Goal: Information Seeking & Learning: Understand process/instructions

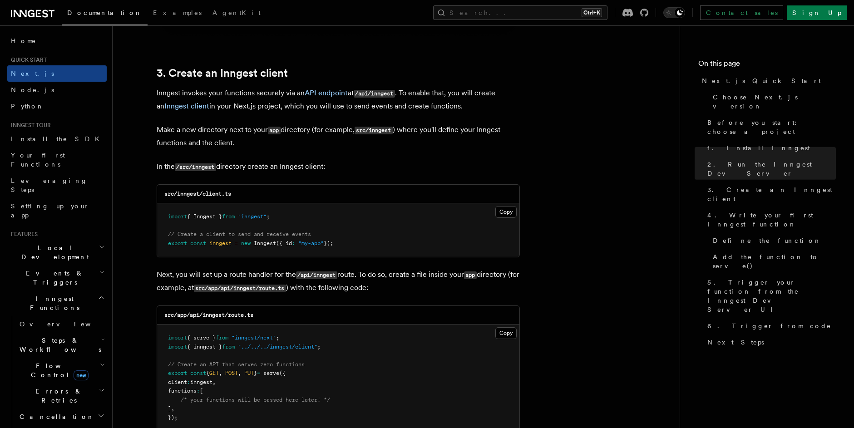
scroll to position [1035, 0]
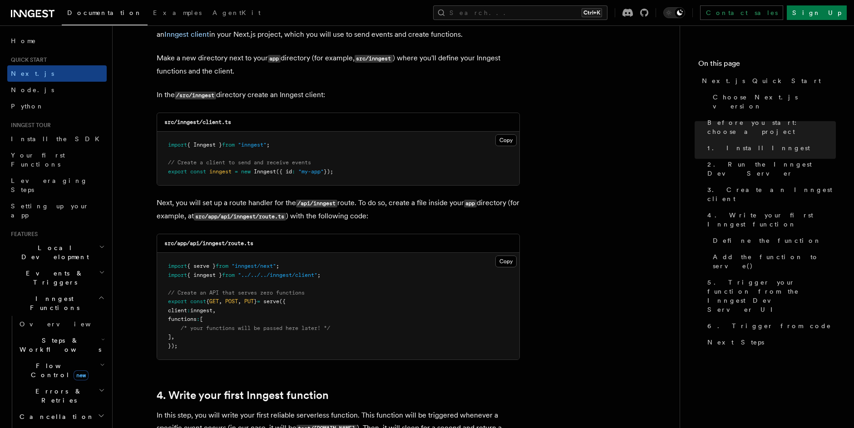
scroll to position [1133, 0]
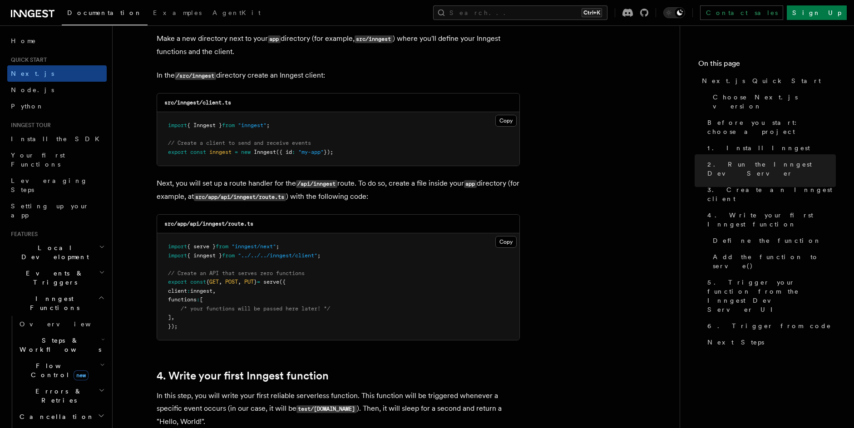
drag, startPoint x: 354, startPoint y: 151, endPoint x: 142, endPoint y: 122, distance: 214.3
click at [172, 126] on span "import" at bounding box center [177, 125] width 19 height 6
drag, startPoint x: 168, startPoint y: 127, endPoint x: 344, endPoint y: 152, distance: 178.2
click at [344, 152] on pre "import { Inngest } from "inngest" ; // Create a client to send and receive even…" at bounding box center [338, 139] width 362 height 54
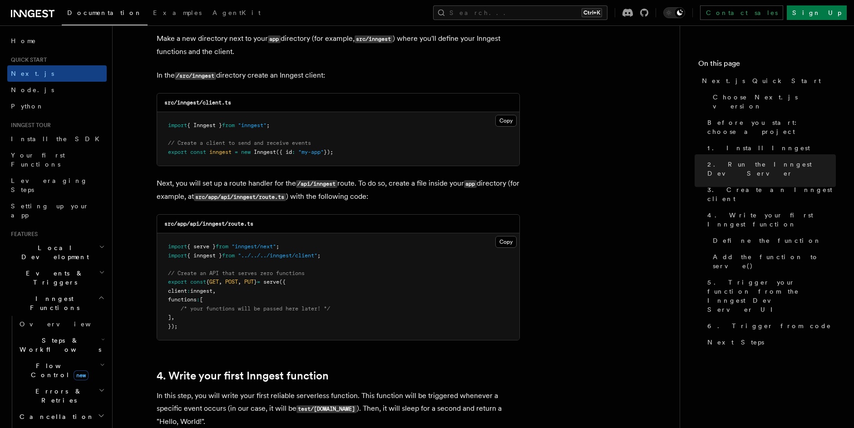
drag, startPoint x: 344, startPoint y: 152, endPoint x: 339, endPoint y: 151, distance: 5.5
click at [344, 152] on pre "import { Inngest } from "inngest" ; // Create a client to send and receive even…" at bounding box center [338, 139] width 362 height 54
drag, startPoint x: 339, startPoint y: 151, endPoint x: 200, endPoint y: 142, distance: 139.6
click at [200, 142] on pre "import { Inngest } from "inngest" ; // Create a client to send and receive even…" at bounding box center [338, 139] width 362 height 54
click at [200, 142] on span "// Create a client to send and receive events" at bounding box center [239, 143] width 143 height 6
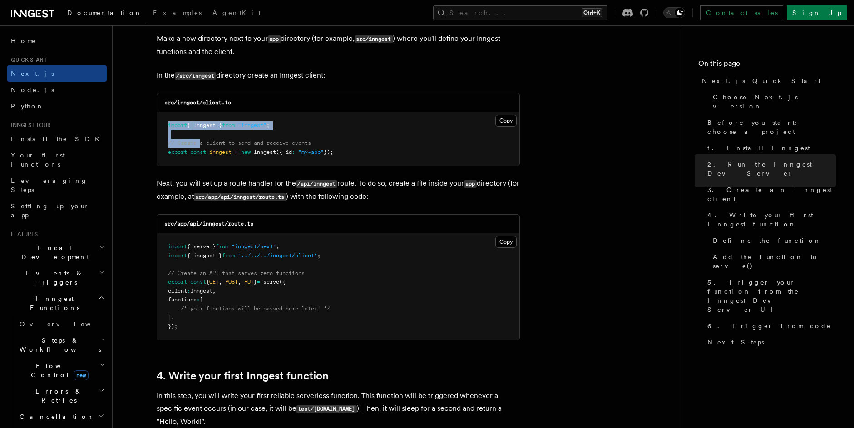
click at [200, 142] on span "// Create a client to send and receive events" at bounding box center [239, 143] width 143 height 6
click at [300, 159] on pre "import { Inngest } from "inngest" ; // Create a client to send and receive even…" at bounding box center [338, 139] width 362 height 54
drag, startPoint x: 349, startPoint y: 154, endPoint x: 153, endPoint y: 123, distance: 198.8
click at [175, 129] on pre "import { Inngest } from "inngest" ; // Create a client to send and receive even…" at bounding box center [338, 139] width 362 height 54
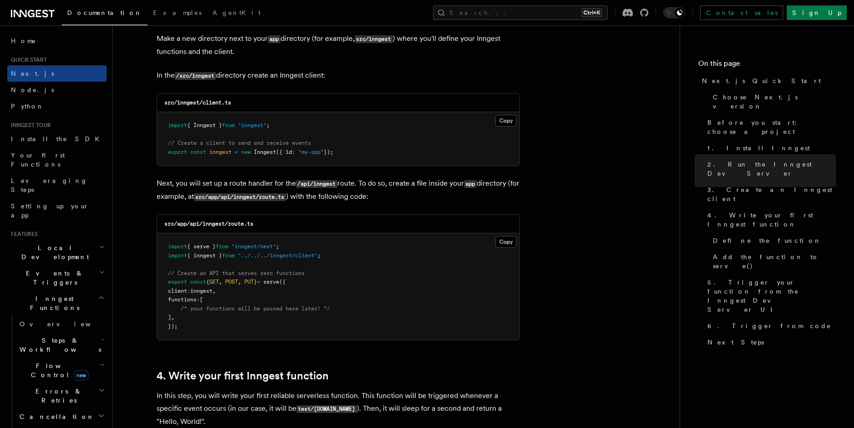
drag, startPoint x: 167, startPoint y: 123, endPoint x: 349, endPoint y: 153, distance: 184.9
click at [349, 153] on pre "import { Inngest } from "inngest" ; // Create a client to send and receive even…" at bounding box center [338, 139] width 362 height 54
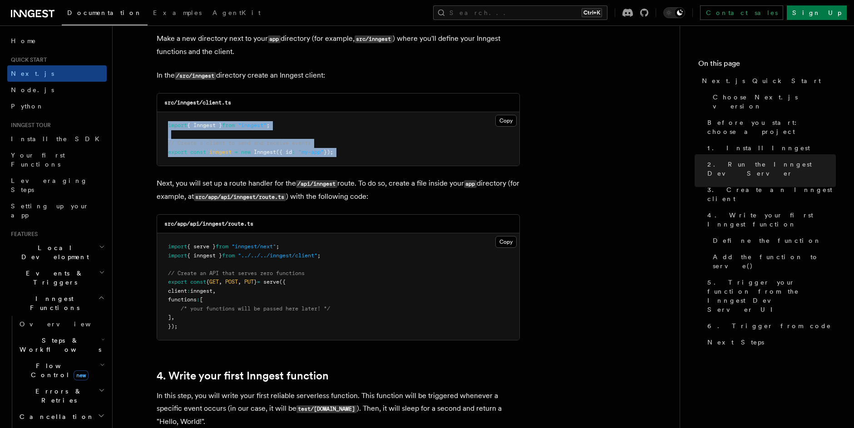
drag, startPoint x: 349, startPoint y: 153, endPoint x: 165, endPoint y: 128, distance: 185.9
click at [165, 128] on pre "import { Inngest } from "inngest" ; // Create a client to send and receive even…" at bounding box center [338, 139] width 362 height 54
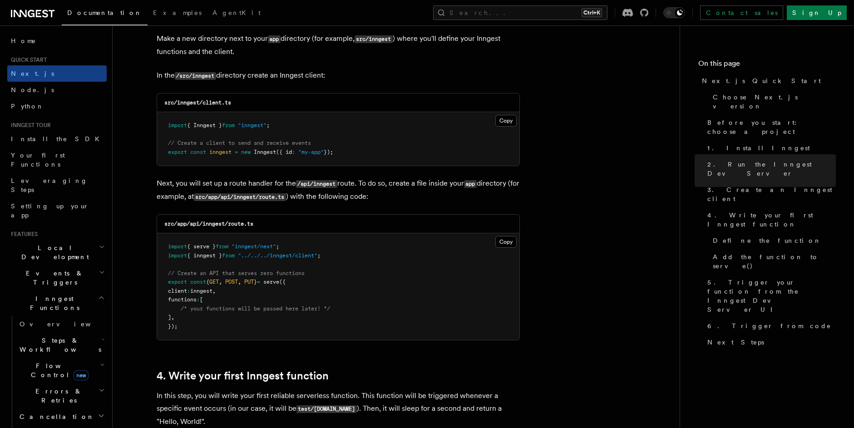
click at [184, 129] on pre "import { Inngest } from "inngest" ; // Create a client to send and receive even…" at bounding box center [338, 139] width 362 height 54
drag, startPoint x: 349, startPoint y: 149, endPoint x: 165, endPoint y: 125, distance: 185.9
click at [165, 125] on pre "import { Inngest } from "inngest" ; // Create a client to send and receive even…" at bounding box center [338, 139] width 362 height 54
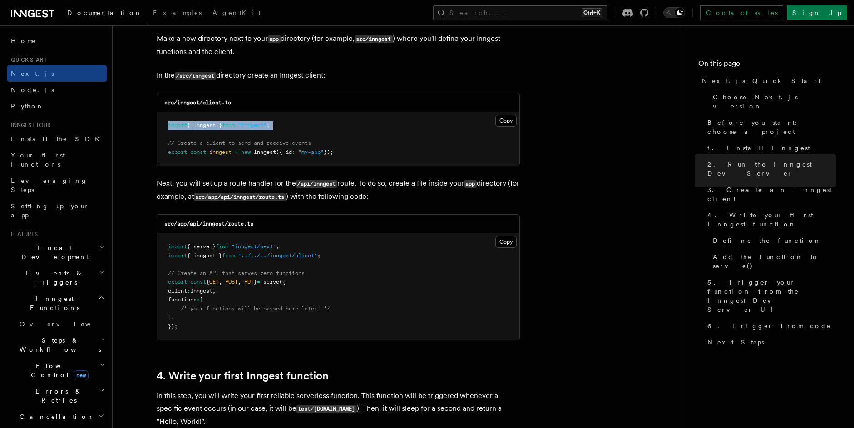
click at [181, 138] on pre "import { Inngest } from "inngest" ; // Create a client to send and receive even…" at bounding box center [338, 139] width 362 height 54
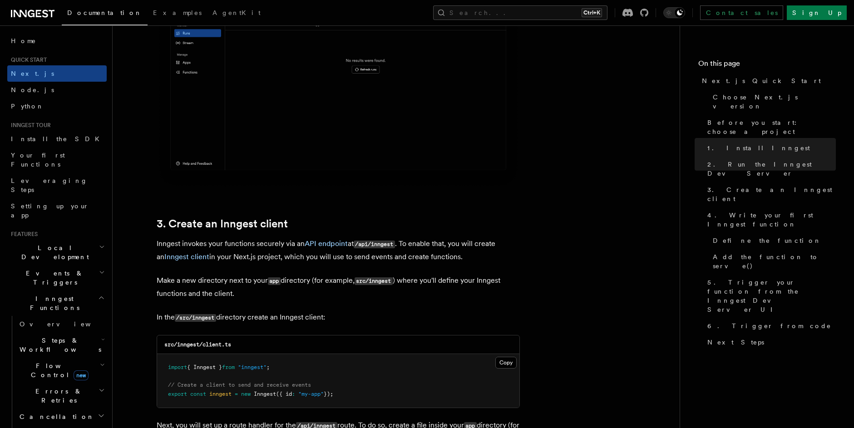
scroll to position [1013, 0]
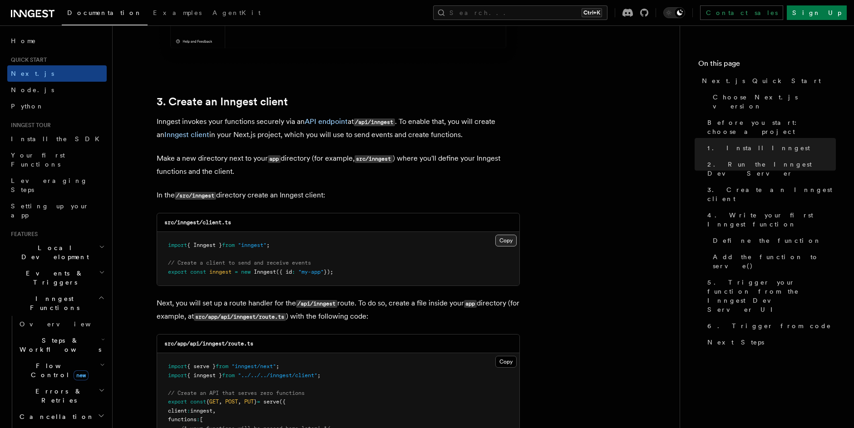
click at [503, 245] on button "Copy Copied" at bounding box center [505, 241] width 21 height 12
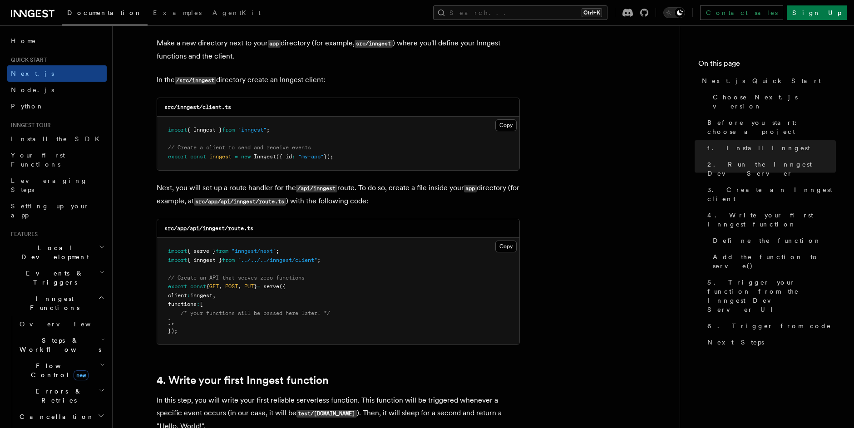
scroll to position [1158, 0]
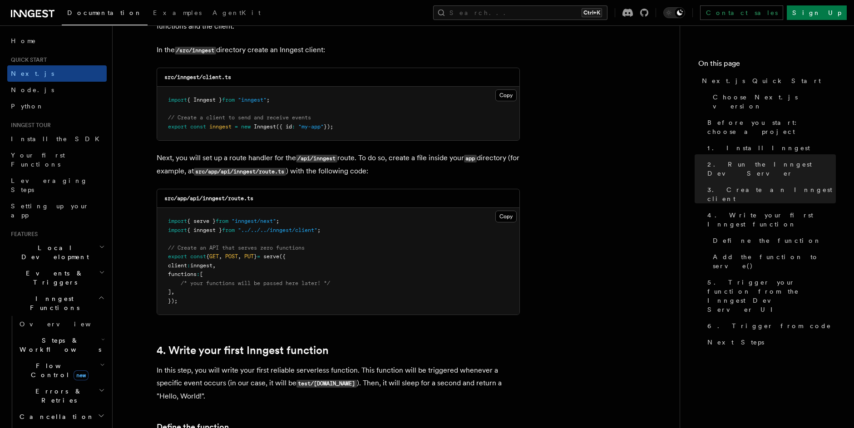
click at [259, 279] on pre "import { serve } from "inngest/next" ; import { inngest } from "../../../innges…" at bounding box center [338, 261] width 362 height 107
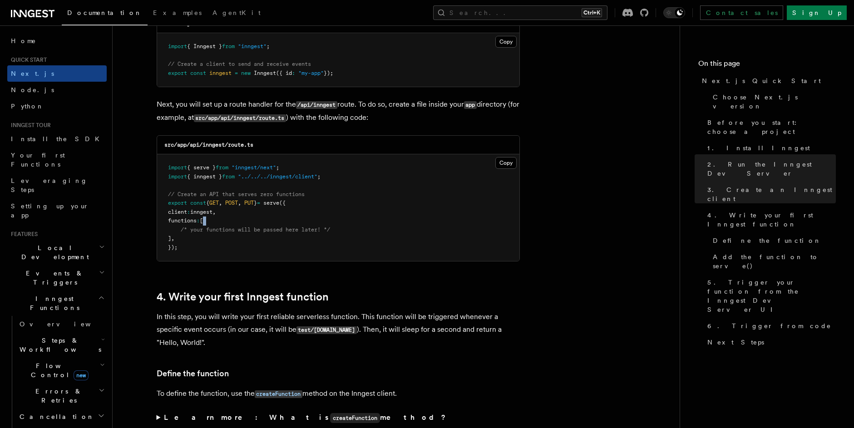
scroll to position [1213, 0]
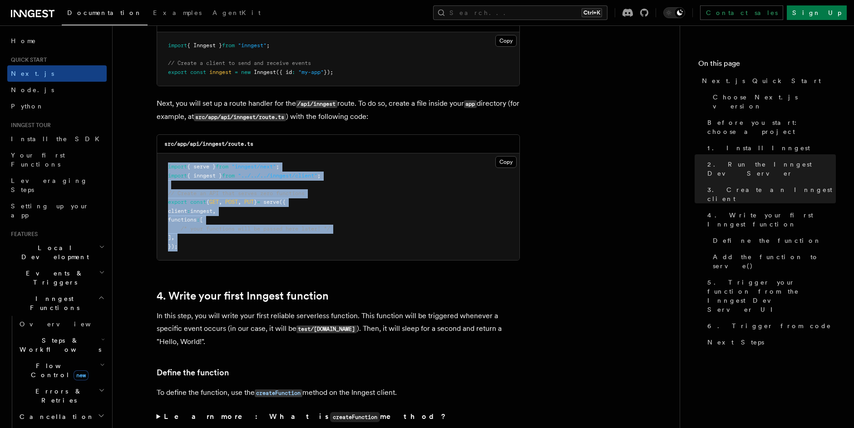
drag, startPoint x: 243, startPoint y: 250, endPoint x: 167, endPoint y: 167, distance: 112.8
click at [167, 167] on pre "import { serve } from "inngest/next" ; import { inngest } from "../../../innges…" at bounding box center [338, 206] width 362 height 107
click at [192, 182] on pre "import { serve } from "inngest/next" ; import { inngest } from "../../../innges…" at bounding box center [338, 206] width 362 height 107
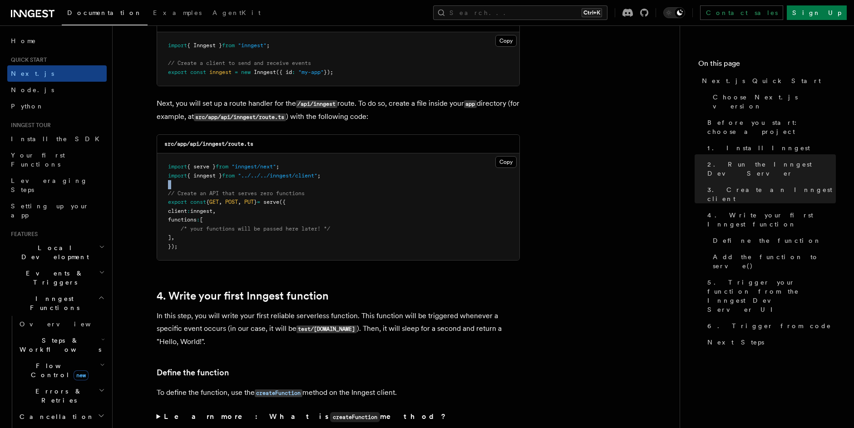
click at [191, 183] on pre "import { serve } from "inngest/next" ; import { inngest } from "../../../innges…" at bounding box center [338, 206] width 362 height 107
click at [288, 187] on pre "import { serve } from "inngest/next" ; import { inngest } from "../../../innges…" at bounding box center [338, 206] width 362 height 107
click at [315, 177] on span ""../../../inngest/client"" at bounding box center [277, 175] width 79 height 6
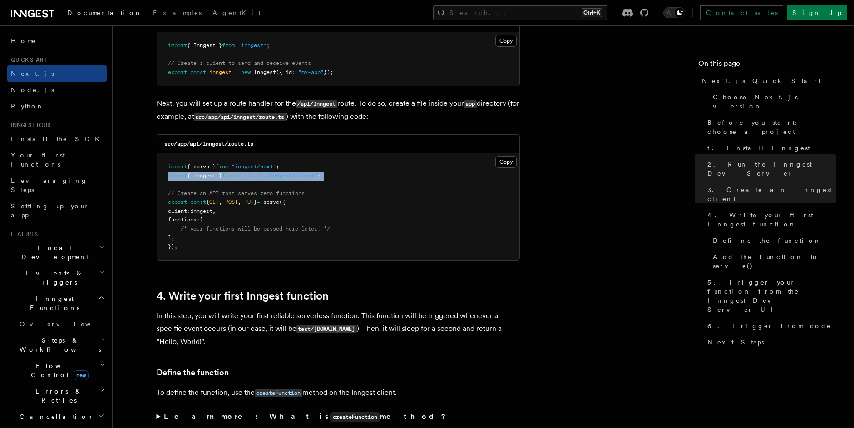
click at [315, 177] on span ""../../../inngest/client"" at bounding box center [277, 175] width 79 height 6
click at [285, 201] on span "({" at bounding box center [282, 202] width 6 height 6
click at [210, 145] on code "src/app/api/inngest/route.ts" at bounding box center [208, 144] width 89 height 6
click at [250, 147] on h3 "src/app/api/inngest/route.ts" at bounding box center [208, 143] width 89 height 7
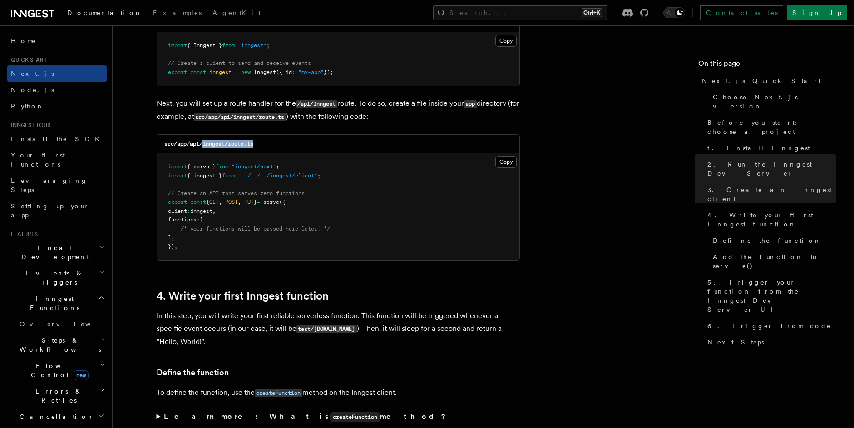
drag, startPoint x: 259, startPoint y: 144, endPoint x: 205, endPoint y: 144, distance: 54.0
click at [205, 144] on div "src/app/api/inngest/route.ts" at bounding box center [338, 144] width 362 height 19
copy code "inngest/route.ts"
click at [459, 196] on pre "import { serve } from "inngest/next" ; import { inngest } from "../../../innges…" at bounding box center [338, 206] width 362 height 107
click at [499, 164] on button "Copy Copied" at bounding box center [505, 162] width 21 height 12
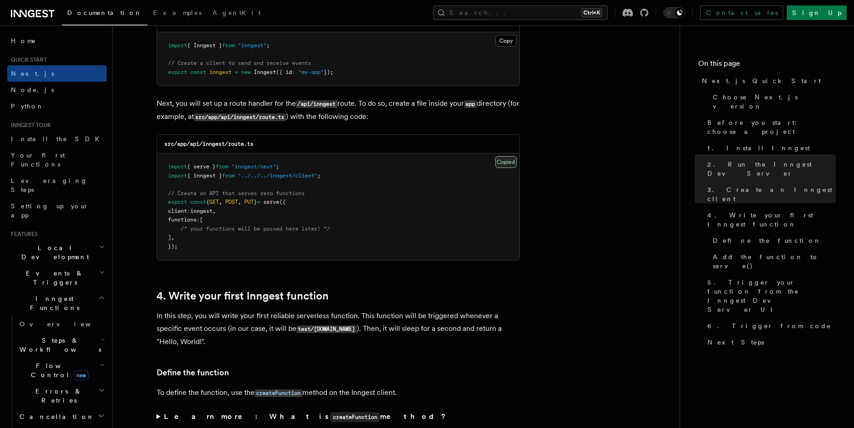
click at [499, 164] on button "Copy Copied" at bounding box center [505, 162] width 21 height 12
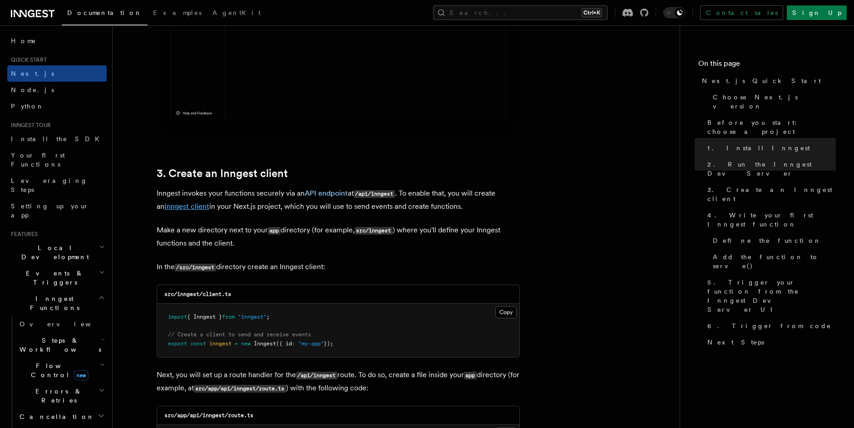
scroll to position [937, 0]
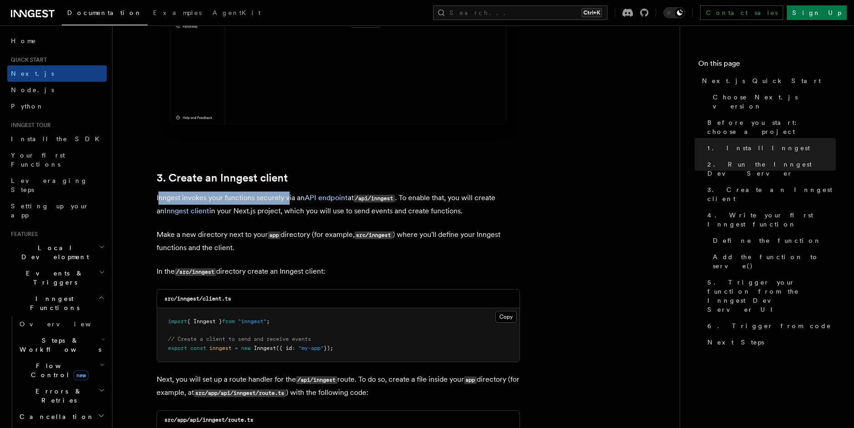
drag, startPoint x: 160, startPoint y: 196, endPoint x: 286, endPoint y: 201, distance: 126.3
click at [286, 201] on p "Inngest invokes your functions securely via an API endpoint at /api/inngest . T…" at bounding box center [338, 204] width 363 height 26
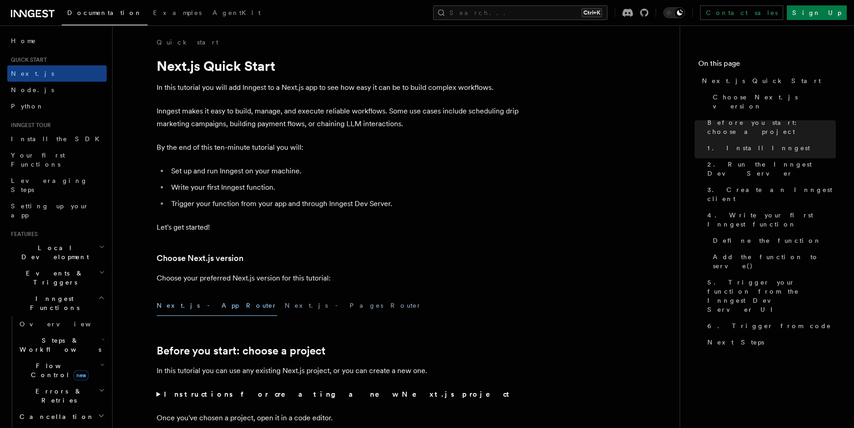
scroll to position [0, 0]
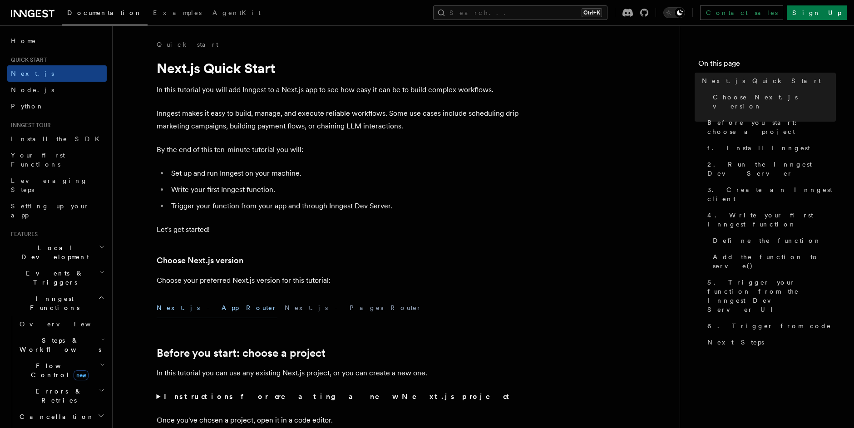
drag, startPoint x: 164, startPoint y: 88, endPoint x: 337, endPoint y: 93, distance: 173.4
click at [338, 93] on p "In this tutorial you will add Inngest to a Next.js app to see how easy it can b…" at bounding box center [338, 89] width 363 height 13
click at [337, 93] on p "In this tutorial you will add Inngest to a Next.js app to see how easy it can b…" at bounding box center [338, 89] width 363 height 13
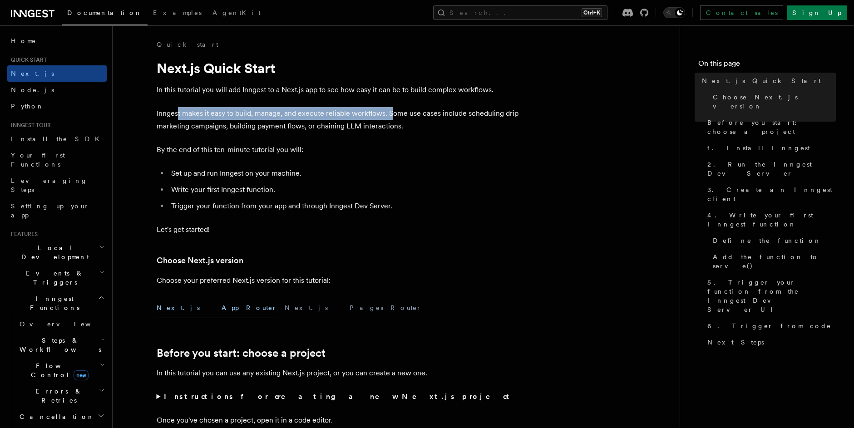
drag, startPoint x: 182, startPoint y: 117, endPoint x: 393, endPoint y: 117, distance: 211.9
click at [393, 117] on p "Inngest makes it easy to build, manage, and execute reliable workflows. Some us…" at bounding box center [338, 119] width 363 height 25
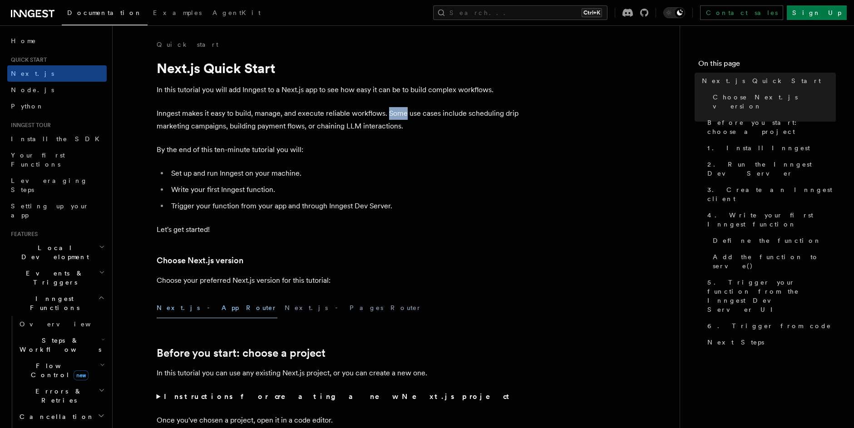
click at [393, 117] on p "Inngest makes it easy to build, manage, and execute reliable workflows. Some us…" at bounding box center [338, 119] width 363 height 25
drag, startPoint x: 178, startPoint y: 128, endPoint x: 262, endPoint y: 127, distance: 84.0
click at [262, 127] on p "Inngest makes it easy to build, manage, and execute reliable workflows. Some us…" at bounding box center [338, 119] width 363 height 25
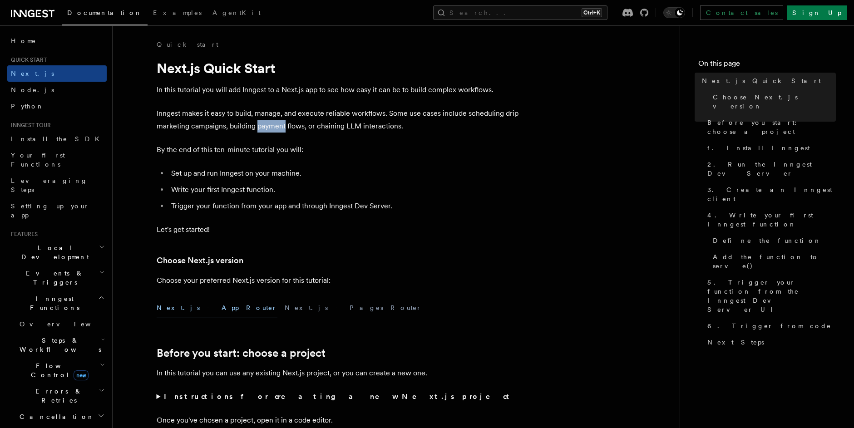
click at [262, 127] on p "Inngest makes it easy to build, manage, and execute reliable workflows. Some us…" at bounding box center [338, 119] width 363 height 25
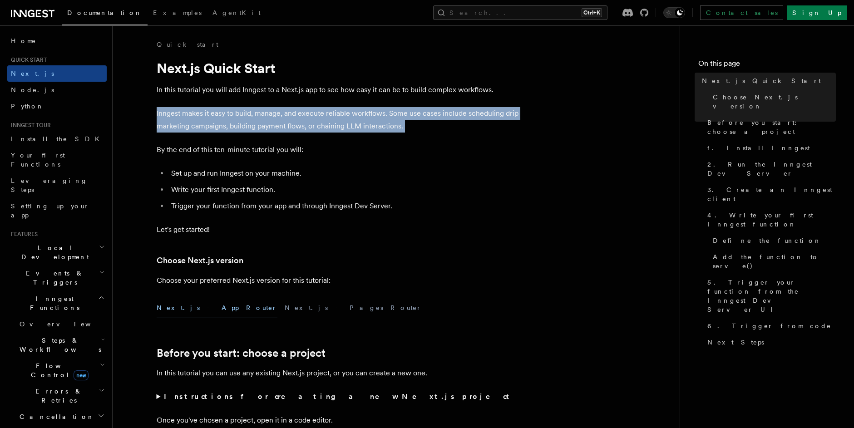
click at [262, 127] on p "Inngest makes it easy to build, manage, and execute reliable workflows. Some us…" at bounding box center [338, 119] width 363 height 25
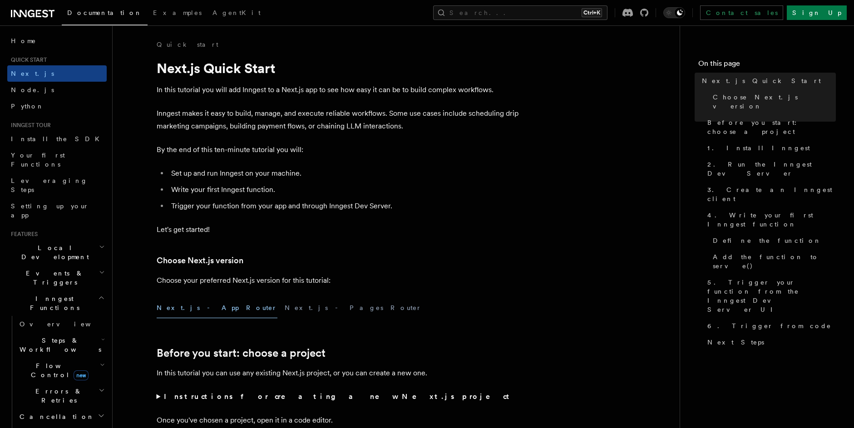
click at [248, 147] on p "By the end of this ten-minute tutorial you will:" at bounding box center [338, 149] width 363 height 13
drag, startPoint x: 221, startPoint y: 148, endPoint x: 273, endPoint y: 151, distance: 52.7
click at [273, 151] on p "By the end of this ten-minute tutorial you will:" at bounding box center [338, 149] width 363 height 13
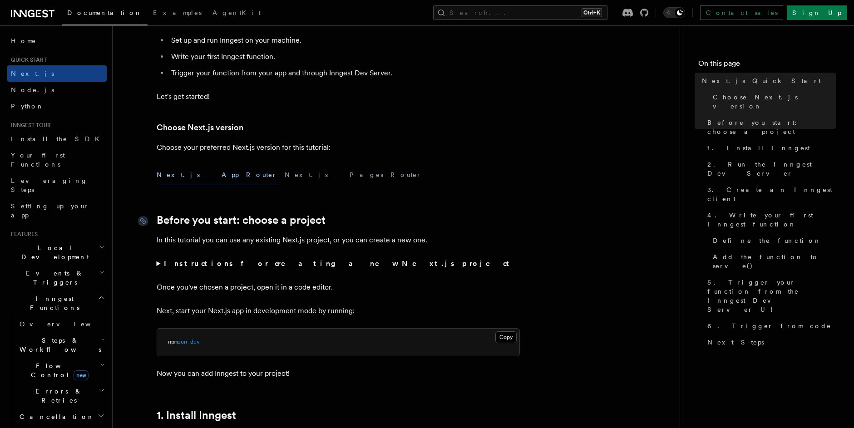
scroll to position [142, 0]
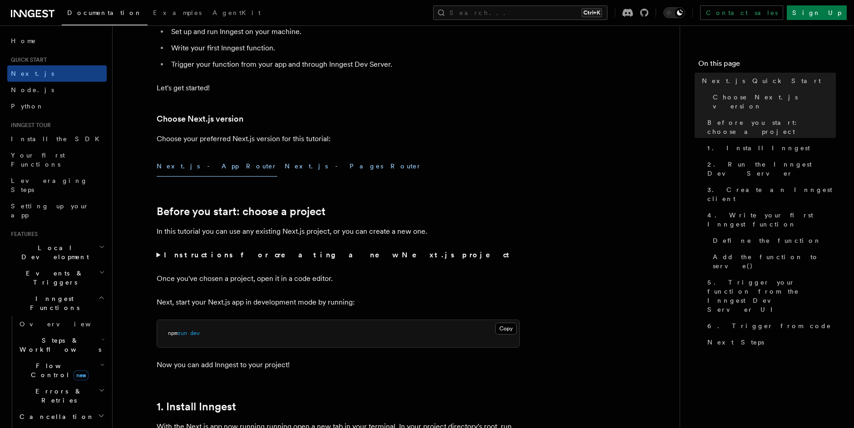
click at [285, 166] on button "Next.js - Pages Router" at bounding box center [353, 166] width 137 height 20
click at [185, 169] on button "Next.js - App Router" at bounding box center [217, 166] width 121 height 20
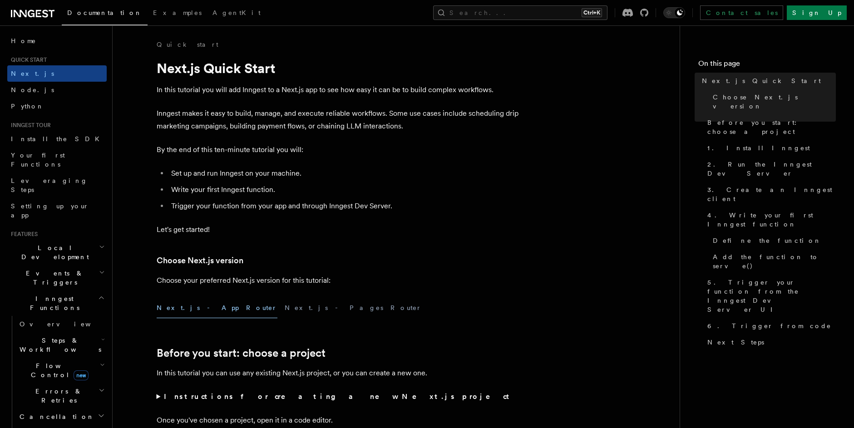
click at [214, 311] on div "Next.js - App Router Next.js - Pages Router" at bounding box center [338, 308] width 363 height 20
click at [285, 307] on button "Next.js - Pages Router" at bounding box center [353, 308] width 137 height 20
click at [196, 308] on button "Next.js - App Router" at bounding box center [217, 308] width 121 height 20
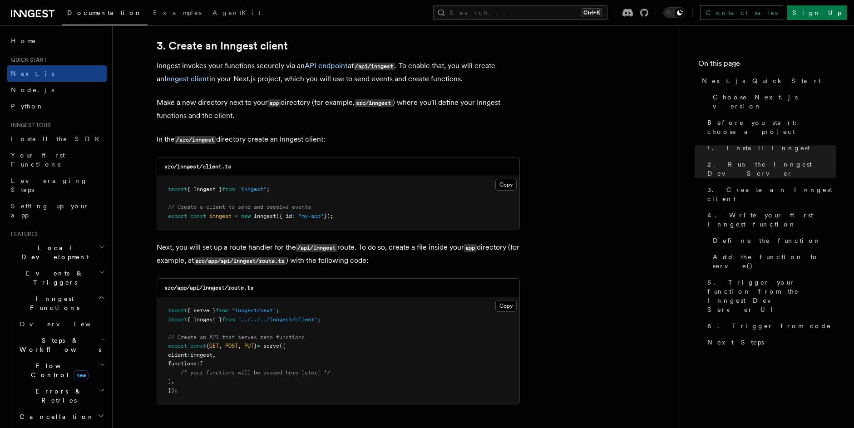
scroll to position [1096, 0]
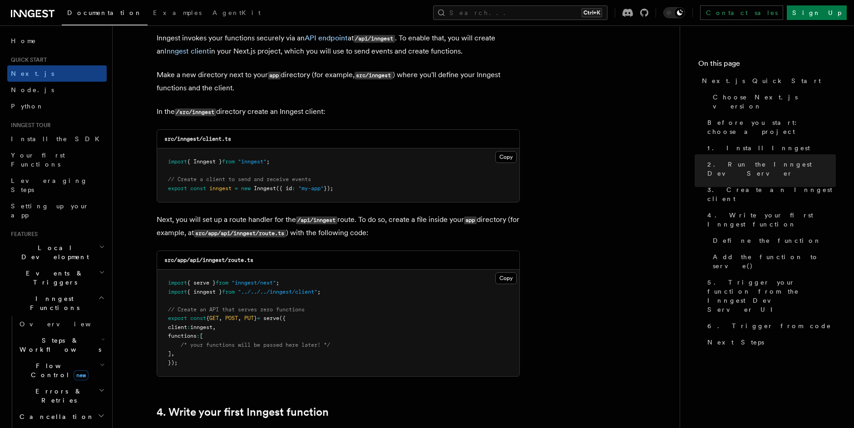
click at [229, 141] on code "src/inngest/client.ts" at bounding box center [197, 139] width 67 height 6
click at [239, 149] on pre "import { Inngest } from "inngest" ; // Create a client to send and receive even…" at bounding box center [338, 175] width 362 height 54
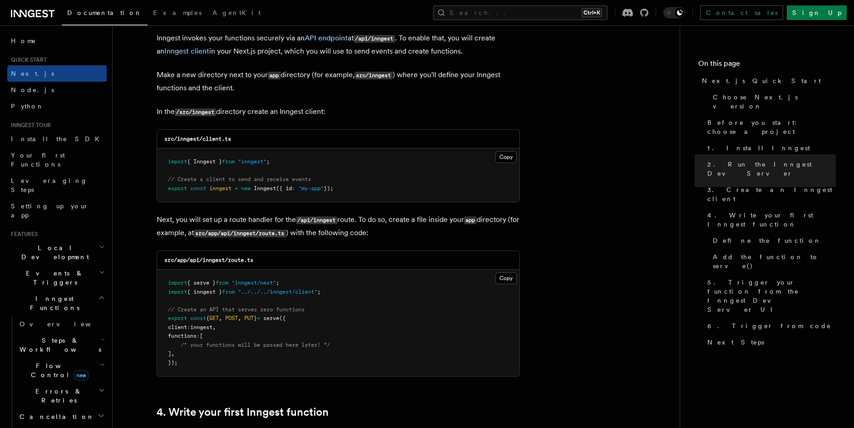
click at [229, 144] on div "src/inngest/client.ts" at bounding box center [338, 139] width 362 height 19
drag, startPoint x: 173, startPoint y: 163, endPoint x: 282, endPoint y: 161, distance: 108.5
click at [282, 161] on pre "import { Inngest } from "inngest" ; // Create a client to send and receive even…" at bounding box center [338, 175] width 362 height 54
click at [280, 162] on pre "import { Inngest } from "inngest" ; // Create a client to send and receive even…" at bounding box center [338, 175] width 362 height 54
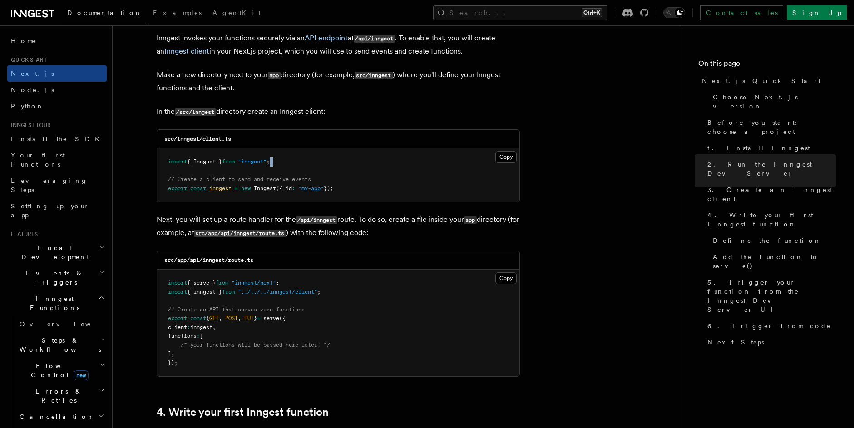
drag, startPoint x: 285, startPoint y: 163, endPoint x: 176, endPoint y: 169, distance: 110.0
click at [176, 169] on pre "import { Inngest } from "inngest" ; // Create a client to send and receive even…" at bounding box center [338, 175] width 362 height 54
drag, startPoint x: 177, startPoint y: 182, endPoint x: 263, endPoint y: 185, distance: 86.7
click at [263, 185] on code "import { Inngest } from "inngest" ; // Create a client to send and receive even…" at bounding box center [250, 174] width 165 height 33
click at [263, 185] on span "Inngest" at bounding box center [265, 188] width 22 height 6
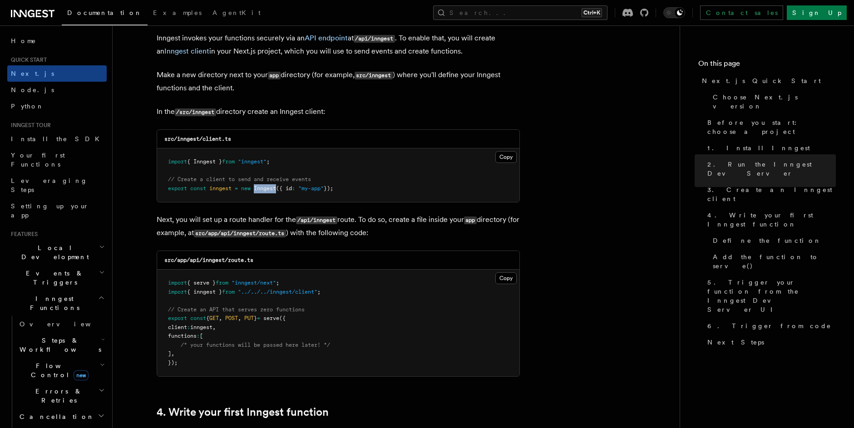
click at [263, 185] on span "Inngest" at bounding box center [265, 188] width 22 height 6
click at [263, 191] on span "Inngest" at bounding box center [265, 188] width 22 height 6
click at [263, 190] on span "Inngest" at bounding box center [265, 188] width 22 height 6
click at [310, 192] on pre "import { Inngest } from "inngest" ; // Create a client to send and receive even…" at bounding box center [338, 175] width 362 height 54
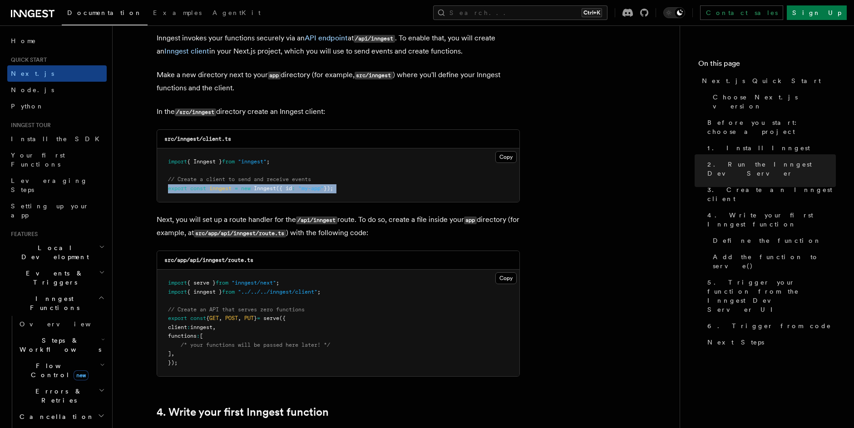
drag, startPoint x: 340, startPoint y: 190, endPoint x: 205, endPoint y: 185, distance: 135.3
click at [205, 185] on span "export const inngest = new Inngest ({ id : "my-app" });" at bounding box center [250, 188] width 165 height 6
click at [205, 185] on span "const" at bounding box center [198, 188] width 16 height 6
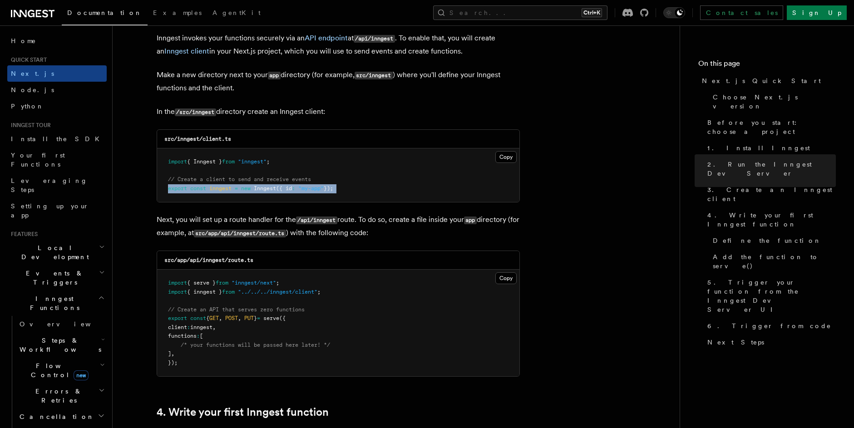
click at [255, 186] on span "Inngest" at bounding box center [265, 188] width 22 height 6
click at [364, 190] on pre "import { Inngest } from "inngest" ; // Create a client to send and receive even…" at bounding box center [338, 175] width 362 height 54
drag, startPoint x: 299, startPoint y: 219, endPoint x: 321, endPoint y: 221, distance: 22.3
click at [321, 221] on code "/api/inngest" at bounding box center [316, 220] width 41 height 8
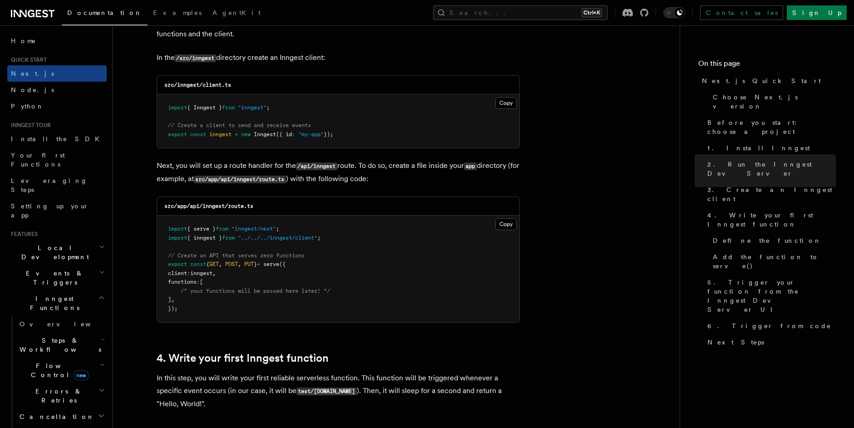
scroll to position [1151, 0]
drag, startPoint x: 191, startPoint y: 206, endPoint x: 204, endPoint y: 206, distance: 13.2
click at [204, 206] on code "src/app/api/inngest/route.ts" at bounding box center [208, 205] width 89 height 6
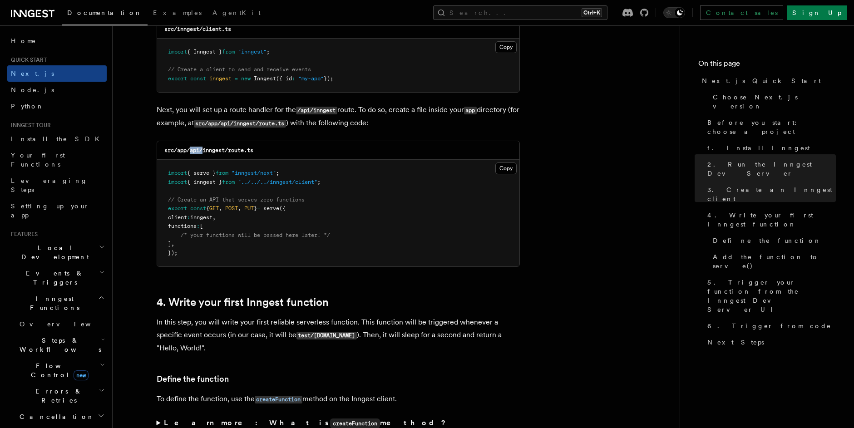
scroll to position [1209, 0]
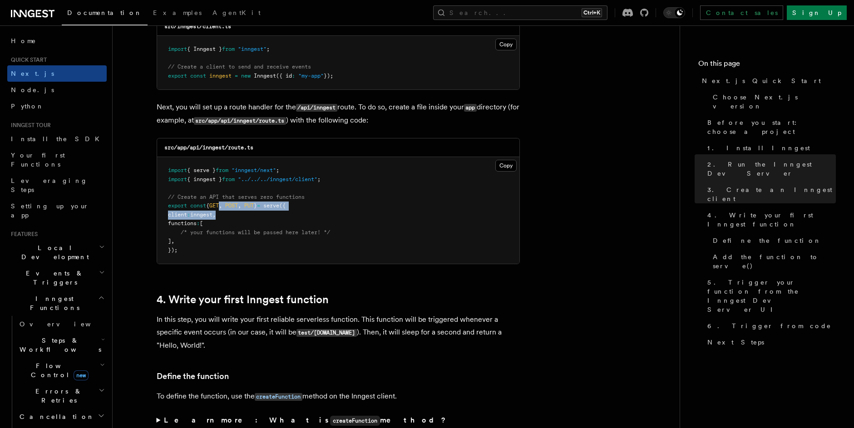
click at [226, 210] on pre "import { serve } from "inngest/next" ; import { inngest } from "../../../innges…" at bounding box center [338, 210] width 362 height 107
click at [218, 232] on span "/* your functions will be passed here later! */" at bounding box center [255, 232] width 149 height 6
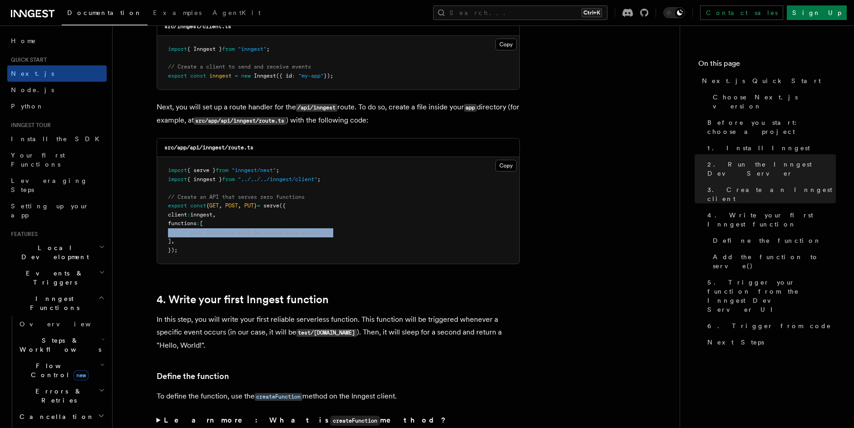
click at [218, 232] on span "/* your functions will be passed here later! */" at bounding box center [255, 232] width 149 height 6
click at [215, 240] on pre "import { serve } from "inngest/next" ; import { inngest } from "../../../innges…" at bounding box center [338, 210] width 362 height 107
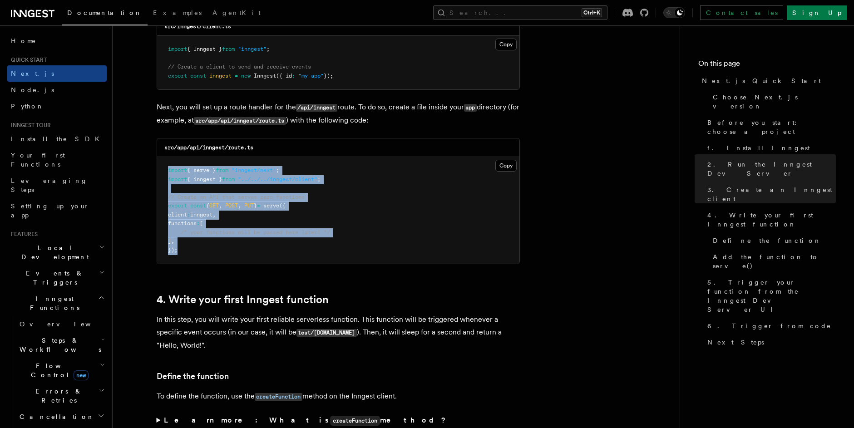
drag, startPoint x: 193, startPoint y: 250, endPoint x: 165, endPoint y: 167, distance: 88.1
click at [165, 167] on pre "import { serve } from "inngest/next" ; import { inngest } from "../../../innges…" at bounding box center [338, 210] width 362 height 107
drag, startPoint x: 167, startPoint y: 168, endPoint x: 190, endPoint y: 242, distance: 78.1
click at [189, 245] on pre "import { serve } from "inngest/next" ; import { inngest } from "../../../innges…" at bounding box center [338, 210] width 362 height 107
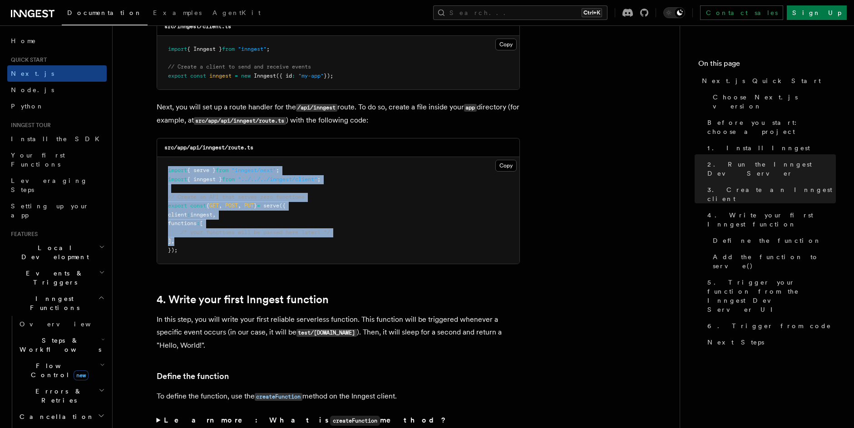
click at [227, 219] on pre "import { serve } from "inngest/next" ; import { inngest } from "../../../innges…" at bounding box center [338, 210] width 362 height 107
click at [219, 206] on span "GET" at bounding box center [214, 205] width 10 height 6
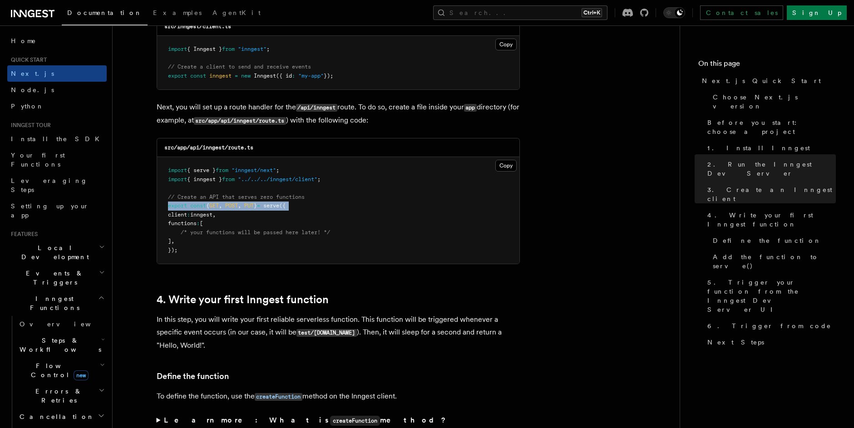
click at [219, 206] on span "GET" at bounding box center [214, 205] width 10 height 6
click at [319, 214] on pre "import { serve } from "inngest/next" ; import { inngest } from "../../../innges…" at bounding box center [338, 210] width 362 height 107
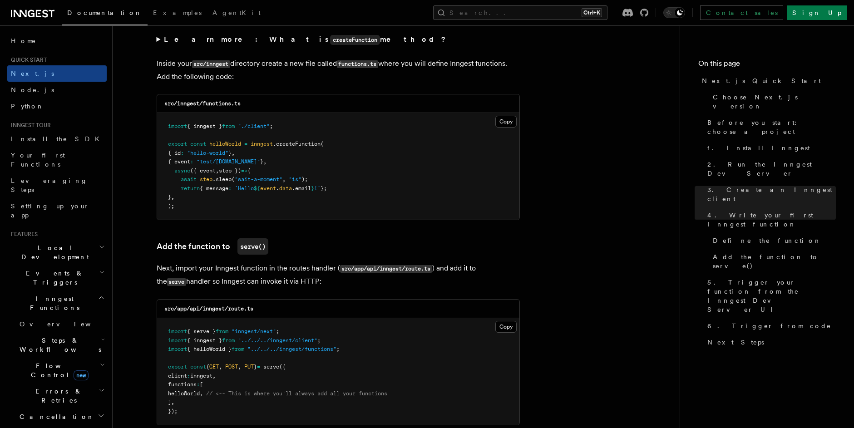
scroll to position [1590, 0]
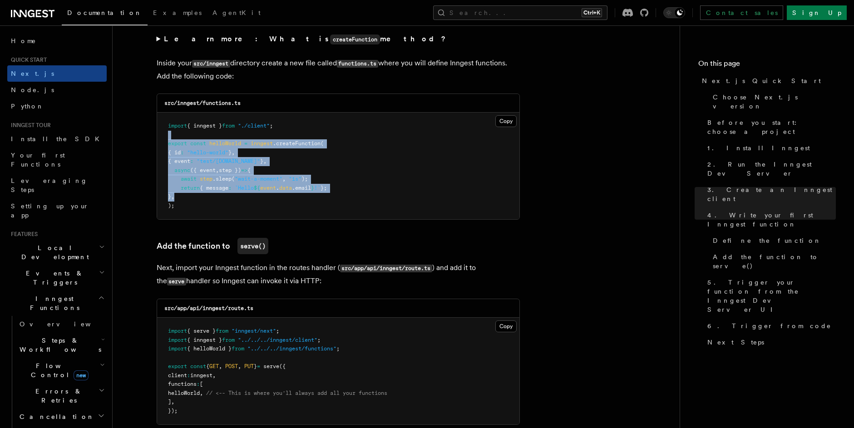
drag, startPoint x: 193, startPoint y: 199, endPoint x: 189, endPoint y: 160, distance: 39.3
click at [165, 140] on pre "import { inngest } from "./client" ; export const helloWorld = inngest .createF…" at bounding box center [338, 166] width 362 height 107
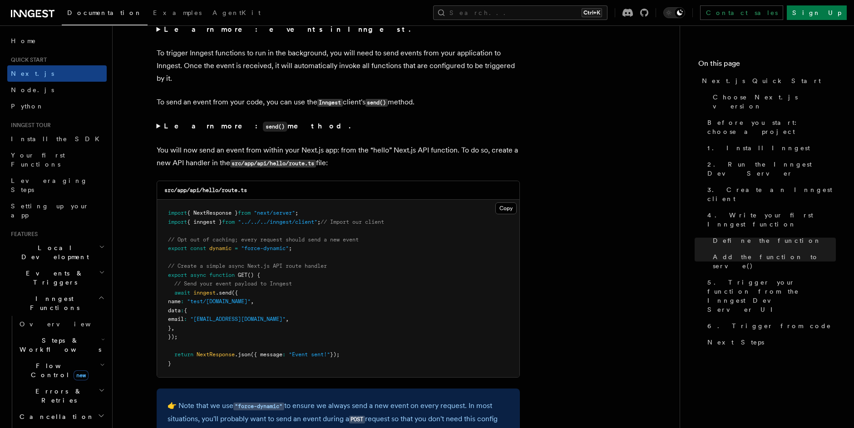
scroll to position [4658, 0]
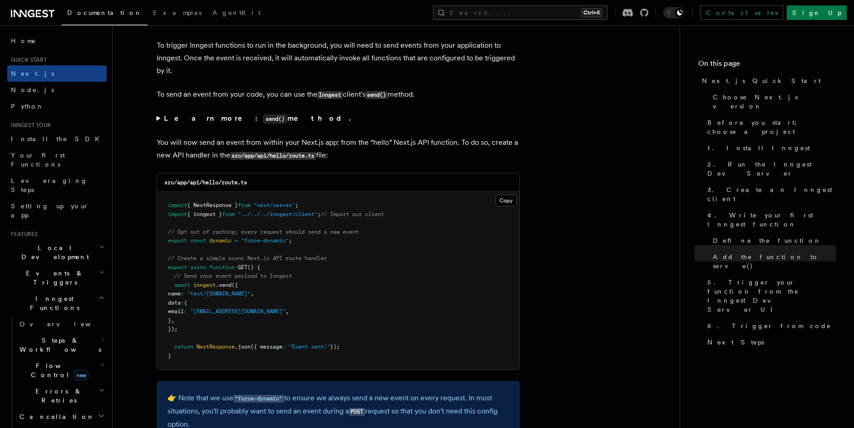
click at [198, 183] on code "src/app/api/hello/route.ts" at bounding box center [205, 182] width 83 height 6
click at [246, 264] on span "GET" at bounding box center [243, 267] width 10 height 6
click at [265, 273] on span "// Send your event payload to Inngest" at bounding box center [233, 276] width 118 height 6
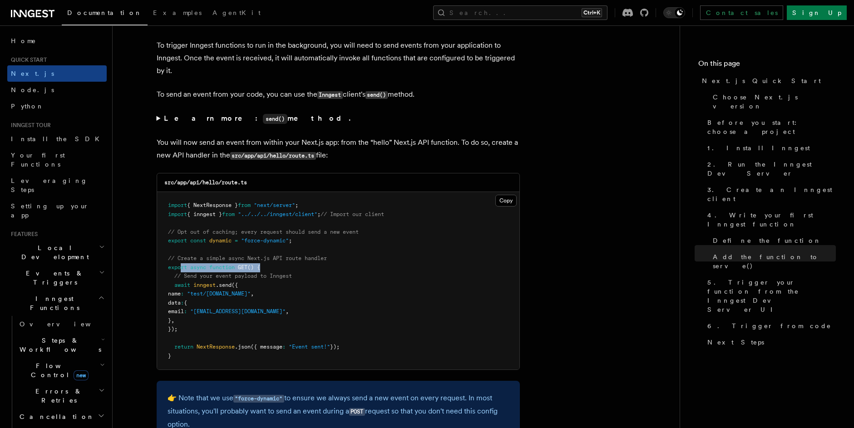
drag, startPoint x: 256, startPoint y: 265, endPoint x: 179, endPoint y: 269, distance: 76.8
click at [179, 269] on pre "import { NextResponse } from "next/server" ; import { inngest } from "../../../…" at bounding box center [338, 280] width 362 height 177
click at [180, 269] on span "export" at bounding box center [177, 267] width 19 height 6
click at [294, 282] on pre "import { NextResponse } from "next/server" ; import { inngest } from "../../../…" at bounding box center [338, 280] width 362 height 177
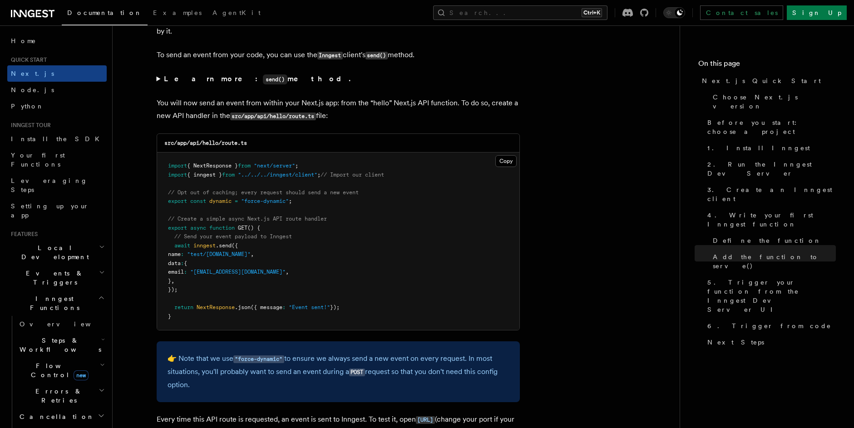
scroll to position [4716, 0]
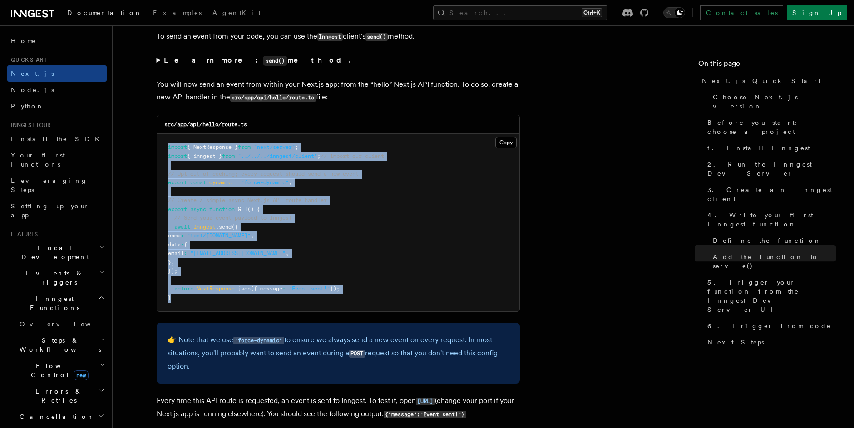
drag, startPoint x: 175, startPoint y: 267, endPoint x: 162, endPoint y: 147, distance: 121.3
click at [162, 147] on pre "import { NextResponse } from "next/server" ; import { inngest } from "../../../…" at bounding box center [338, 222] width 362 height 177
click at [181, 149] on span "import" at bounding box center [177, 147] width 19 height 6
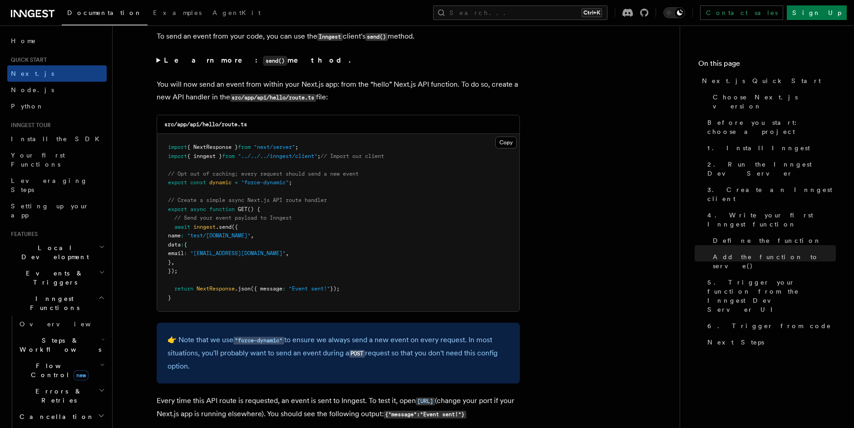
drag, startPoint x: 191, startPoint y: 125, endPoint x: 253, endPoint y: 120, distance: 61.5
click at [253, 120] on div "src/app/api/hello/route.ts" at bounding box center [338, 124] width 362 height 19
drag, startPoint x: 251, startPoint y: 123, endPoint x: 201, endPoint y: 124, distance: 49.5
click at [201, 124] on div "src/app/api/hello/route.ts" at bounding box center [338, 124] width 362 height 19
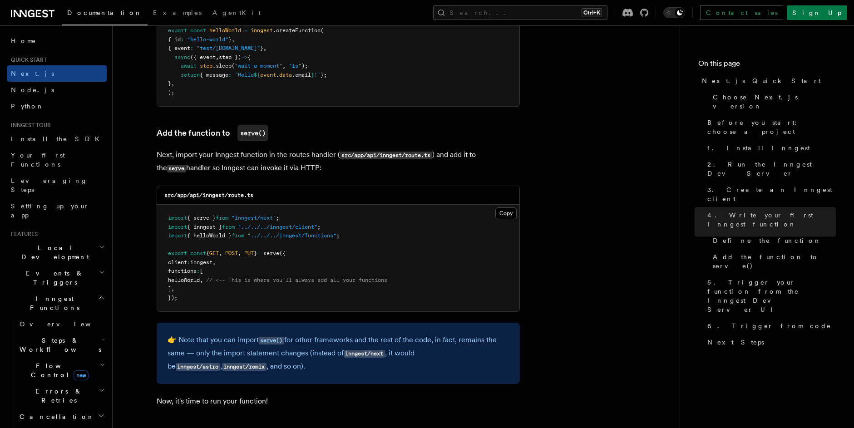
scroll to position [1579, 0]
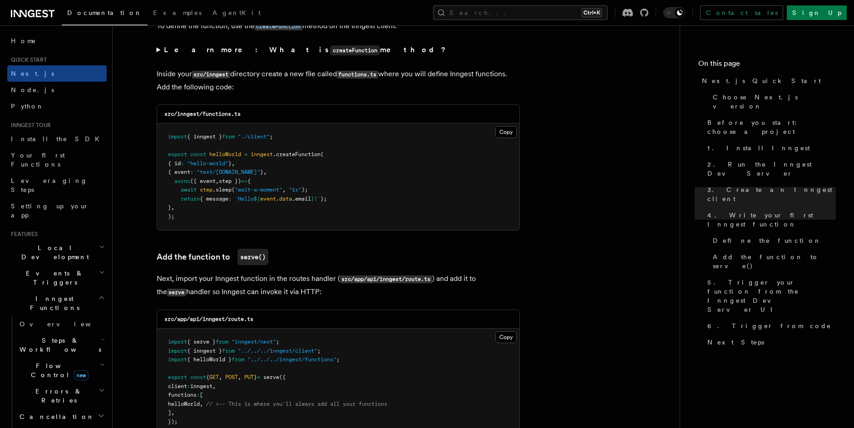
click at [197, 115] on code "src/inngest/functions.ts" at bounding box center [202, 114] width 76 height 6
click at [212, 116] on code "src/inngest/functions.ts" at bounding box center [202, 114] width 76 height 6
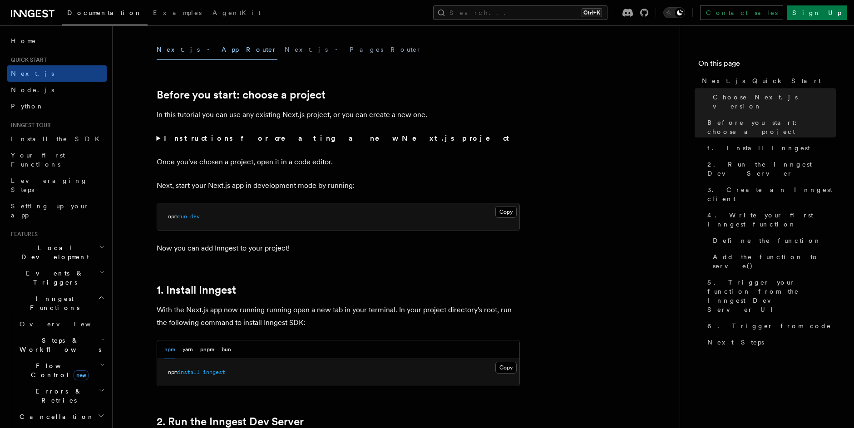
scroll to position [305, 0]
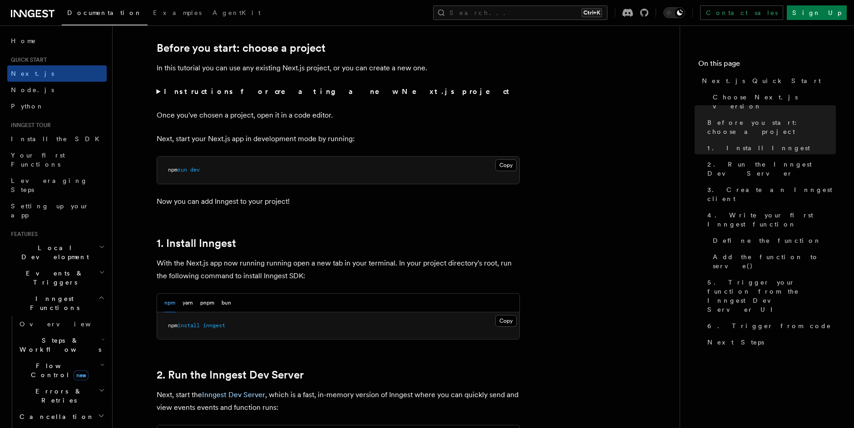
click at [215, 301] on div "npm yarn pnpm bun" at bounding box center [197, 303] width 67 height 19
click at [211, 303] on button "pnpm" at bounding box center [207, 303] width 14 height 19
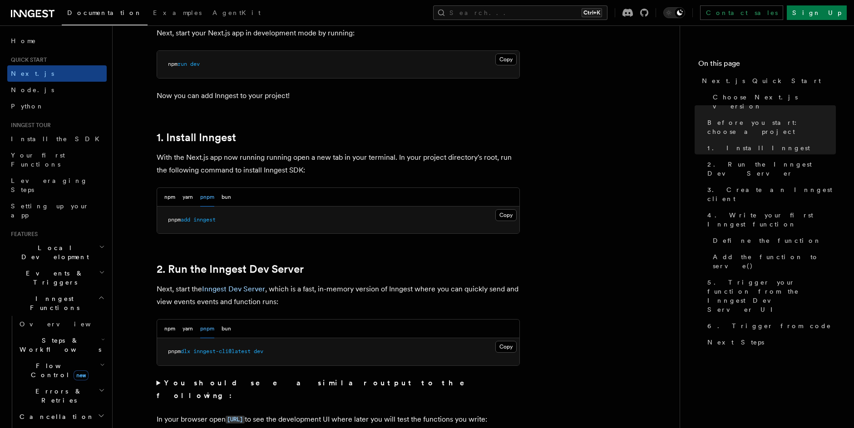
scroll to position [417, 0]
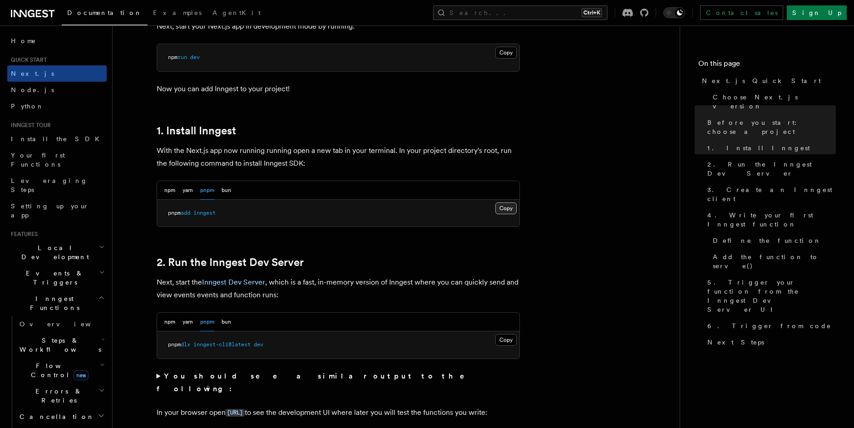
click at [506, 206] on button "Copy Copied" at bounding box center [505, 208] width 21 height 12
click at [227, 318] on button "bun" at bounding box center [226, 322] width 10 height 19
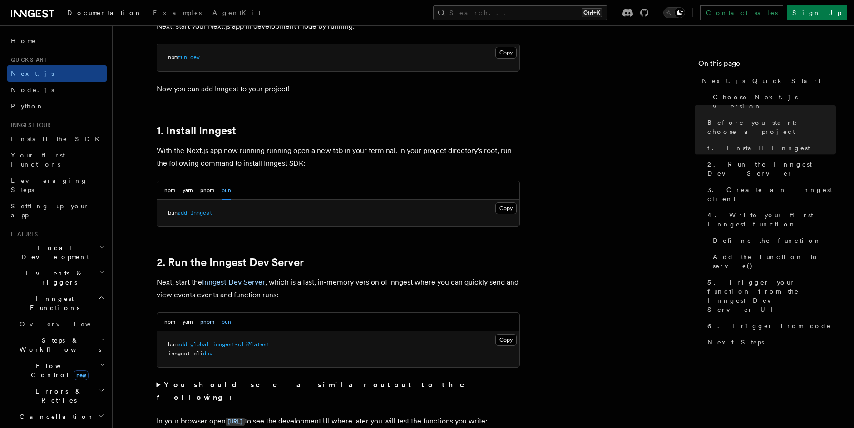
click at [207, 325] on button "pnpm" at bounding box center [207, 322] width 14 height 19
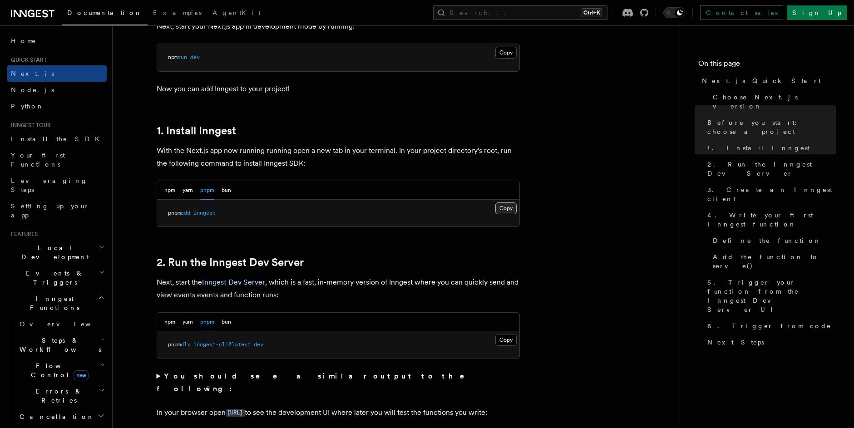
click at [509, 207] on button "Copy Copied" at bounding box center [505, 208] width 21 height 12
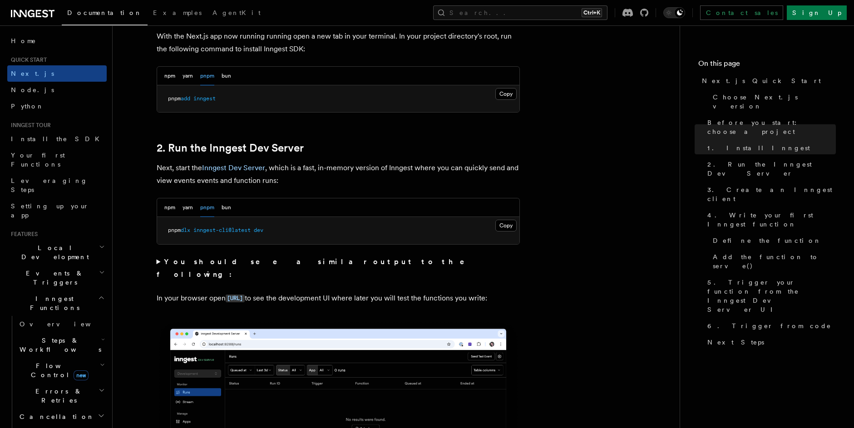
scroll to position [526, 0]
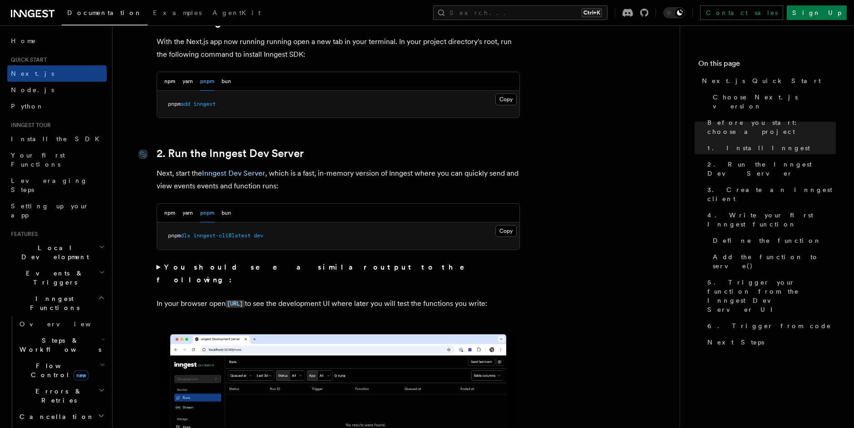
click at [253, 156] on link "2. Run the Inngest Dev Server" at bounding box center [230, 153] width 147 height 13
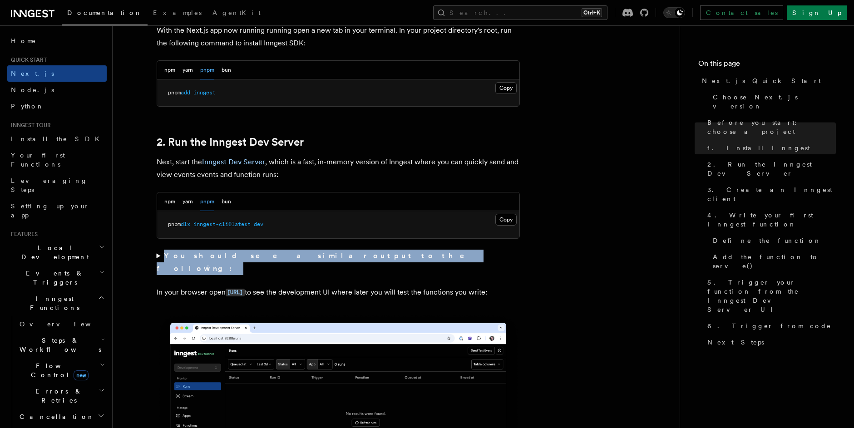
scroll to position [525, 0]
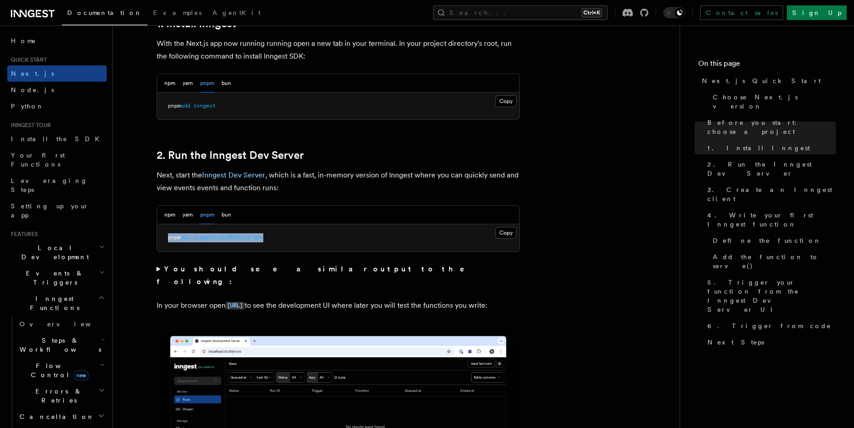
click at [492, 233] on pre "pnpm dlx inngest-cli@latest dev" at bounding box center [338, 237] width 362 height 27
click at [493, 234] on pre "pnpm dlx inngest-cli@latest dev" at bounding box center [338, 237] width 362 height 27
click at [502, 233] on button "Copy Copied" at bounding box center [505, 233] width 21 height 12
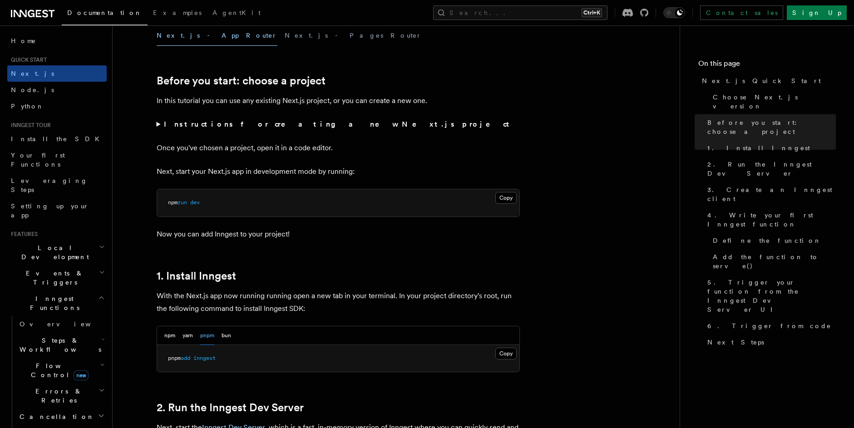
scroll to position [0, 0]
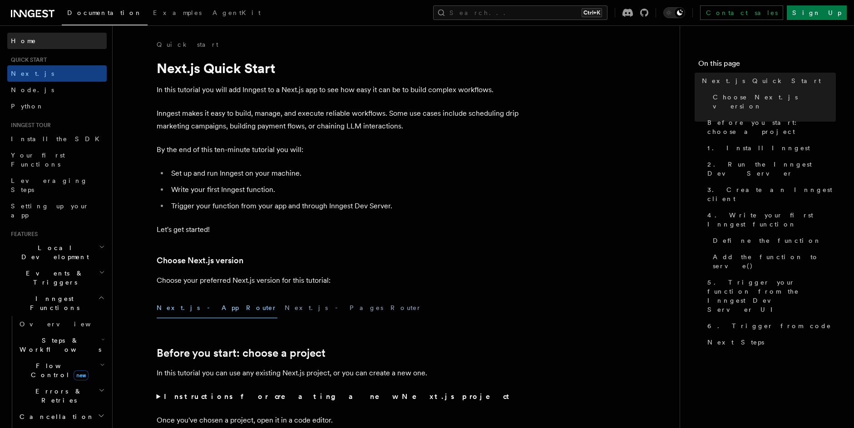
click at [48, 42] on link "Home" at bounding box center [56, 41] width 99 height 16
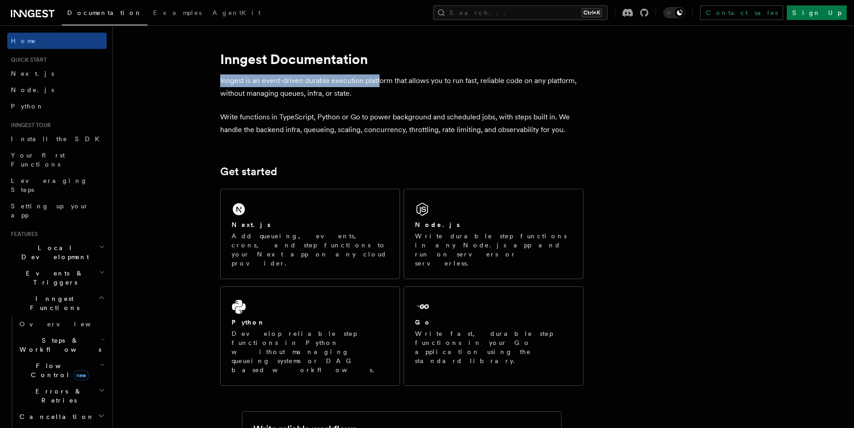
drag, startPoint x: 218, startPoint y: 78, endPoint x: 379, endPoint y: 82, distance: 160.7
click at [379, 82] on p "Inngest is an event-driven durable execution platform that allows you to run fa…" at bounding box center [401, 86] width 363 height 25
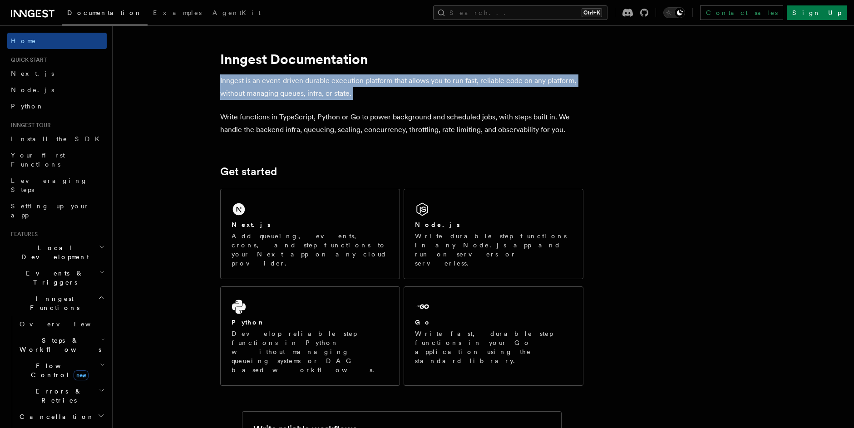
click at [379, 82] on p "Inngest is an event-driven durable execution platform that allows you to run fa…" at bounding box center [401, 86] width 363 height 25
click at [388, 83] on p "Inngest is an event-driven durable execution platform that allows you to run fa…" at bounding box center [401, 86] width 363 height 25
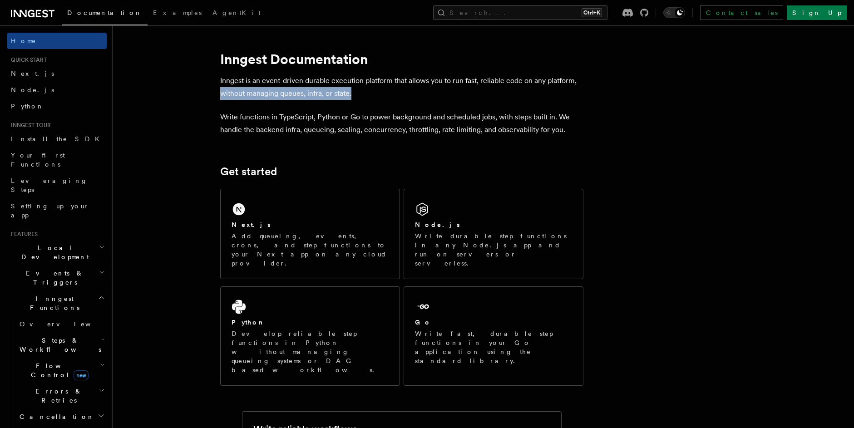
drag, startPoint x: 237, startPoint y: 93, endPoint x: 369, endPoint y: 92, distance: 132.1
click at [369, 92] on p "Inngest is an event-driven durable execution platform that allows you to run fa…" at bounding box center [401, 86] width 363 height 25
click at [302, 133] on p "Write functions in TypeScript, Python or Go to power background and scheduled j…" at bounding box center [401, 123] width 363 height 25
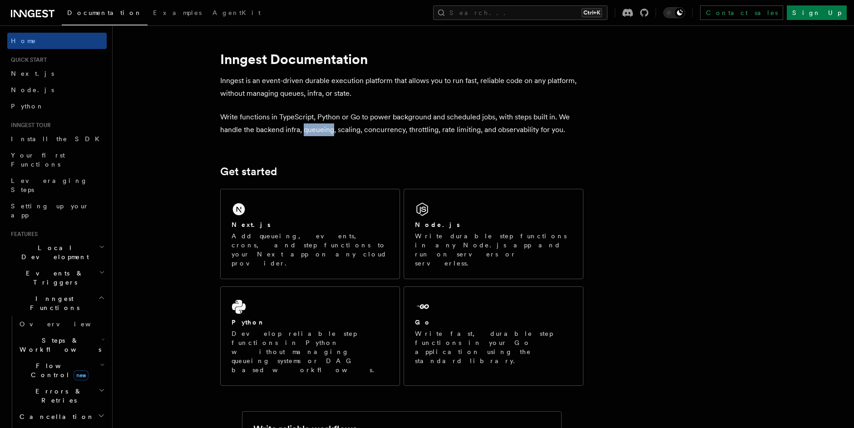
click at [317, 133] on p "Write functions in TypeScript, Python or Go to power background and scheduled j…" at bounding box center [401, 123] width 363 height 25
click at [360, 134] on p "Write functions in TypeScript, Python or Go to power background and scheduled j…" at bounding box center [401, 123] width 363 height 25
click at [409, 135] on p "Write functions in TypeScript, Python or Go to power background and scheduled j…" at bounding box center [401, 123] width 363 height 25
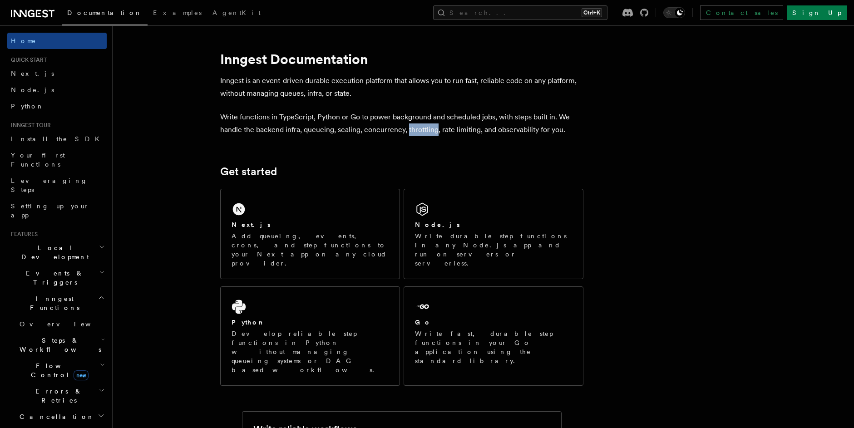
click at [409, 135] on p "Write functions in TypeScript, Python or Go to power background and scheduled j…" at bounding box center [401, 123] width 363 height 25
click at [433, 135] on p "Write functions in TypeScript, Python or Go to power background and scheduled j…" at bounding box center [401, 123] width 363 height 25
click at [509, 131] on p "Write functions in TypeScript, Python or Go to power background and scheduled j…" at bounding box center [401, 123] width 363 height 25
click at [510, 131] on p "Write functions in TypeScript, Python or Go to power background and scheduled j…" at bounding box center [401, 123] width 363 height 25
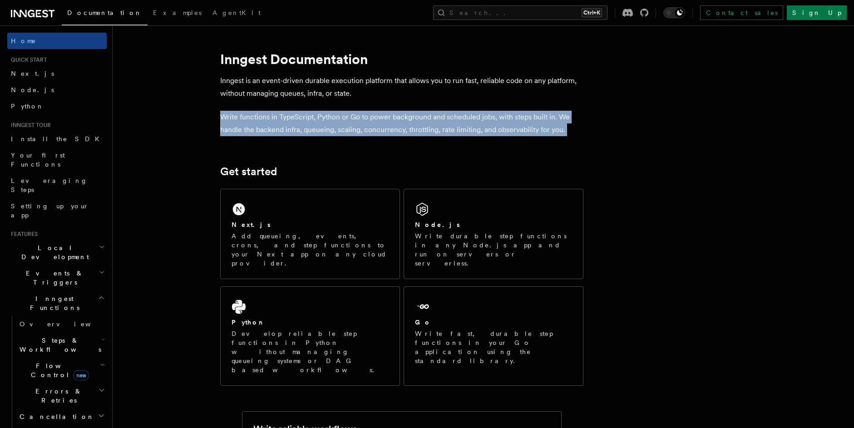
click at [510, 131] on p "Write functions in TypeScript, Python or Go to power background and scheduled j…" at bounding box center [401, 123] width 363 height 25
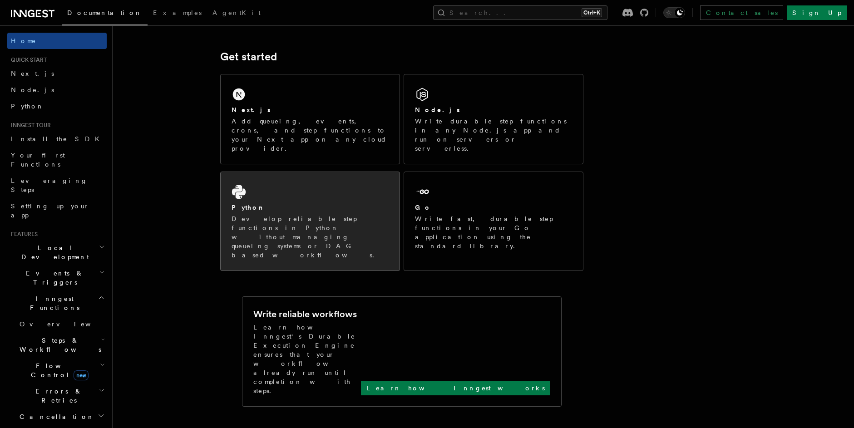
scroll to position [120, 0]
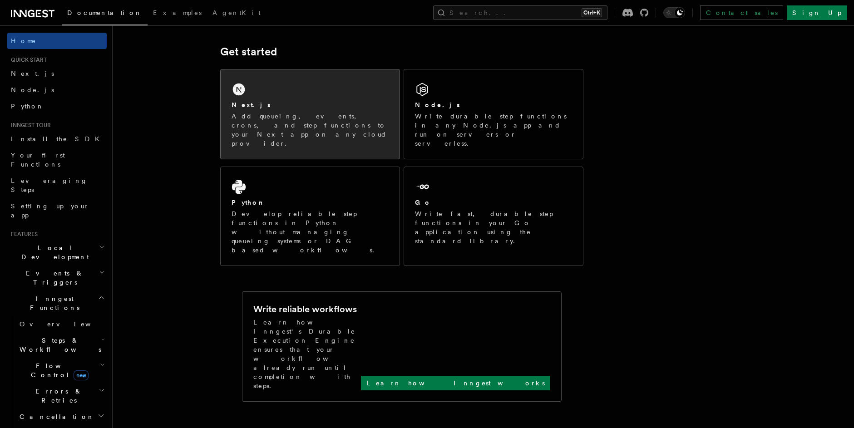
click at [274, 116] on p "Add queueing, events, crons, and step functions to your Next app on any cloud p…" at bounding box center [309, 130] width 157 height 36
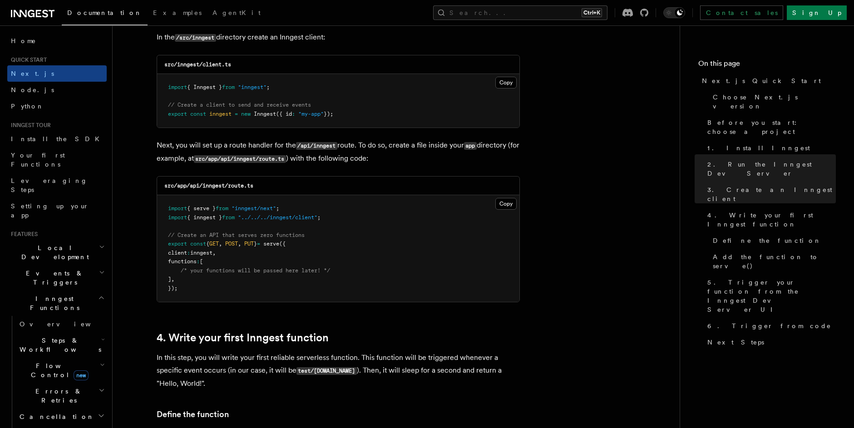
scroll to position [1158, 0]
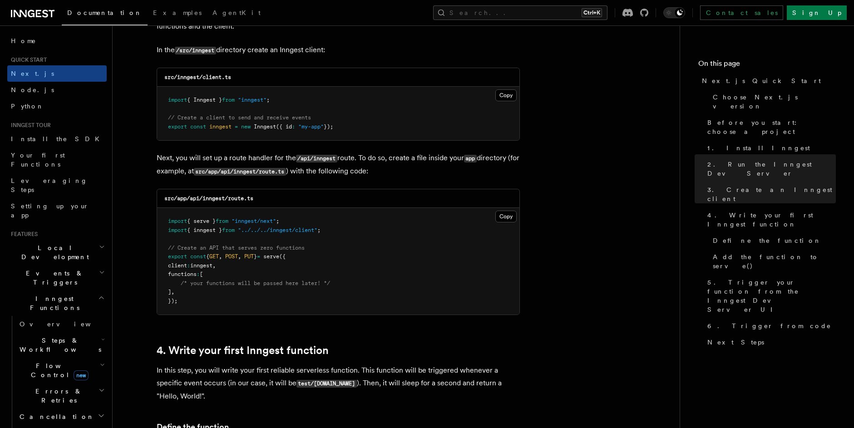
click at [285, 258] on span "({" at bounding box center [282, 256] width 6 height 6
click at [269, 282] on span "/* your functions will be passed here later! */" at bounding box center [255, 283] width 149 height 6
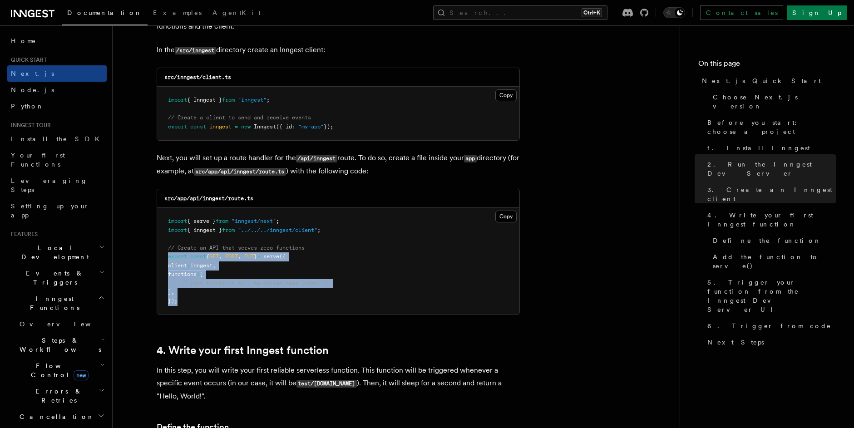
drag, startPoint x: 179, startPoint y: 298, endPoint x: 160, endPoint y: 253, distance: 48.4
click at [160, 253] on pre "import { serve } from "inngest/next" ; import { inngest } from "../../../innges…" at bounding box center [338, 261] width 362 height 107
click at [206, 297] on pre "import { serve } from "inngest/next" ; import { inngest } from "../../../innges…" at bounding box center [338, 261] width 362 height 107
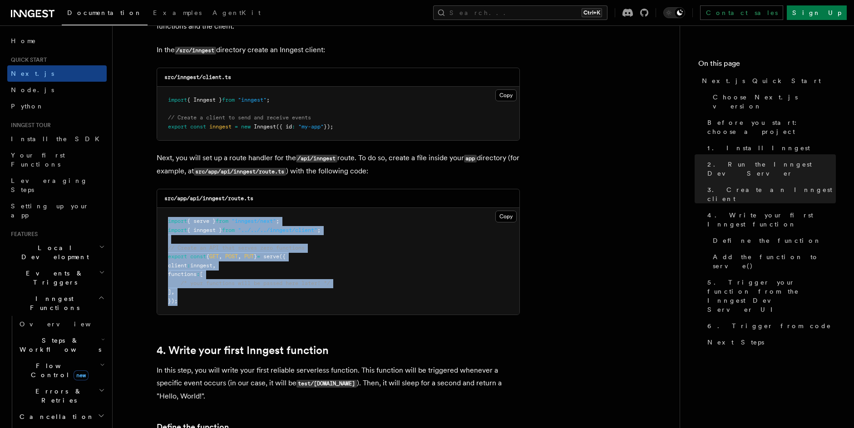
drag, startPoint x: 183, startPoint y: 297, endPoint x: 162, endPoint y: 216, distance: 83.1
click at [162, 216] on pre "import { serve } from "inngest/next" ; import { inngest } from "../../../innges…" at bounding box center [338, 261] width 362 height 107
click at [209, 259] on span "{" at bounding box center [207, 256] width 3 height 6
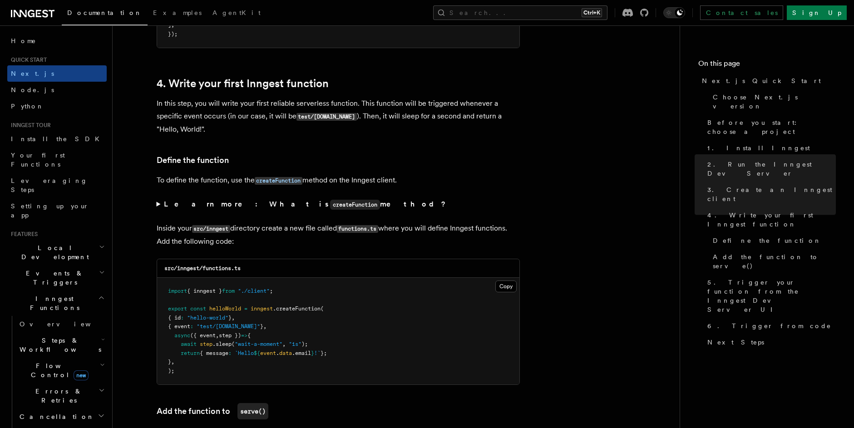
scroll to position [1427, 0]
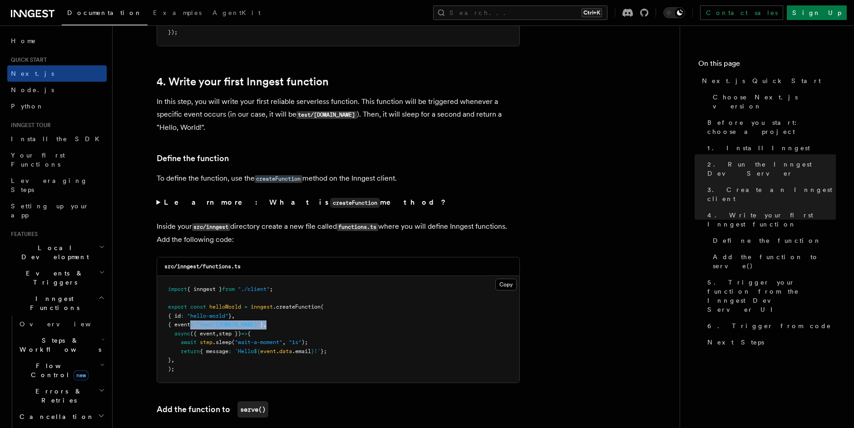
drag, startPoint x: 277, startPoint y: 323, endPoint x: 197, endPoint y: 322, distance: 80.3
click at [197, 322] on pre "import { inngest } from "./client" ; export const helloWorld = inngest .createF…" at bounding box center [338, 329] width 362 height 107
click at [193, 322] on span ":" at bounding box center [191, 324] width 3 height 6
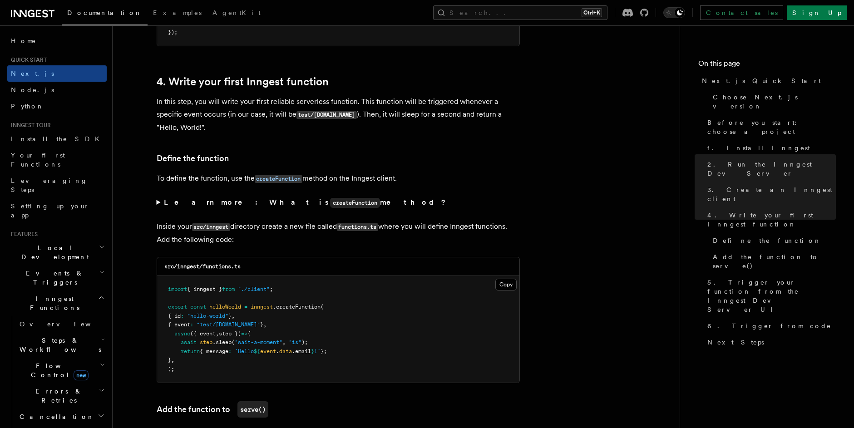
click at [298, 319] on pre "import { inngest } from "./client" ; export const helloWorld = inngest .createF…" at bounding box center [338, 329] width 362 height 107
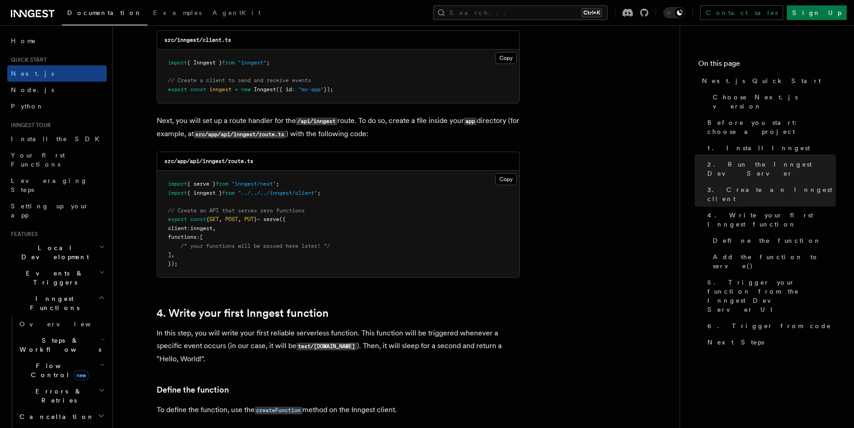
scroll to position [1118, 0]
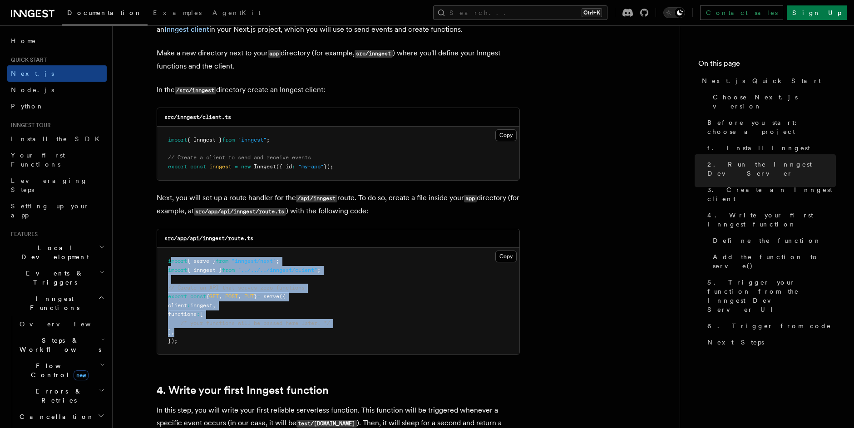
drag, startPoint x: 207, startPoint y: 333, endPoint x: 170, endPoint y: 265, distance: 77.2
click at [170, 265] on pre "import { serve } from "inngest/next" ; import { inngest } from "../../../innges…" at bounding box center [338, 301] width 362 height 107
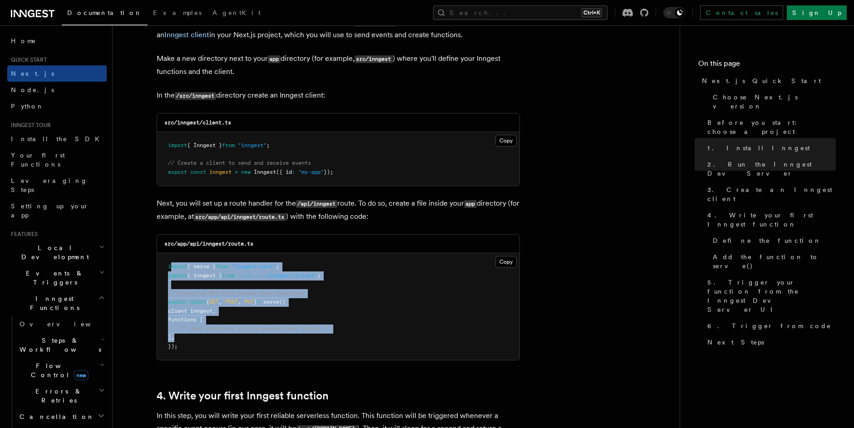
scroll to position [1114, 0]
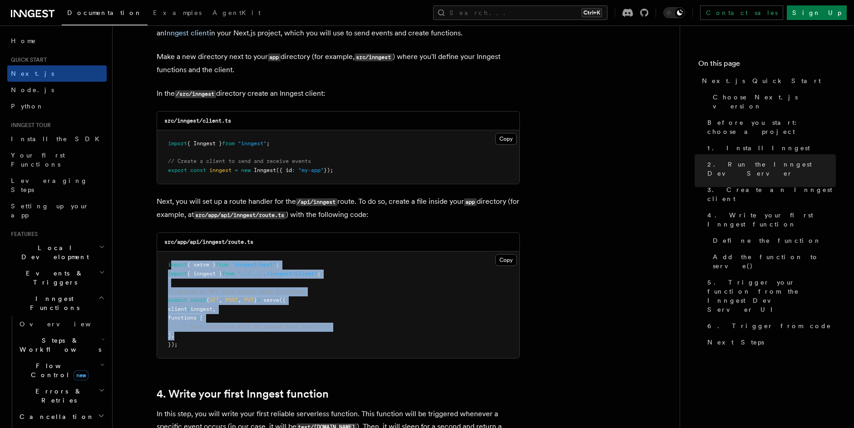
click at [316, 261] on pre "import { serve } from "inngest/next" ; import { inngest } from "../../../innges…" at bounding box center [338, 304] width 362 height 107
drag, startPoint x: 189, startPoint y: 340, endPoint x: 162, endPoint y: 290, distance: 56.2
click at [162, 290] on pre "import { serve } from "inngest/next" ; import { inngest } from "../../../innges…" at bounding box center [338, 304] width 362 height 107
click at [187, 312] on span "client" at bounding box center [177, 309] width 19 height 6
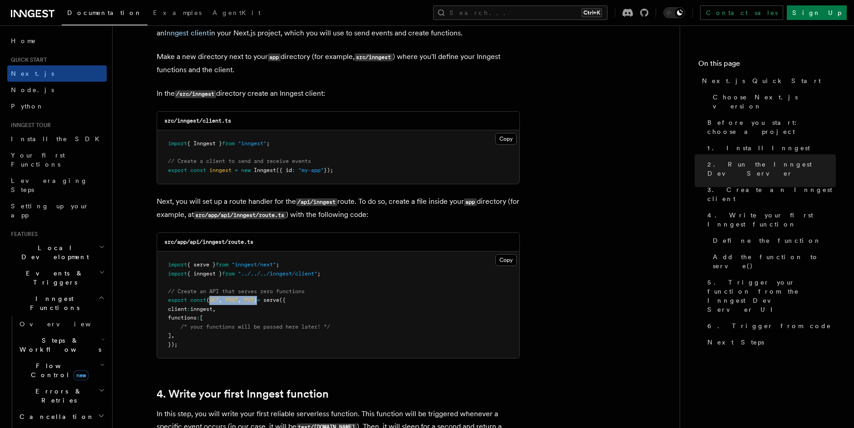
drag, startPoint x: 217, startPoint y: 300, endPoint x: 266, endPoint y: 298, distance: 49.1
click at [266, 298] on span "export const { GET , POST , PUT } = serve ({" at bounding box center [227, 300] width 118 height 6
click at [253, 310] on pre "import { serve } from "inngest/next" ; import { inngest } from "../../../innges…" at bounding box center [338, 304] width 362 height 107
click at [279, 300] on span "serve" at bounding box center [271, 300] width 16 height 6
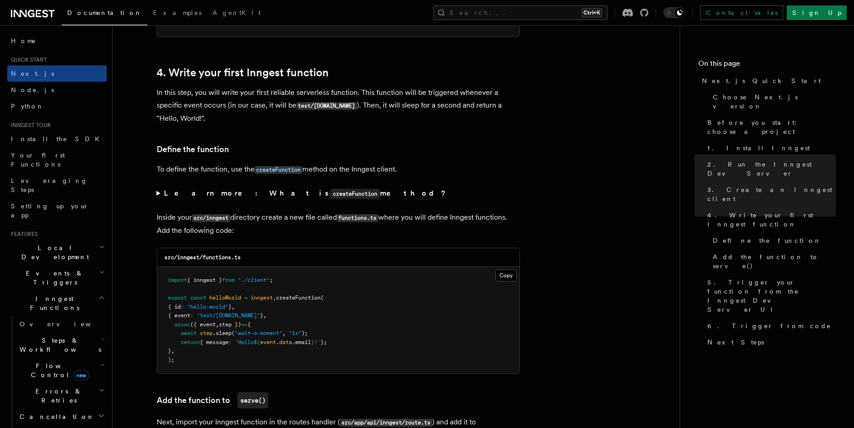
scroll to position [1445, 0]
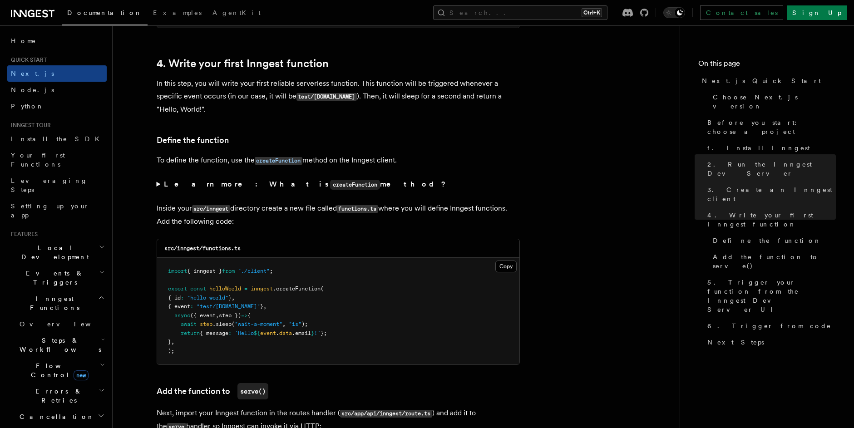
click at [268, 292] on pre "import { inngest } from "./client" ; export const helloWorld = inngest .createF…" at bounding box center [338, 311] width 362 height 107
click at [250, 313] on span "{" at bounding box center [248, 315] width 3 height 6
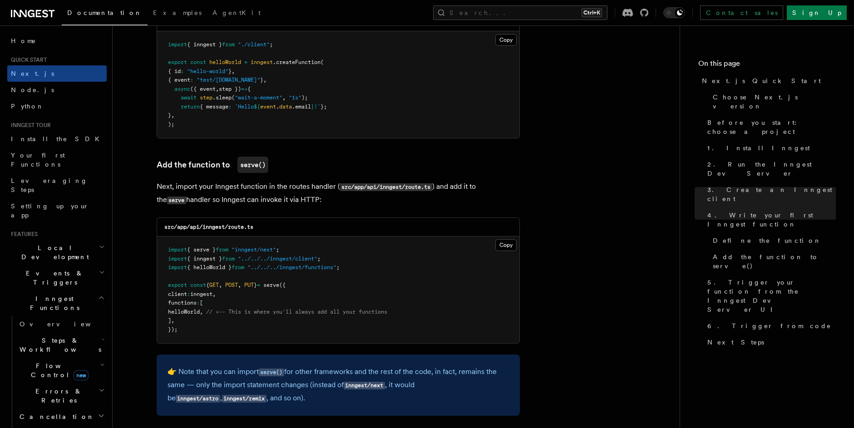
scroll to position [1674, 0]
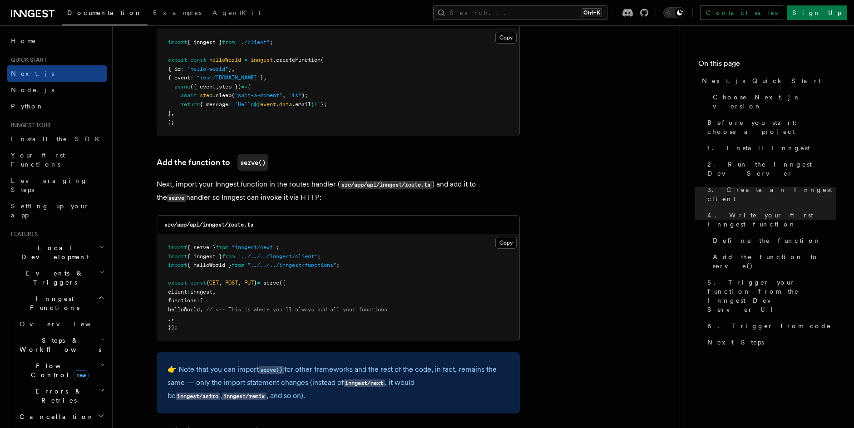
click at [220, 222] on code "src/app/api/inngest/route.ts" at bounding box center [208, 224] width 89 height 6
click at [237, 281] on span "POST" at bounding box center [231, 283] width 13 height 6
click at [254, 284] on span "PUT" at bounding box center [249, 283] width 10 height 6
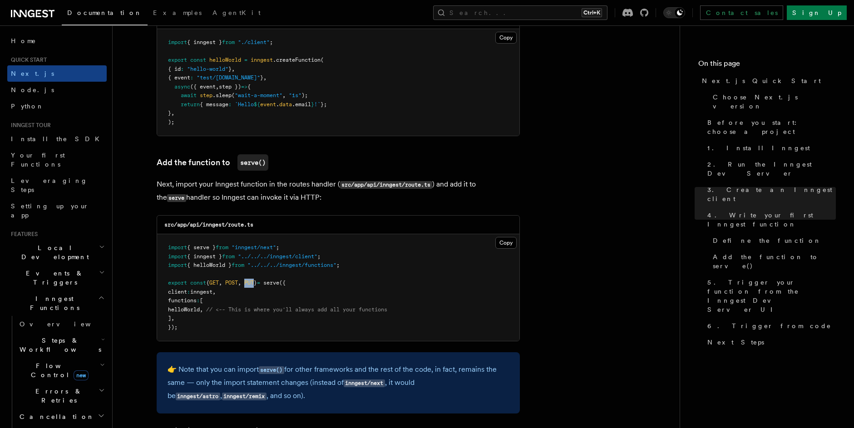
click at [254, 284] on span "PUT" at bounding box center [249, 283] width 10 height 6
click at [285, 285] on span "({" at bounding box center [282, 283] width 6 height 6
drag, startPoint x: 216, startPoint y: 283, endPoint x: 264, endPoint y: 283, distance: 48.6
click at [264, 283] on span "export const { GET , POST , PUT } = serve ({" at bounding box center [227, 283] width 118 height 6
click at [262, 287] on pre "import { serve } from "inngest/next" ; import { inngest } from "../../../innges…" at bounding box center [338, 287] width 362 height 107
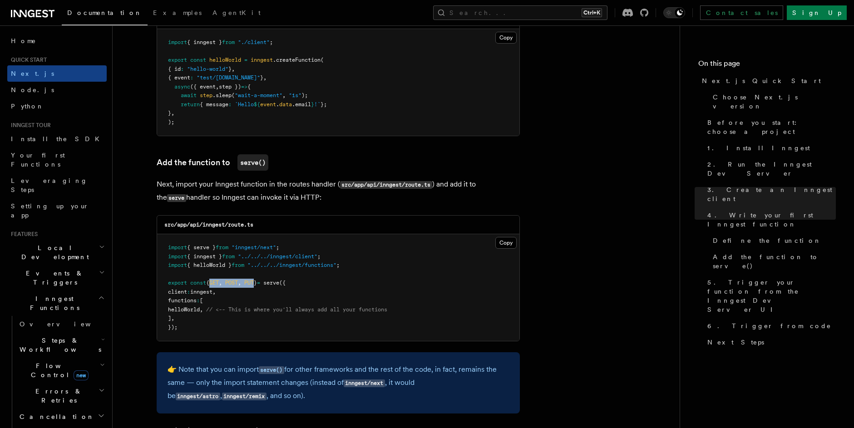
drag, startPoint x: 262, startPoint y: 281, endPoint x: 218, endPoint y: 285, distance: 43.7
click at [218, 285] on span "export const { GET , POST , PUT } = serve ({" at bounding box center [227, 283] width 118 height 6
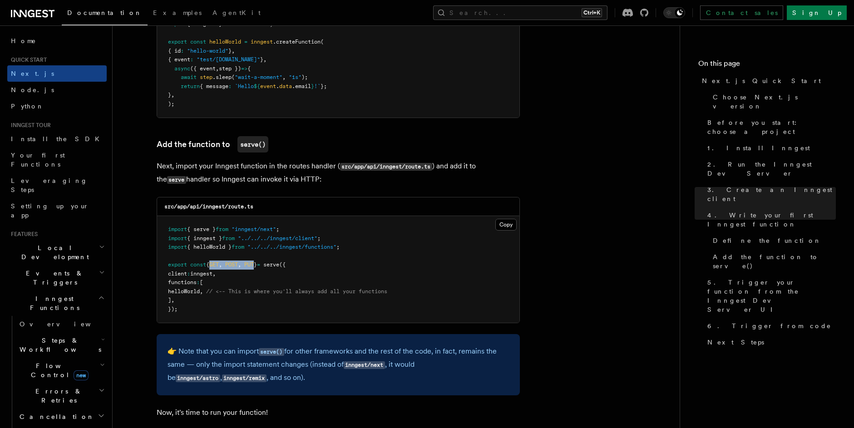
scroll to position [1728, 0]
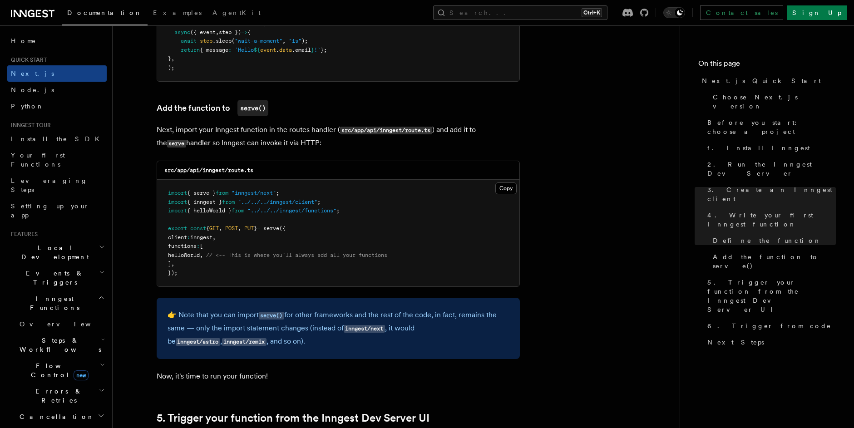
click at [251, 240] on pre "import { serve } from "inngest/next" ; import { inngest } from "../../../innges…" at bounding box center [338, 233] width 362 height 107
drag, startPoint x: 262, startPoint y: 228, endPoint x: 216, endPoint y: 230, distance: 45.4
click at [216, 230] on span "export const { GET , POST , PUT } = serve ({" at bounding box center [227, 228] width 118 height 6
click at [260, 235] on pre "import { serve } from "inngest/next" ; import { inngest } from "../../../innges…" at bounding box center [338, 233] width 362 height 107
drag, startPoint x: 259, startPoint y: 228, endPoint x: 210, endPoint y: 226, distance: 49.0
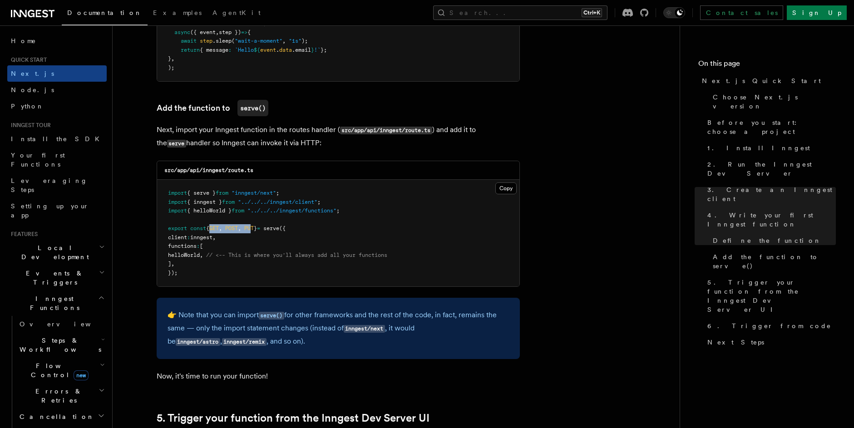
click at [210, 226] on span "export const { GET , POST , PUT } = serve ({" at bounding box center [227, 228] width 118 height 6
click at [241, 228] on span "," at bounding box center [239, 228] width 3 height 6
click at [258, 242] on pre "import { serve } from "inngest/next" ; import { inngest } from "../../../innges…" at bounding box center [338, 233] width 362 height 107
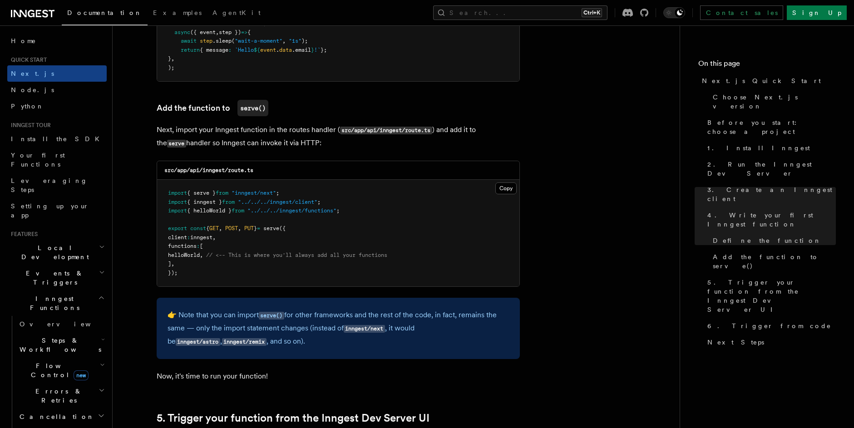
click at [219, 226] on span "GET" at bounding box center [214, 228] width 10 height 6
click at [238, 228] on span "POST" at bounding box center [231, 228] width 13 height 6
click at [253, 229] on span "PUT" at bounding box center [249, 228] width 10 height 6
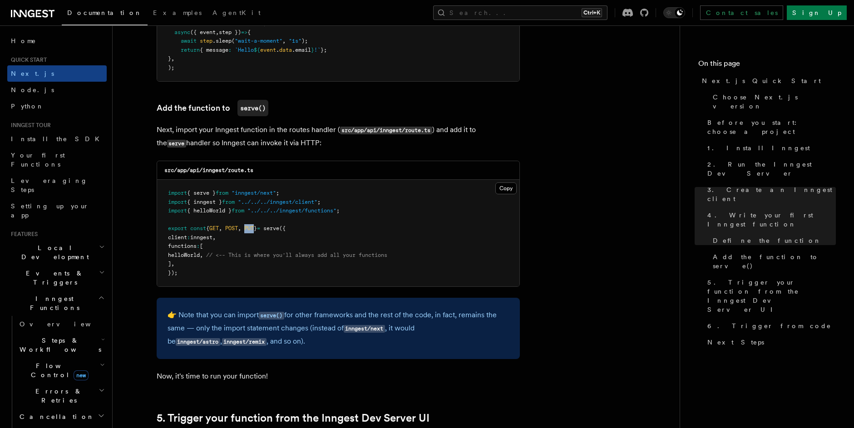
click at [253, 229] on span "PUT" at bounding box center [249, 228] width 10 height 6
click at [239, 232] on pre "import { serve } from "inngest/next" ; import { inngest } from "../../../innges…" at bounding box center [338, 233] width 362 height 107
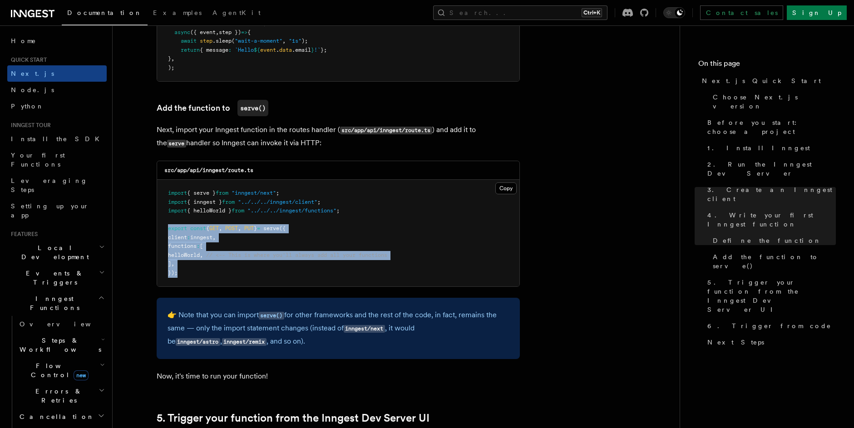
drag, startPoint x: 182, startPoint y: 270, endPoint x: 167, endPoint y: 230, distance: 43.5
click at [167, 230] on pre "import { serve } from "inngest/next" ; import { inngest } from "../../../innges…" at bounding box center [338, 233] width 362 height 107
click at [273, 243] on pre "import { serve } from "inngest/next" ; import { inngest } from "../../../innges…" at bounding box center [338, 233] width 362 height 107
click at [258, 257] on span "// <-- This is where you'll always add all your functions" at bounding box center [296, 255] width 181 height 6
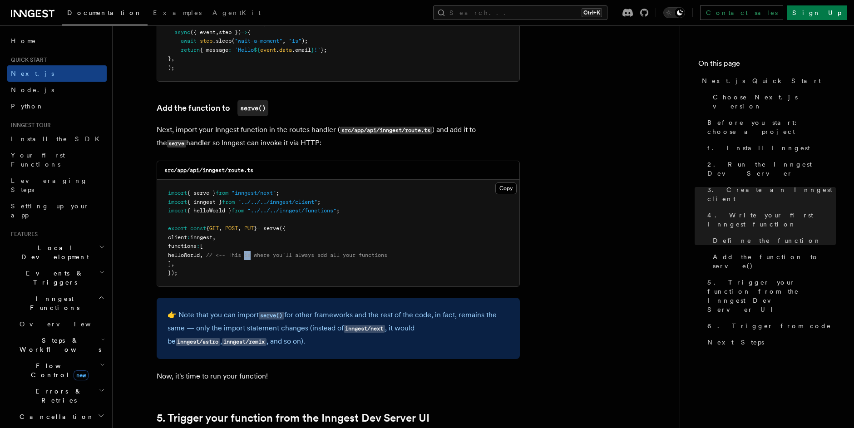
click at [258, 257] on span "// <-- This is where you'll always add all your functions" at bounding box center [296, 255] width 181 height 6
click at [244, 230] on span at bounding box center [242, 228] width 3 height 6
drag, startPoint x: 264, startPoint y: 229, endPoint x: 218, endPoint y: 229, distance: 46.3
click at [218, 229] on span "export const { GET , POST , PUT } = serve ({" at bounding box center [227, 228] width 118 height 6
click at [218, 229] on span "GET" at bounding box center [214, 228] width 10 height 6
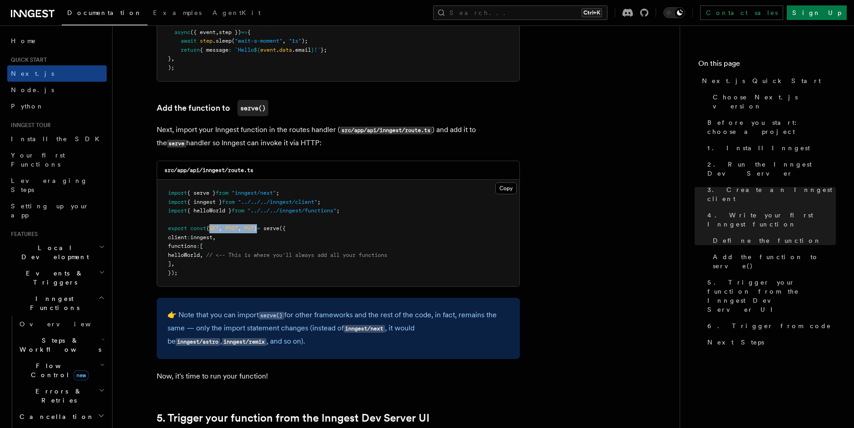
drag, startPoint x: 218, startPoint y: 229, endPoint x: 261, endPoint y: 226, distance: 43.2
click at [261, 226] on span "export const { GET , POST , PUT } = serve ({" at bounding box center [227, 228] width 118 height 6
click at [254, 227] on span "PUT" at bounding box center [249, 228] width 10 height 6
click at [222, 226] on span "," at bounding box center [220, 228] width 3 height 6
click at [222, 227] on span "," at bounding box center [220, 228] width 3 height 6
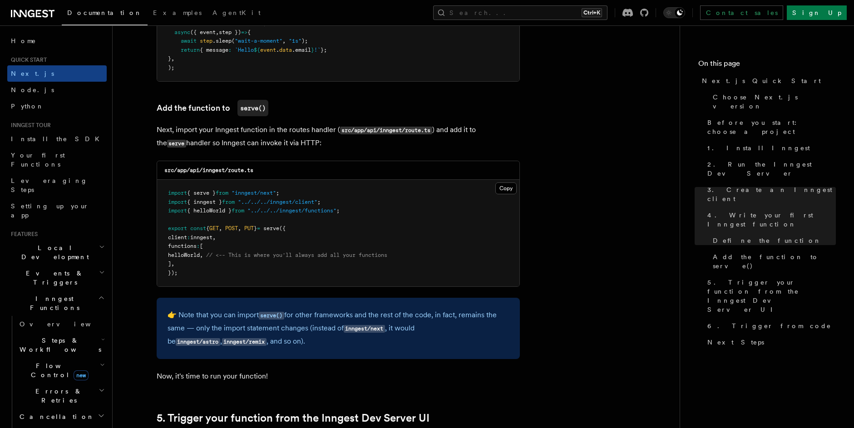
click at [245, 227] on span "export const { GET , POST , PUT } = serve ({" at bounding box center [227, 228] width 118 height 6
click at [245, 233] on pre "import { serve } from "inngest/next" ; import { inngest } from "../../../innges…" at bounding box center [338, 233] width 362 height 107
click at [241, 226] on span "," at bounding box center [239, 228] width 3 height 6
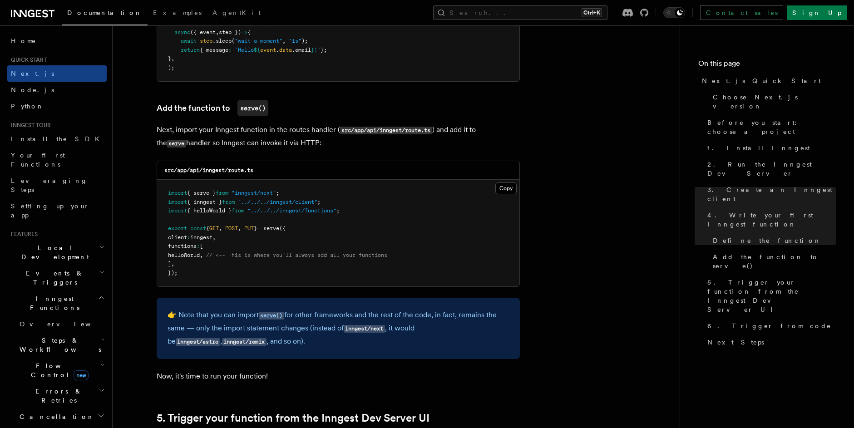
click at [250, 231] on pre "import { serve } from "inngest/next" ; import { inngest } from "../../../innges…" at bounding box center [338, 233] width 362 height 107
drag, startPoint x: 265, startPoint y: 227, endPoint x: 218, endPoint y: 230, distance: 46.4
click at [218, 230] on span "export const { GET , POST , PUT } = serve ({" at bounding box center [227, 228] width 118 height 6
click at [227, 236] on pre "import { serve } from "inngest/next" ; import { inngest } from "../../../innges…" at bounding box center [338, 233] width 362 height 107
drag, startPoint x: 217, startPoint y: 227, endPoint x: 263, endPoint y: 230, distance: 45.9
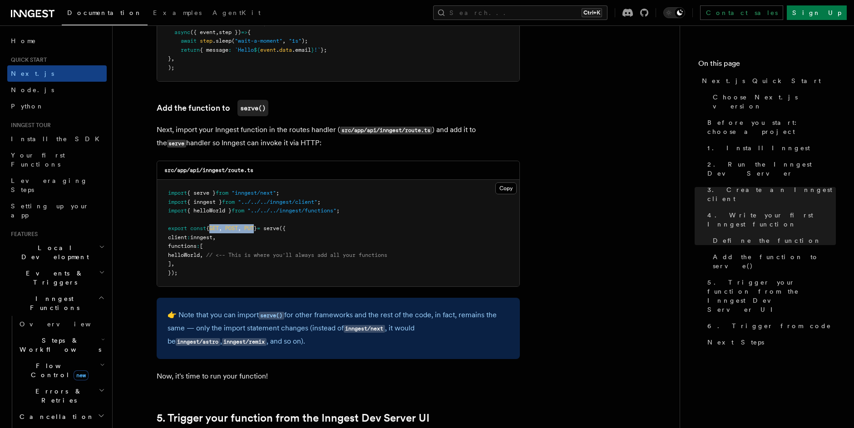
click at [263, 230] on span "export const { GET , POST , PUT } = serve ({" at bounding box center [227, 228] width 118 height 6
click at [257, 230] on span "}" at bounding box center [255, 228] width 3 height 6
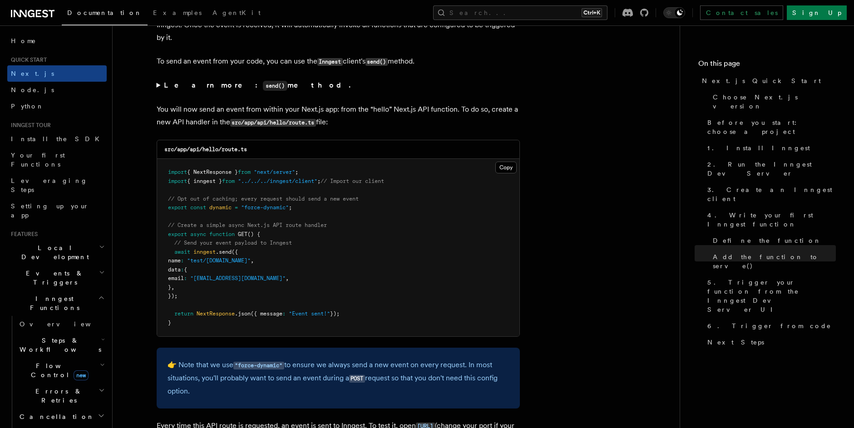
scroll to position [4694, 0]
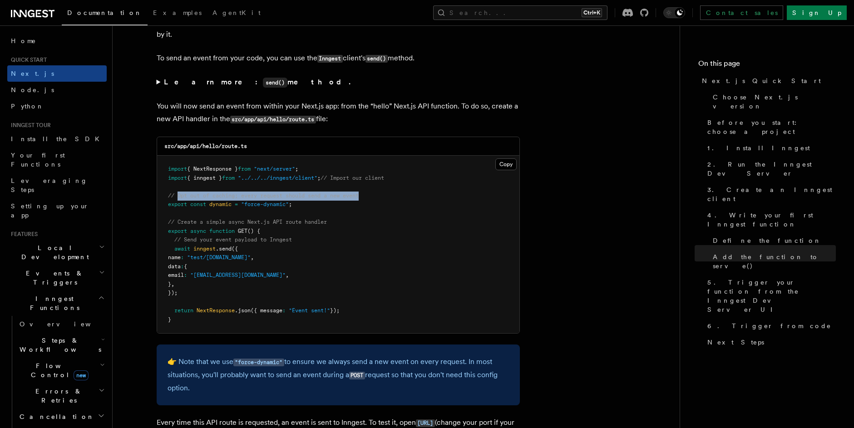
drag, startPoint x: 177, startPoint y: 197, endPoint x: 366, endPoint y: 196, distance: 188.8
click at [366, 196] on pre "import { NextResponse } from "next/server" ; import { inngest } from "../../../…" at bounding box center [338, 244] width 362 height 177
drag, startPoint x: 306, startPoint y: 204, endPoint x: 165, endPoint y: 203, distance: 141.1
click at [165, 203] on pre "import { NextResponse } from "next/server" ; import { inngest } from "../../../…" at bounding box center [338, 244] width 362 height 177
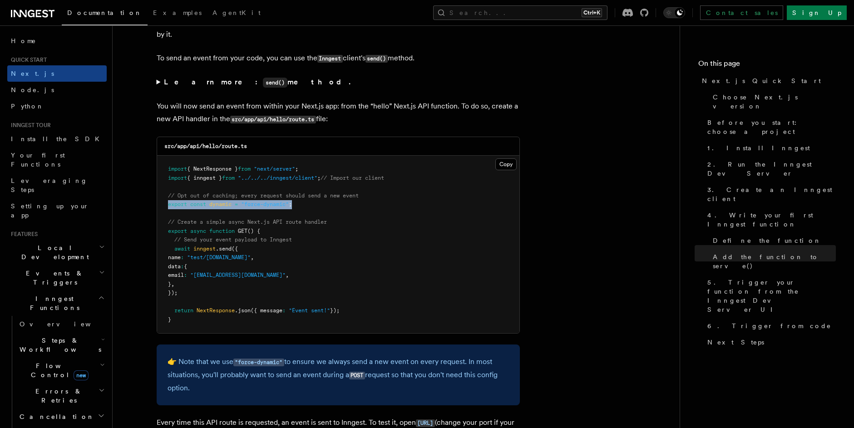
click at [285, 207] on pre "import { NextResponse } from "next/server" ; import { inngest } from "../../../…" at bounding box center [338, 244] width 362 height 177
click at [295, 224] on span "// Create a simple async Next.js API route handler" at bounding box center [247, 222] width 159 height 6
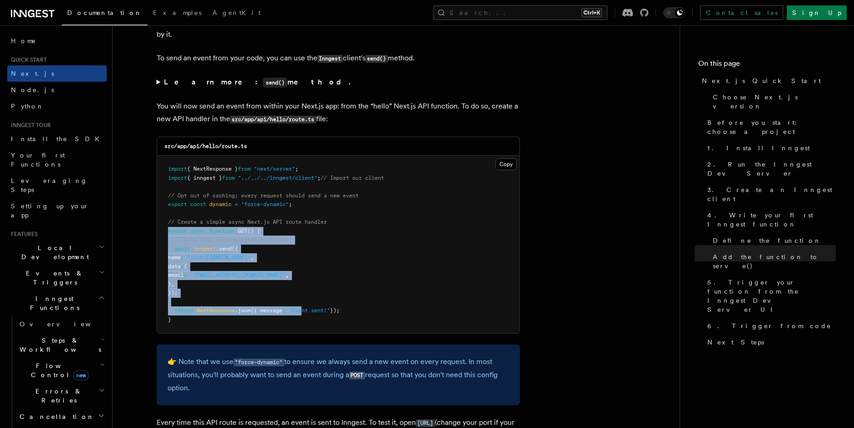
drag, startPoint x: 169, startPoint y: 232, endPoint x: 306, endPoint y: 308, distance: 157.0
click at [306, 308] on code "import { NextResponse } from "next/server" ; import { inngest } from "../../../…" at bounding box center [276, 244] width 216 height 157
click at [306, 308] on span ""Event sent!"" at bounding box center [309, 310] width 41 height 6
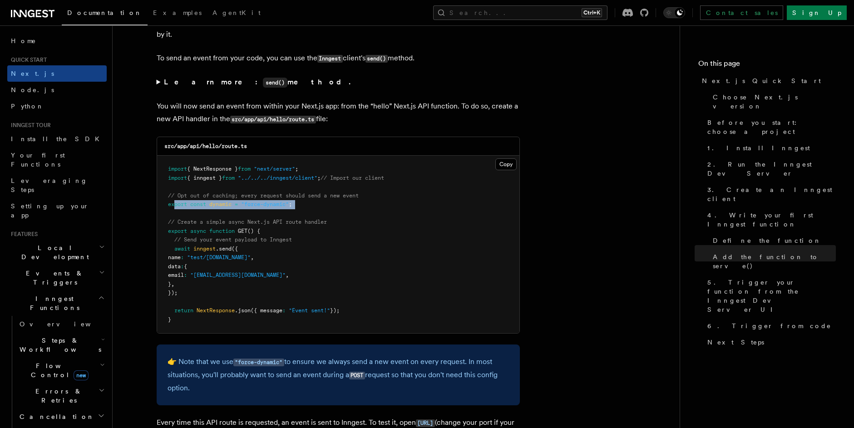
drag, startPoint x: 300, startPoint y: 209, endPoint x: 176, endPoint y: 206, distance: 124.8
click at [176, 206] on pre "import { NextResponse } from "next/server" ; import { inngest } from "../../../…" at bounding box center [338, 244] width 362 height 177
click at [176, 206] on span "export" at bounding box center [177, 204] width 19 height 6
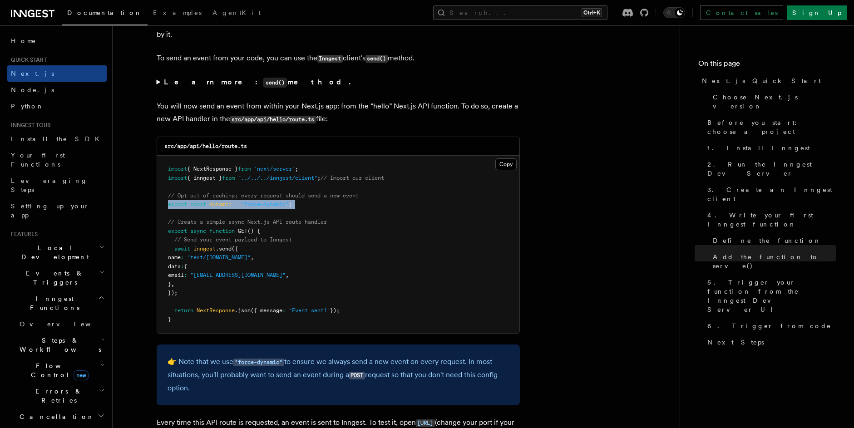
click at [247, 212] on pre "import { NextResponse } from "next/server" ; import { inngest } from "../../../…" at bounding box center [338, 244] width 362 height 177
click at [256, 207] on pre "import { NextResponse } from "next/server" ; import { inngest } from "../../../…" at bounding box center [338, 244] width 362 height 177
click at [231, 206] on span "dynamic" at bounding box center [220, 204] width 22 height 6
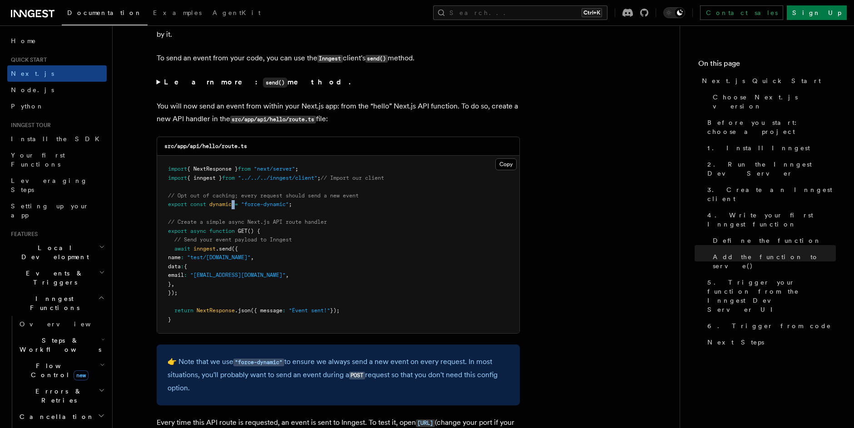
click at [231, 206] on span "dynamic" at bounding box center [220, 204] width 22 height 6
click at [256, 203] on span ""force-dynamic"" at bounding box center [265, 204] width 48 height 6
click at [246, 205] on span ""force-dynamic"" at bounding box center [265, 204] width 48 height 6
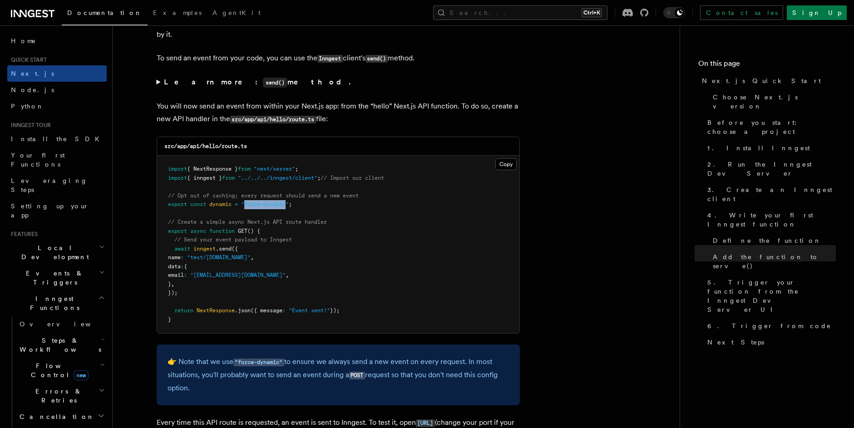
drag, startPoint x: 246, startPoint y: 205, endPoint x: 282, endPoint y: 206, distance: 35.9
click at [285, 206] on span ""force-dynamic"" at bounding box center [265, 204] width 48 height 6
click at [324, 231] on pre "import { NextResponse } from "next/server" ; import { inngest } from "../../../…" at bounding box center [338, 244] width 362 height 177
click at [206, 313] on span "NextResponse" at bounding box center [215, 310] width 38 height 6
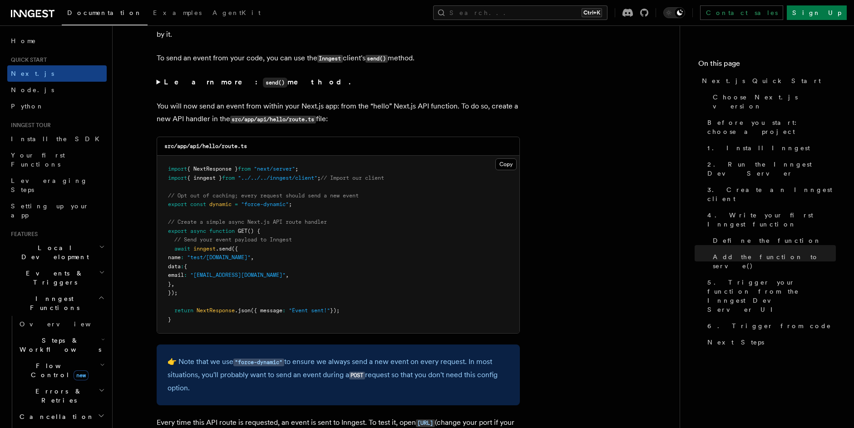
click at [350, 309] on pre "import { NextResponse } from "next/server" ; import { inngest } from "../../../…" at bounding box center [338, 244] width 362 height 177
drag, startPoint x: 349, startPoint y: 309, endPoint x: 172, endPoint y: 311, distance: 177.4
click at [172, 311] on pre "import { NextResponse } from "next/server" ; import { inngest } from "../../../…" at bounding box center [338, 244] width 362 height 177
click at [266, 288] on pre "import { NextResponse } from "next/server" ; import { inngest } from "../../../…" at bounding box center [338, 244] width 362 height 177
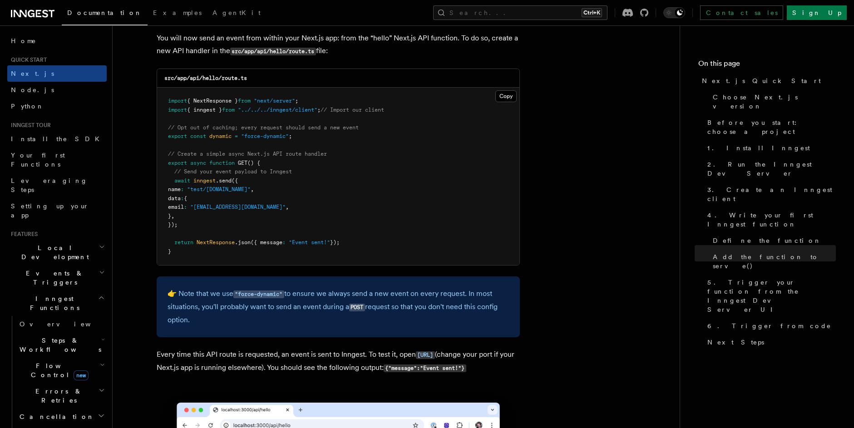
scroll to position [4664, 0]
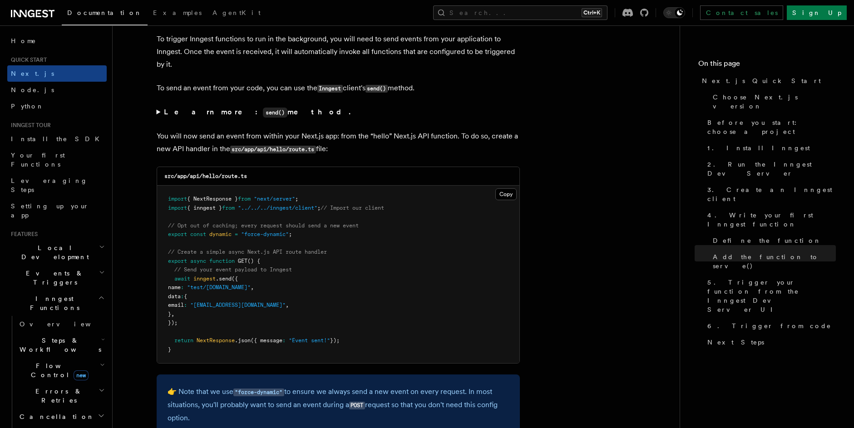
click at [297, 251] on span "// Create a simple async Next.js API route handler" at bounding box center [247, 252] width 159 height 6
click at [321, 278] on pre "import { NextResponse } from "next/server" ; import { inngest } from "../../../…" at bounding box center [338, 274] width 362 height 177
click at [321, 277] on pre "import { NextResponse } from "next/server" ; import { inngest } from "../../../…" at bounding box center [338, 274] width 362 height 177
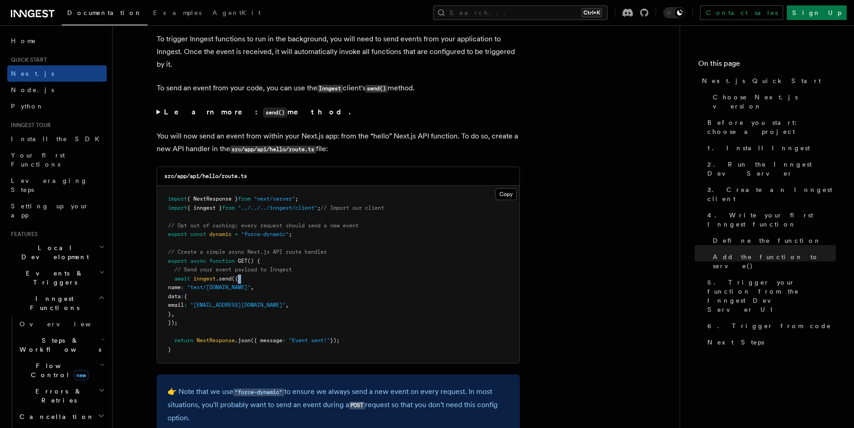
click at [320, 276] on pre "import { NextResponse } from "next/server" ; import { inngest } from "../../../…" at bounding box center [338, 274] width 362 height 177
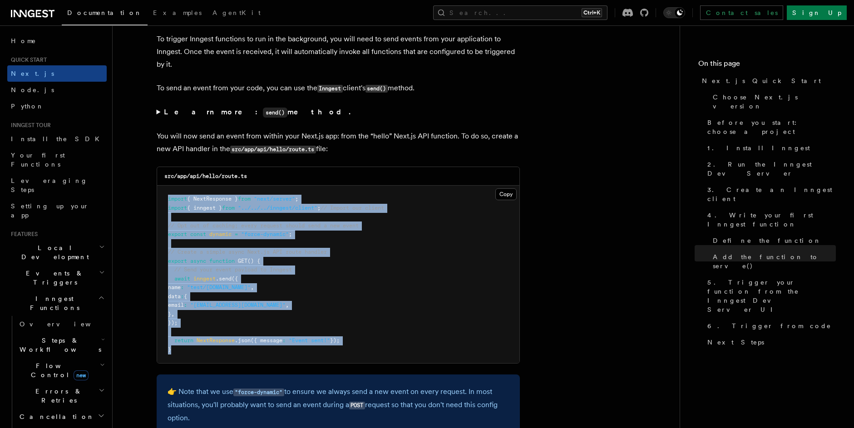
drag, startPoint x: 184, startPoint y: 345, endPoint x: 264, endPoint y: 293, distance: 95.4
click at [169, 197] on pre "import { NextResponse } from "next/server" ; import { inngest } from "../../../…" at bounding box center [338, 274] width 362 height 177
click at [291, 314] on pre "import { NextResponse } from "next/server" ; import { inngest } from "../../../…" at bounding box center [338, 274] width 362 height 177
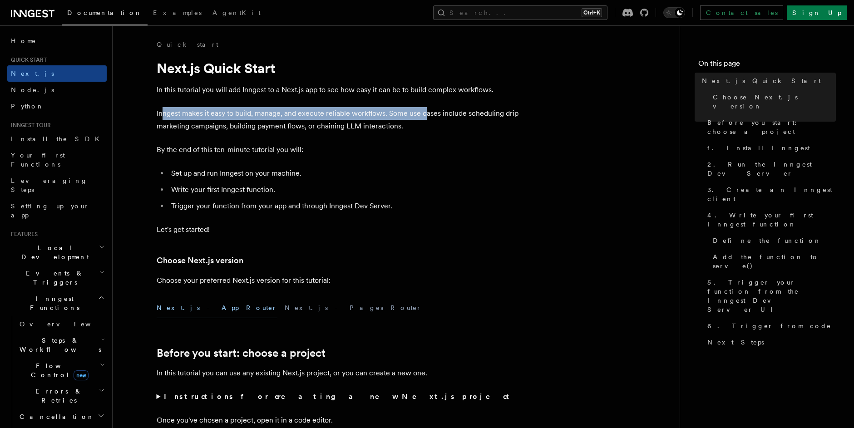
drag, startPoint x: 162, startPoint y: 112, endPoint x: 425, endPoint y: 119, distance: 263.3
click at [425, 119] on p "Inngest makes it easy to build, manage, and execute reliable workflows. Some us…" at bounding box center [338, 119] width 363 height 25
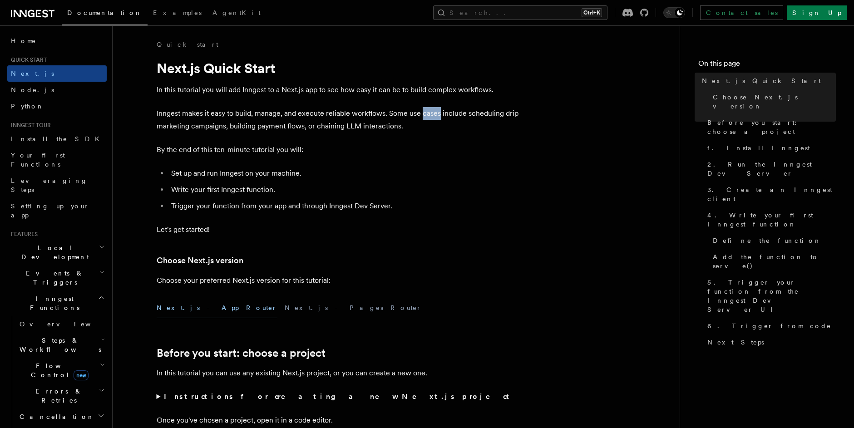
click at [425, 119] on p "Inngest makes it easy to build, manage, and execute reliable workflows. Some us…" at bounding box center [338, 119] width 363 height 25
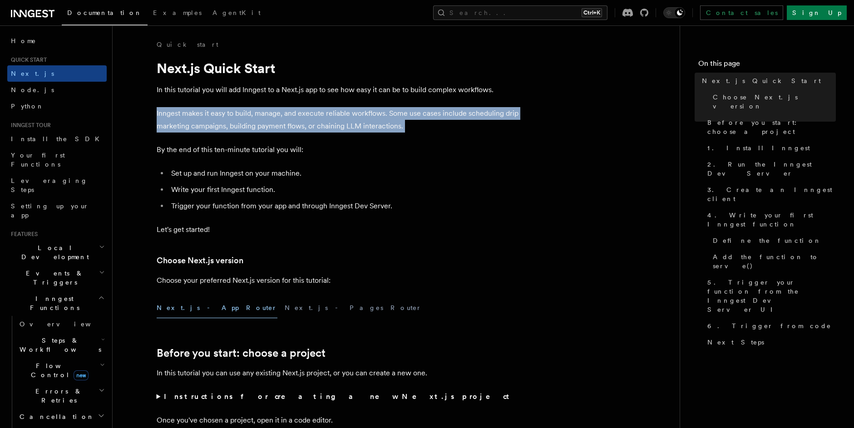
click at [425, 119] on p "Inngest makes it easy to build, manage, and execute reliable workflows. Some us…" at bounding box center [338, 119] width 363 height 25
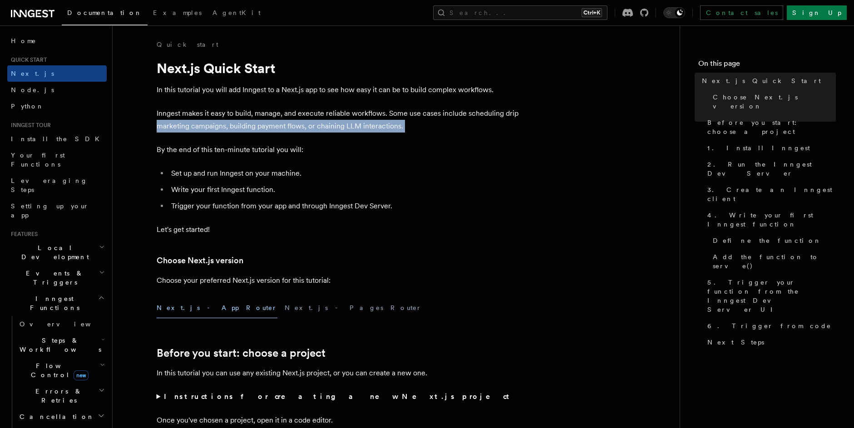
drag, startPoint x: 147, startPoint y: 128, endPoint x: 379, endPoint y: 141, distance: 232.7
drag, startPoint x: 225, startPoint y: 126, endPoint x: 305, endPoint y: 128, distance: 79.9
click at [305, 128] on p "Inngest makes it easy to build, manage, and execute reliable workflows. Some us…" at bounding box center [338, 119] width 363 height 25
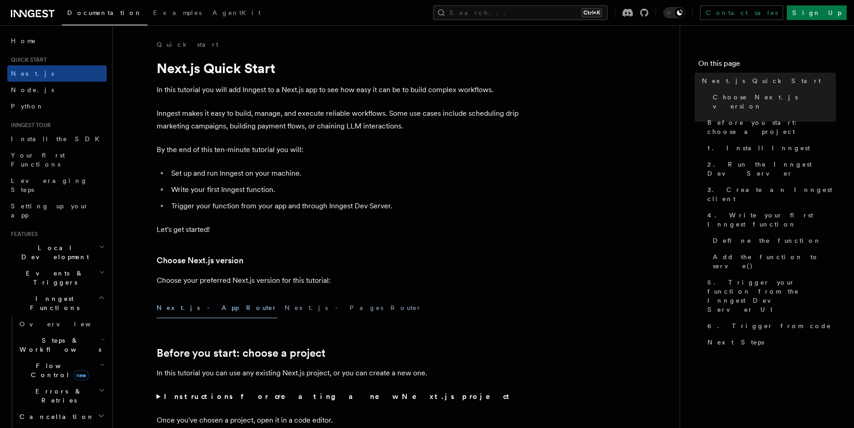
click at [505, 112] on p "Inngest makes it easy to build, manage, and execute reliable workflows. Some us…" at bounding box center [338, 119] width 363 height 25
click at [284, 127] on p "Inngest makes it easy to build, manage, and execute reliable workflows. Some us…" at bounding box center [338, 119] width 363 height 25
click at [338, 129] on p "Inngest makes it easy to build, manage, and execute reliable workflows. Some us…" at bounding box center [338, 119] width 363 height 25
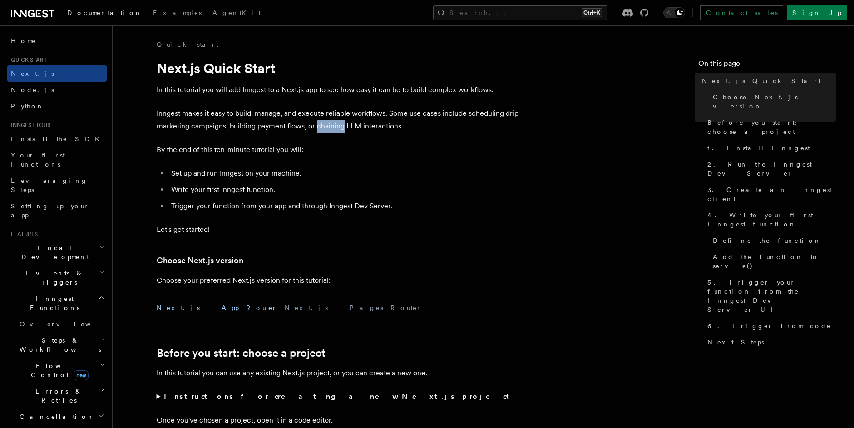
click at [338, 129] on p "Inngest makes it easy to build, manage, and execute reliable workflows. Some us…" at bounding box center [338, 119] width 363 height 25
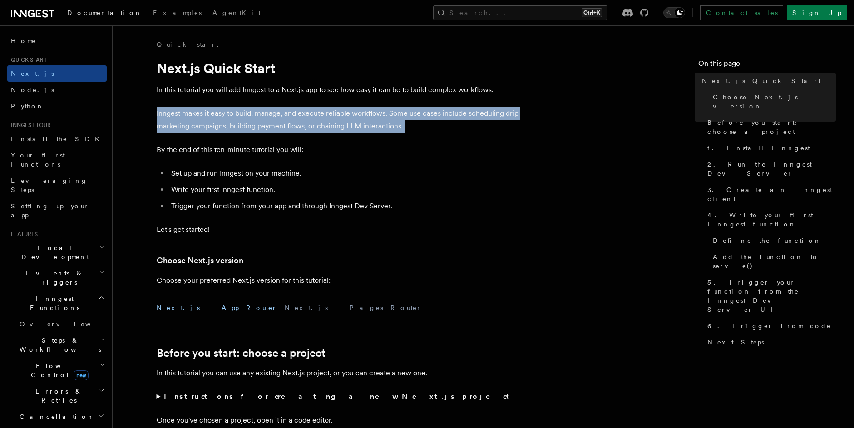
click at [338, 129] on p "Inngest makes it easy to build, manage, and execute reliable workflows. Some us…" at bounding box center [338, 119] width 363 height 25
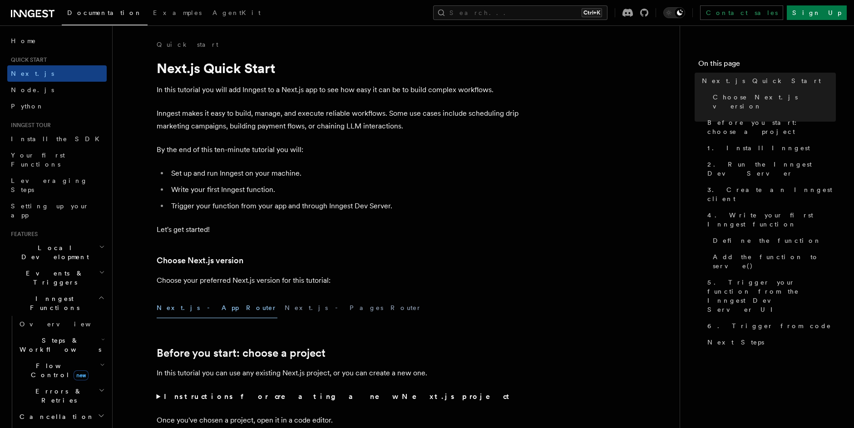
click at [317, 143] on p "By the end of this ten-minute tutorial you will:" at bounding box center [338, 149] width 363 height 13
drag, startPoint x: 154, startPoint y: 148, endPoint x: 327, endPoint y: 147, distance: 173.3
click at [327, 147] on p "By the end of this ten-minute tutorial you will:" at bounding box center [338, 149] width 363 height 13
drag, startPoint x: 168, startPoint y: 172, endPoint x: 335, endPoint y: 169, distance: 167.0
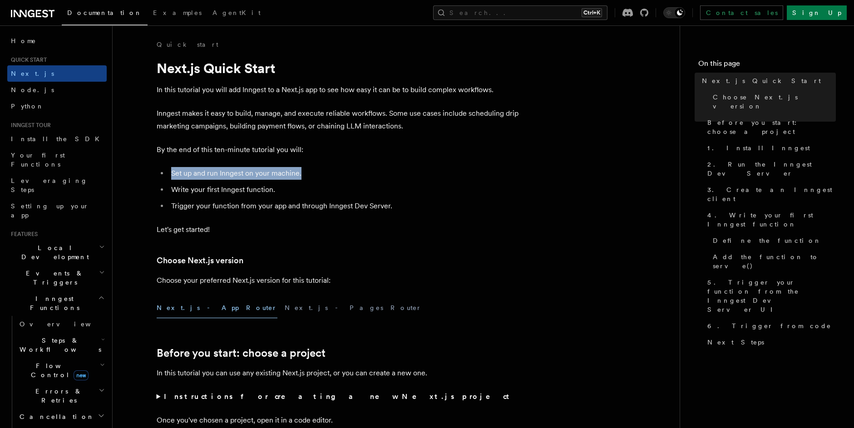
click at [335, 169] on li "Set up and run Inngest on your machine." at bounding box center [343, 173] width 351 height 13
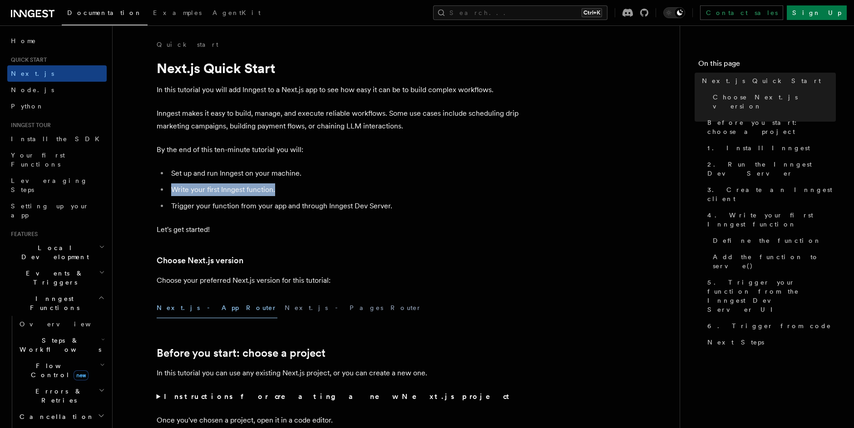
drag, startPoint x: 170, startPoint y: 188, endPoint x: 305, endPoint y: 187, distance: 134.8
click at [305, 187] on li "Write your first Inngest function." at bounding box center [343, 189] width 351 height 13
drag, startPoint x: 172, startPoint y: 191, endPoint x: 316, endPoint y: 190, distance: 144.3
click at [316, 190] on li "Write your first Inngest function." at bounding box center [343, 189] width 351 height 13
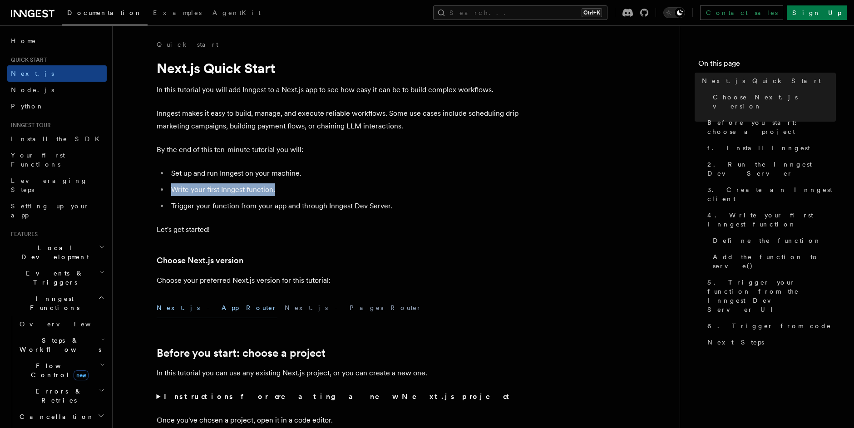
click at [316, 190] on li "Write your first Inngest function." at bounding box center [343, 189] width 351 height 13
drag, startPoint x: 175, startPoint y: 205, endPoint x: 213, endPoint y: 206, distance: 38.1
click at [213, 206] on li "Trigger your function from your app and through Inngest Dev Server." at bounding box center [343, 206] width 351 height 13
click at [185, 207] on li "Trigger your function from your app and through Inngest Dev Server." at bounding box center [343, 206] width 351 height 13
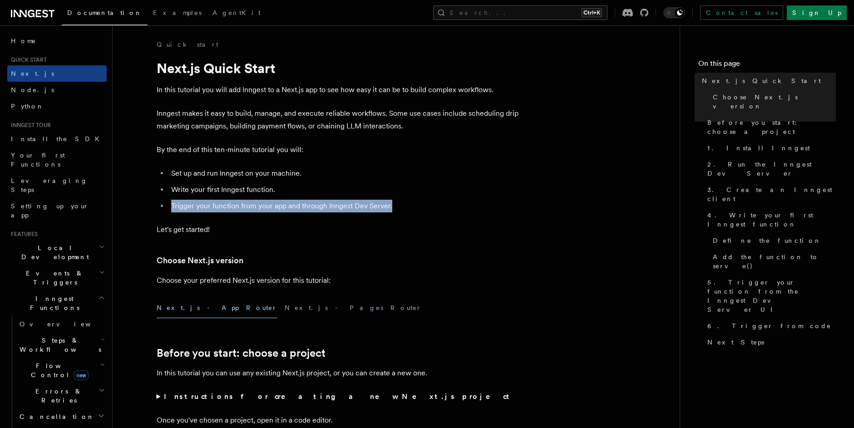
drag, startPoint x: 169, startPoint y: 207, endPoint x: 423, endPoint y: 210, distance: 254.1
click at [423, 210] on li "Trigger your function from your app and through Inngest Dev Server." at bounding box center [343, 206] width 351 height 13
click at [211, 207] on li "Trigger your function from your app and through Inngest Dev Server." at bounding box center [343, 206] width 351 height 13
click at [211, 206] on li "Trigger your function from your app and through Inngest Dev Server." at bounding box center [343, 206] width 351 height 13
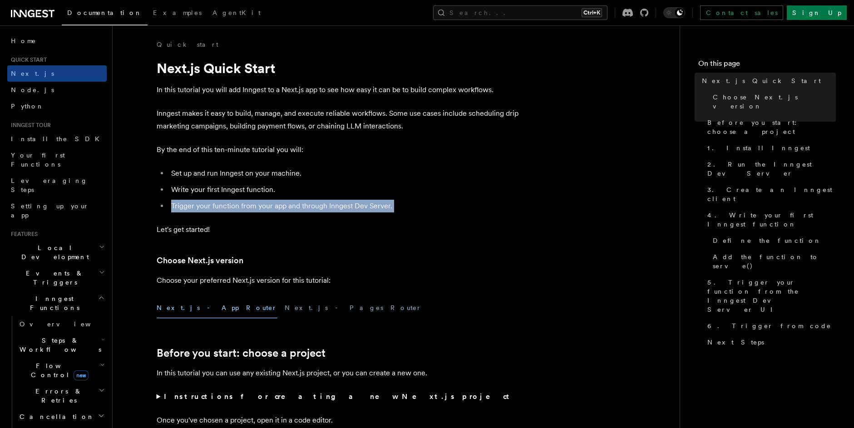
click at [199, 211] on li "Trigger your function from your app and through Inngest Dev Server." at bounding box center [343, 206] width 351 height 13
click at [199, 212] on li "Trigger your function from your app and through Inngest Dev Server." at bounding box center [343, 206] width 351 height 13
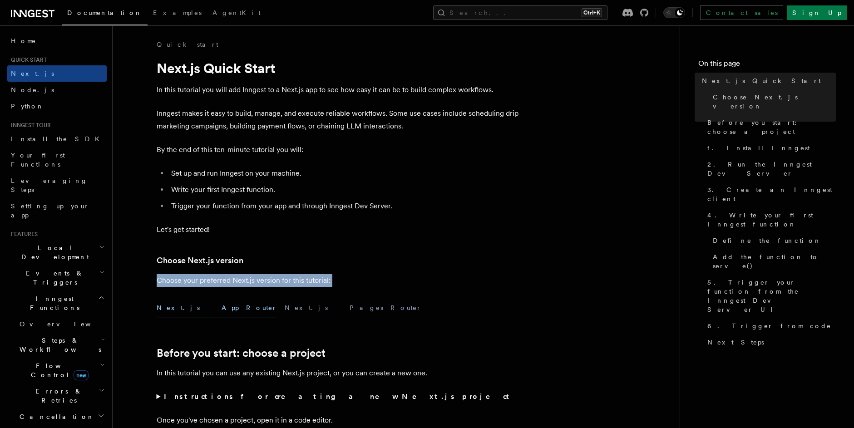
click at [221, 275] on p "Choose your preferred Next.js version for this tutorial:" at bounding box center [338, 280] width 363 height 13
click at [257, 277] on p "Choose your preferred Next.js version for this tutorial:" at bounding box center [338, 280] width 363 height 13
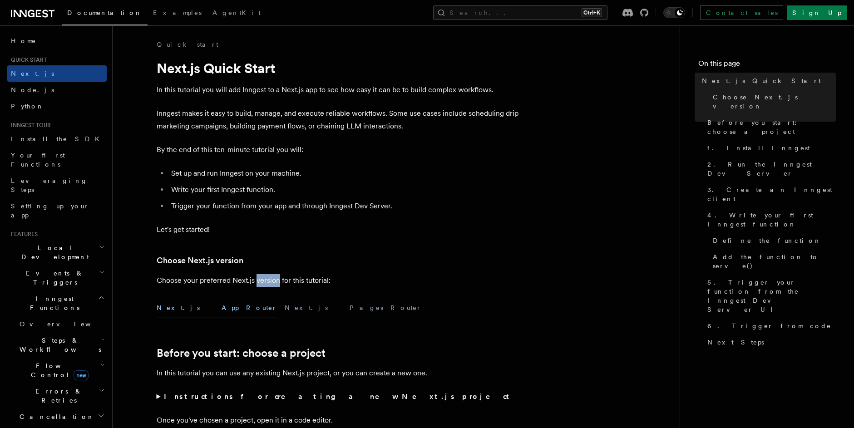
click at [257, 277] on p "Choose your preferred Next.js version for this tutorial:" at bounding box center [338, 280] width 363 height 13
click at [329, 282] on p "Choose your preferred Next.js version for this tutorial:" at bounding box center [338, 280] width 363 height 13
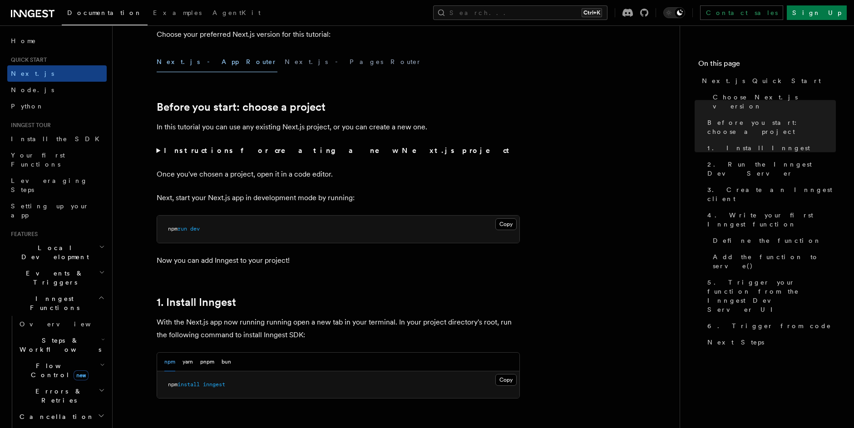
scroll to position [232, 0]
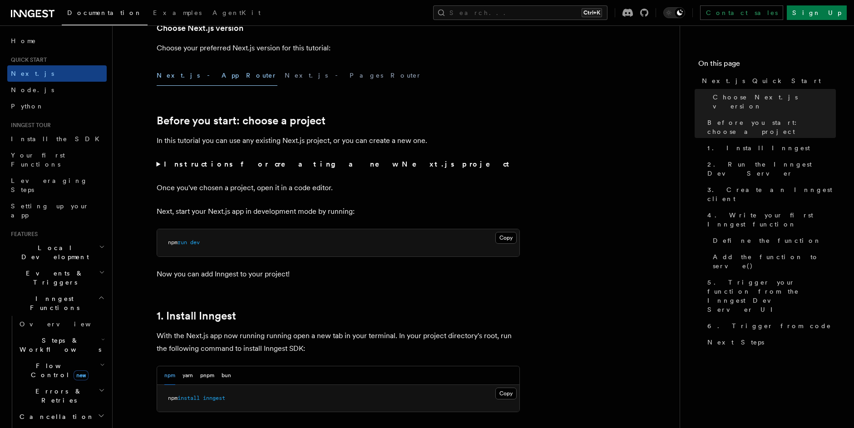
click at [225, 166] on strong "Instructions for creating a new Next.js project" at bounding box center [338, 164] width 349 height 9
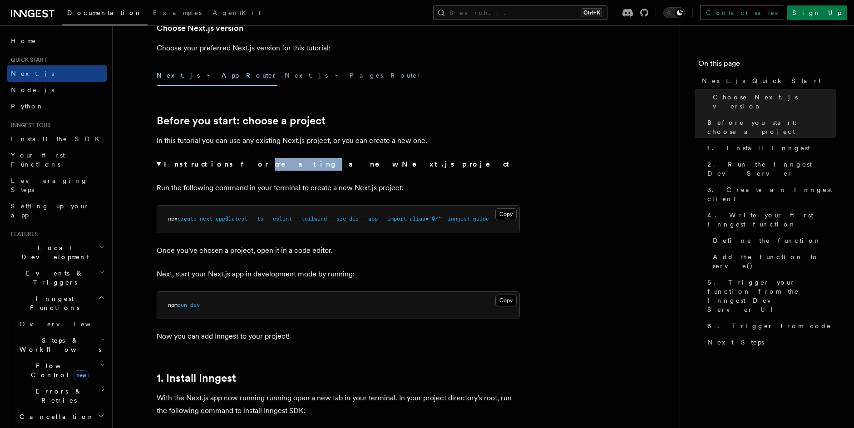
click at [225, 166] on strong "Instructions for creating a new Next.js project" at bounding box center [338, 164] width 349 height 9
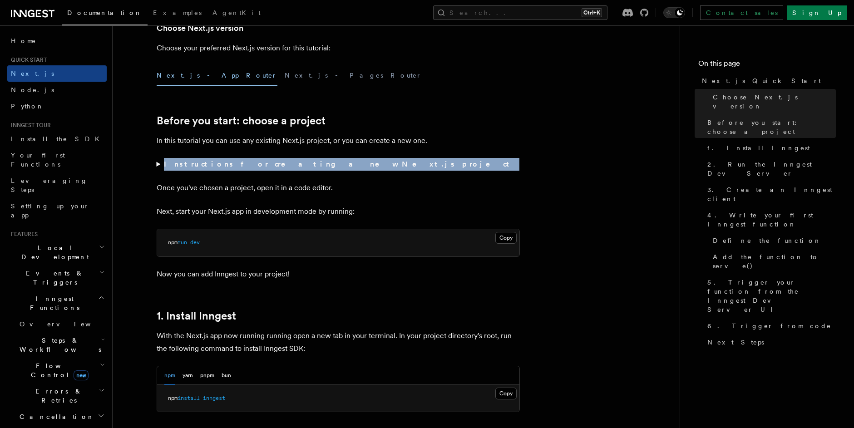
click at [225, 166] on strong "Instructions for creating a new Next.js project" at bounding box center [338, 164] width 349 height 9
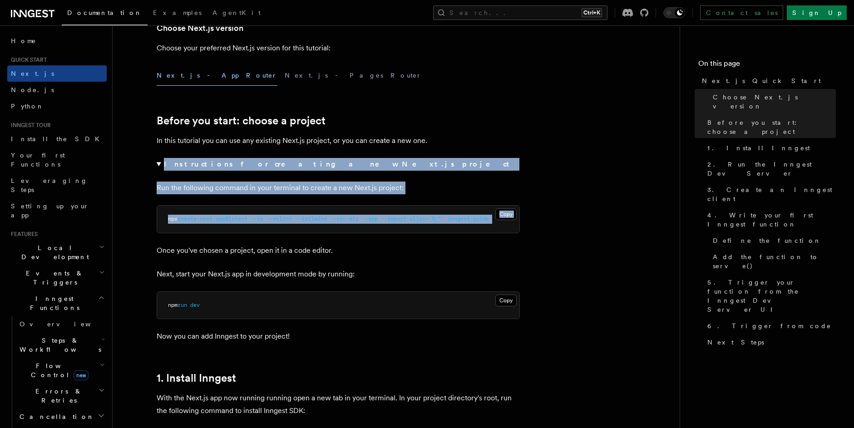
click at [269, 187] on p "Run the following command in your terminal to create a new Next.js project:" at bounding box center [338, 188] width 363 height 13
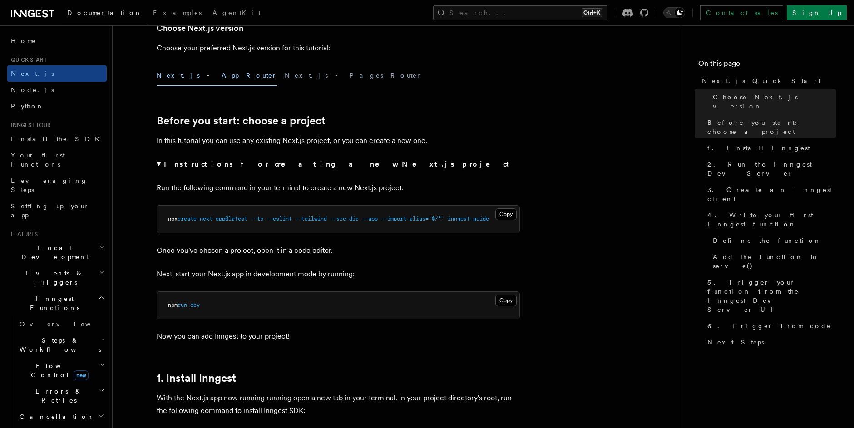
click at [241, 169] on summary "Instructions for creating a new Next.js project" at bounding box center [338, 164] width 363 height 13
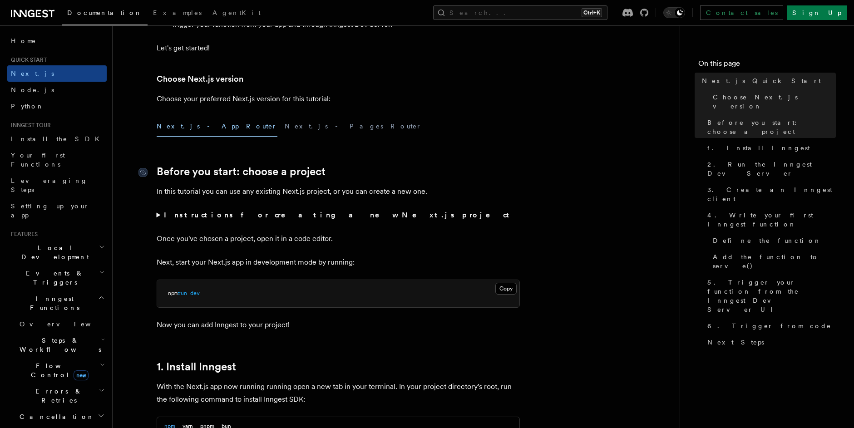
click at [236, 173] on link "Before you start: choose a project" at bounding box center [241, 171] width 169 height 13
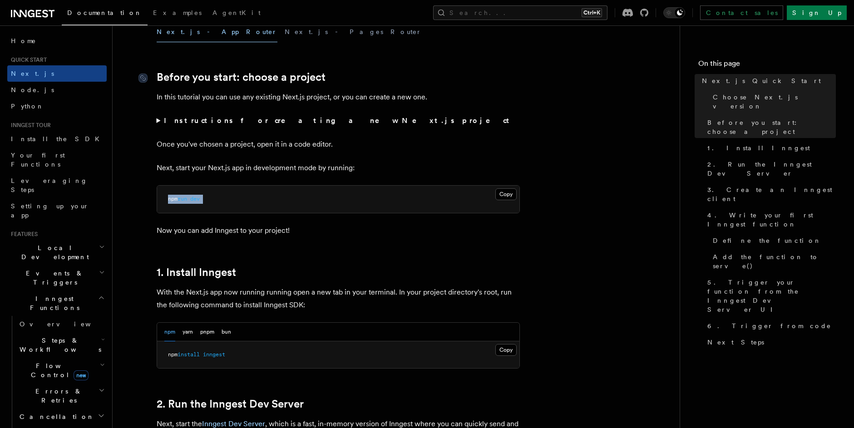
click at [236, 186] on pre "npm run dev" at bounding box center [338, 199] width 362 height 27
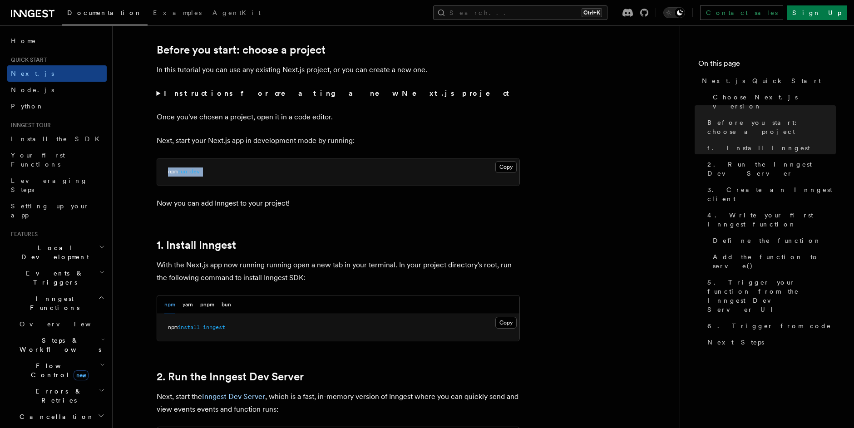
click at [225, 172] on pre "npm run dev" at bounding box center [338, 171] width 362 height 27
click at [232, 198] on p "Now you can add Inngest to your project!" at bounding box center [338, 203] width 363 height 13
click at [219, 206] on p "Now you can add Inngest to your project!" at bounding box center [338, 203] width 363 height 13
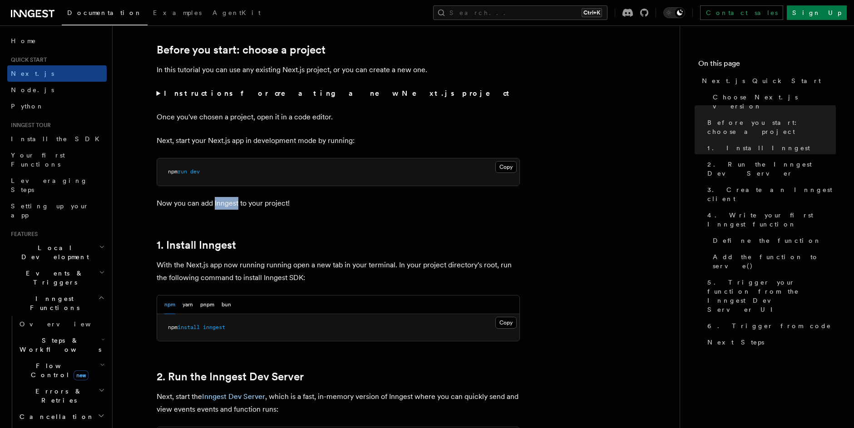
click at [219, 206] on p "Now you can add Inngest to your project!" at bounding box center [338, 203] width 363 height 13
click at [177, 248] on link "1. Install Inngest" at bounding box center [196, 245] width 79 height 13
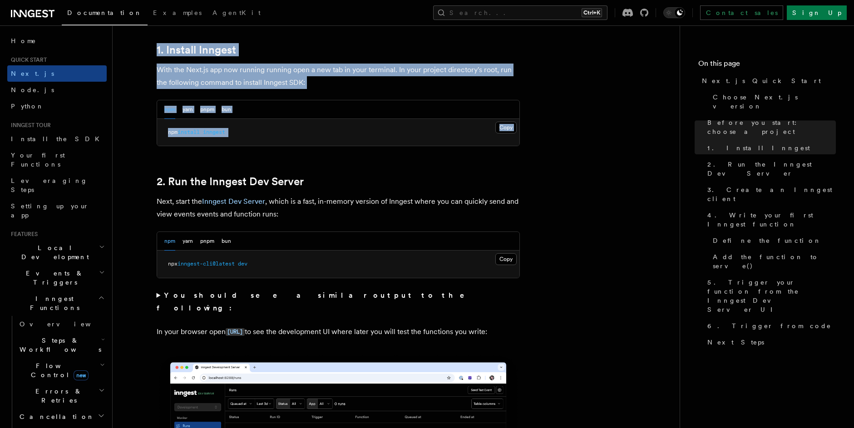
scroll to position [440, 0]
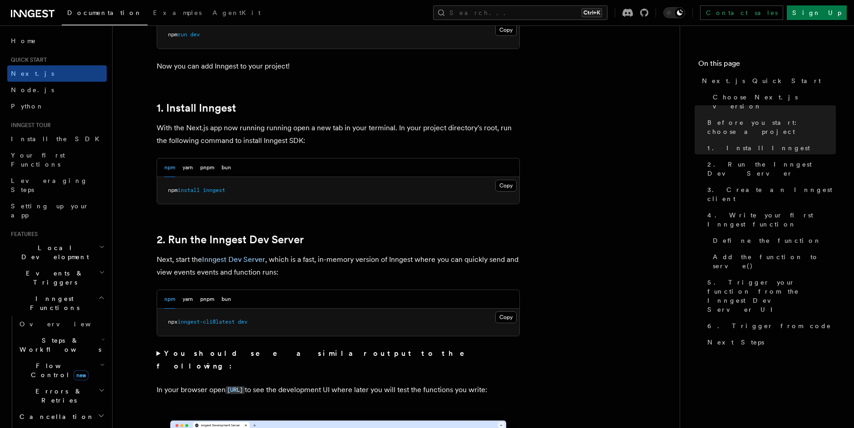
click at [183, 242] on link "2. Run the Inngest Dev Server" at bounding box center [230, 239] width 147 height 13
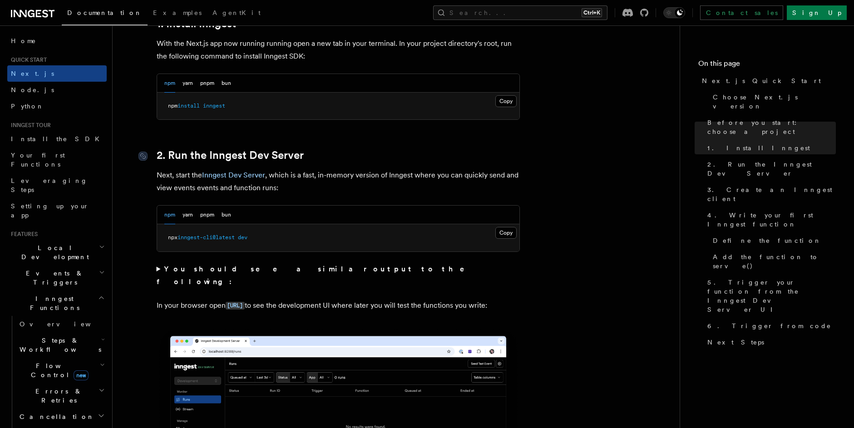
click at [218, 160] on link "2. Run the Inngest Dev Server" at bounding box center [230, 155] width 147 height 13
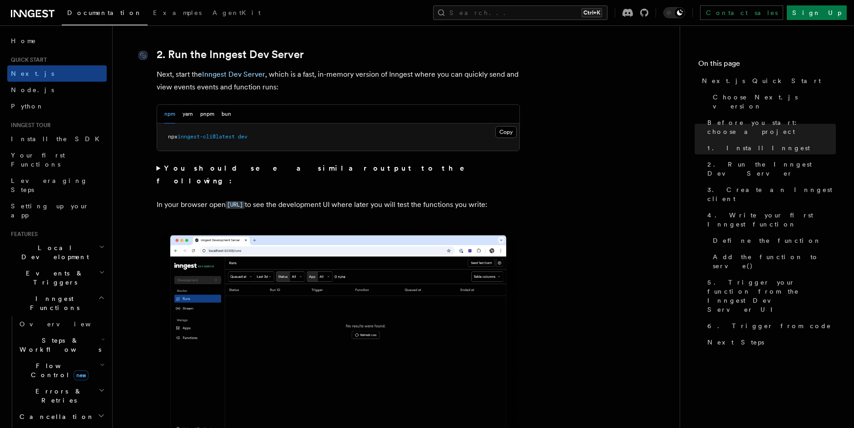
scroll to position [630, 0]
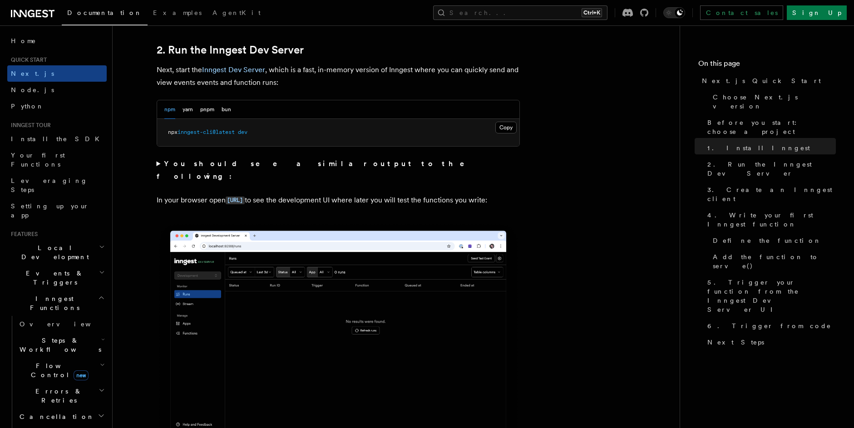
drag, startPoint x: 313, startPoint y: 178, endPoint x: 323, endPoint y: 180, distance: 10.1
click at [344, 194] on p "In your browser open http://localhost:8288 to see the development UI where late…" at bounding box center [338, 200] width 363 height 13
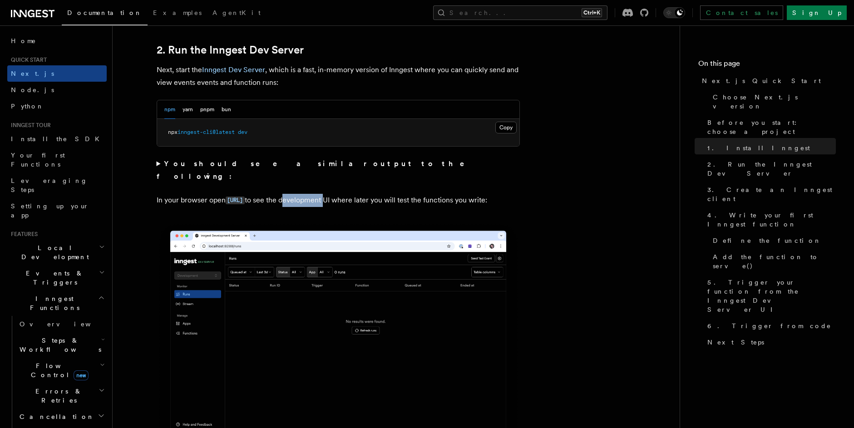
click at [349, 194] on p "In your browser open http://localhost:8288 to see the development UI where late…" at bounding box center [338, 200] width 363 height 13
click at [359, 194] on p "In your browser open http://localhost:8288 to see the development UI where late…" at bounding box center [338, 200] width 363 height 13
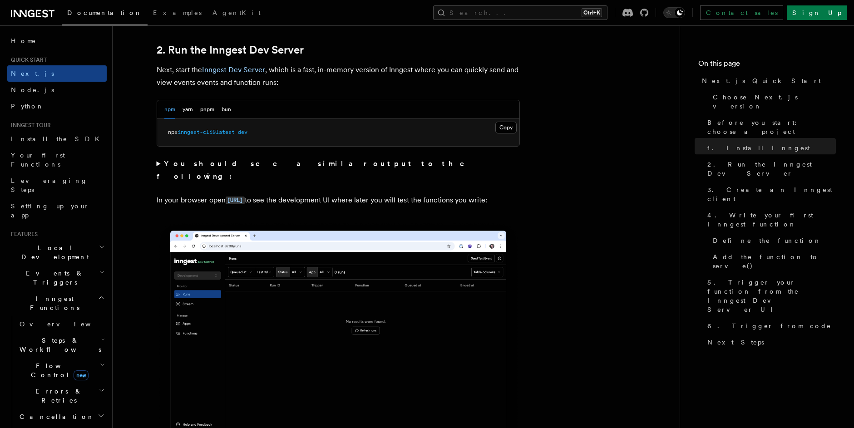
click at [359, 194] on p "In your browser open http://localhost:8288 to see the development UI where late…" at bounding box center [338, 200] width 363 height 13
click at [334, 194] on p "In your browser open http://localhost:8288 to see the development UI where late…" at bounding box center [338, 200] width 363 height 13
click at [359, 194] on p "In your browser open http://localhost:8288 to see the development UI where late…" at bounding box center [338, 200] width 363 height 13
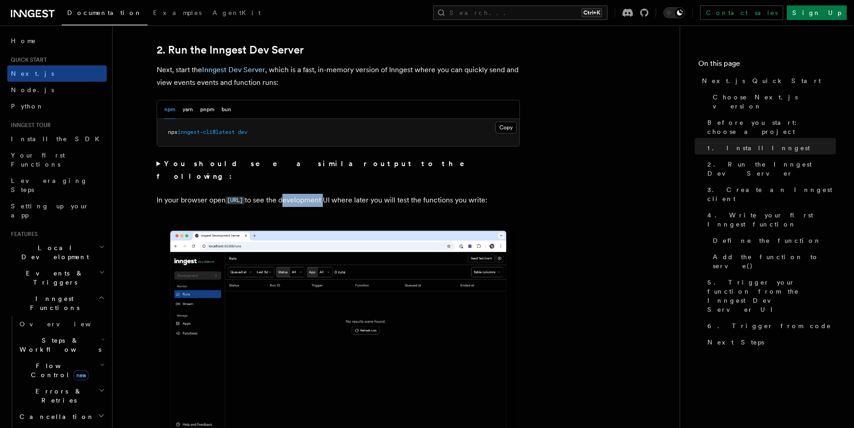
click at [359, 194] on p "In your browser open http://localhost:8288 to see the development UI where late…" at bounding box center [338, 200] width 363 height 13
click at [374, 194] on p "In your browser open http://localhost:8288 to see the development UI where late…" at bounding box center [338, 200] width 363 height 13
drag, startPoint x: 387, startPoint y: 188, endPoint x: 333, endPoint y: 189, distance: 54.5
click at [333, 194] on p "In your browser open http://localhost:8288 to see the development UI where late…" at bounding box center [338, 200] width 363 height 13
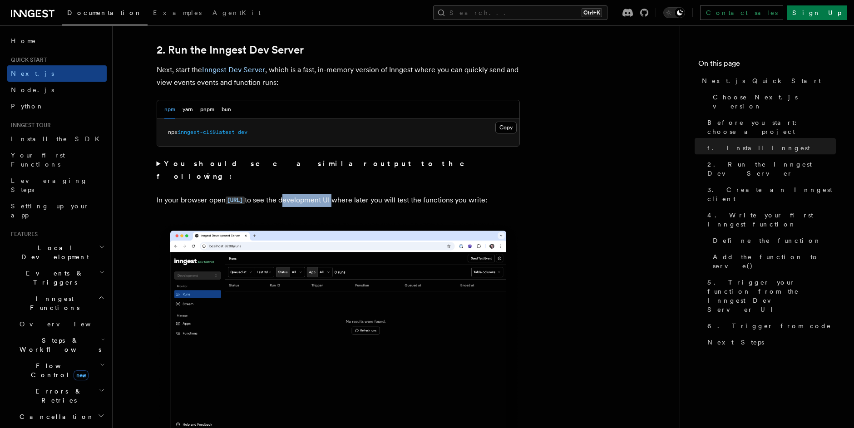
drag, startPoint x: 333, startPoint y: 190, endPoint x: 383, endPoint y: 190, distance: 49.5
click at [383, 194] on p "In your browser open http://localhost:8288 to see the development UI where late…" at bounding box center [338, 200] width 363 height 13
click at [384, 194] on p "In your browser open http://localhost:8288 to see the development UI where late…" at bounding box center [338, 200] width 363 height 13
drag, startPoint x: 367, startPoint y: 187, endPoint x: 345, endPoint y: 188, distance: 21.8
click at [345, 194] on p "In your browser open http://localhost:8288 to see the development UI where late…" at bounding box center [338, 200] width 363 height 13
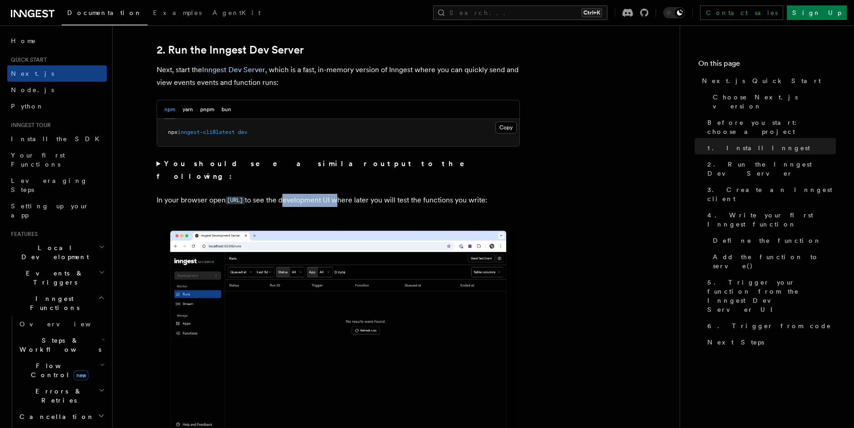
click at [341, 194] on p "In your browser open http://localhost:8288 to see the development UI where late…" at bounding box center [338, 200] width 363 height 13
click at [335, 194] on p "In your browser open http://localhost:8288 to see the development UI where late…" at bounding box center [338, 200] width 363 height 13
drag, startPoint x: 334, startPoint y: 187, endPoint x: 195, endPoint y: 201, distance: 139.9
click at [195, 201] on p "In your browser open http://localhost:8288 to see the development UI where late…" at bounding box center [338, 200] width 363 height 13
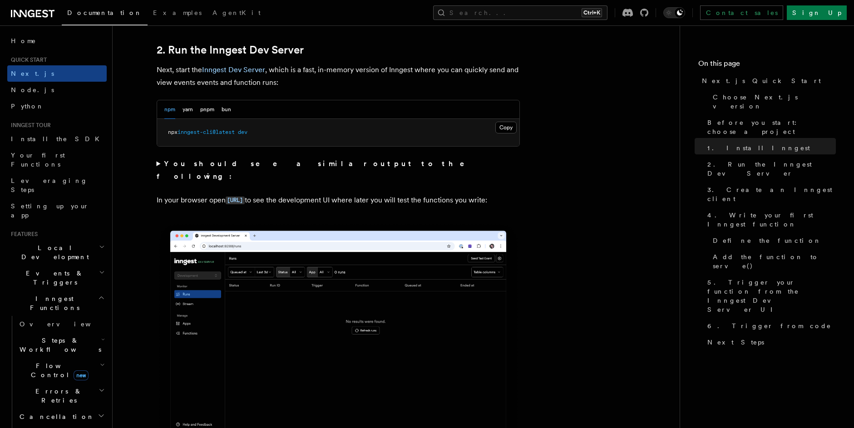
drag, startPoint x: 195, startPoint y: 201, endPoint x: 147, endPoint y: 182, distance: 51.0
click at [159, 163] on summary "You should see a similar output to the following:" at bounding box center [338, 169] width 363 height 25
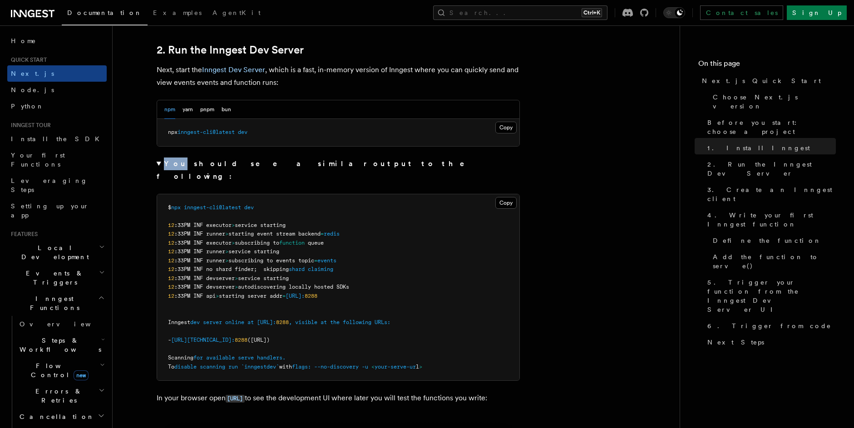
click at [159, 163] on summary "You should see a similar output to the following:" at bounding box center [338, 169] width 363 height 25
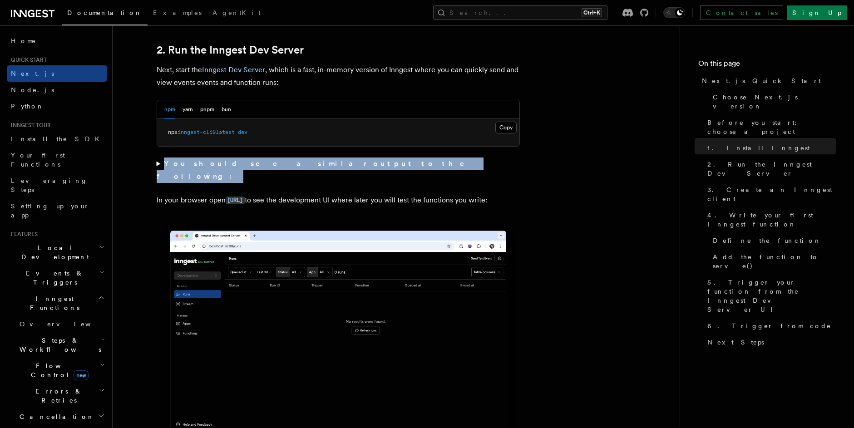
click at [159, 163] on summary "You should see a similar output to the following:" at bounding box center [338, 169] width 363 height 25
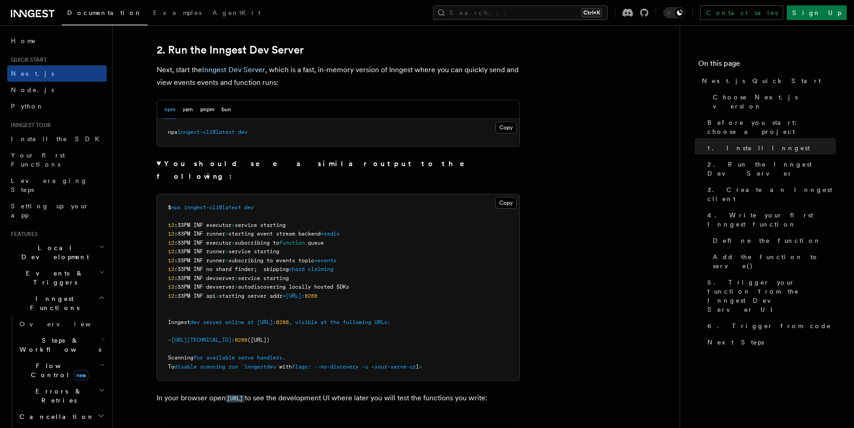
click at [159, 163] on summary "You should see a similar output to the following:" at bounding box center [338, 169] width 363 height 25
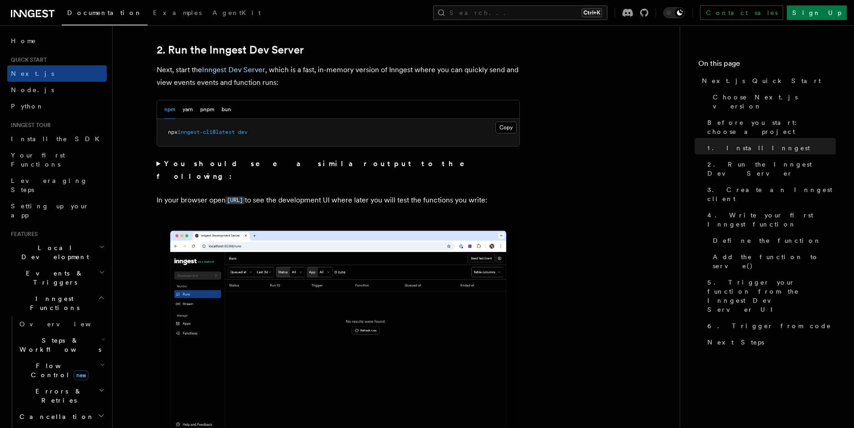
drag, startPoint x: 214, startPoint y: 205, endPoint x: 151, endPoint y: 189, distance: 65.0
drag, startPoint x: 152, startPoint y: 187, endPoint x: 197, endPoint y: 207, distance: 49.4
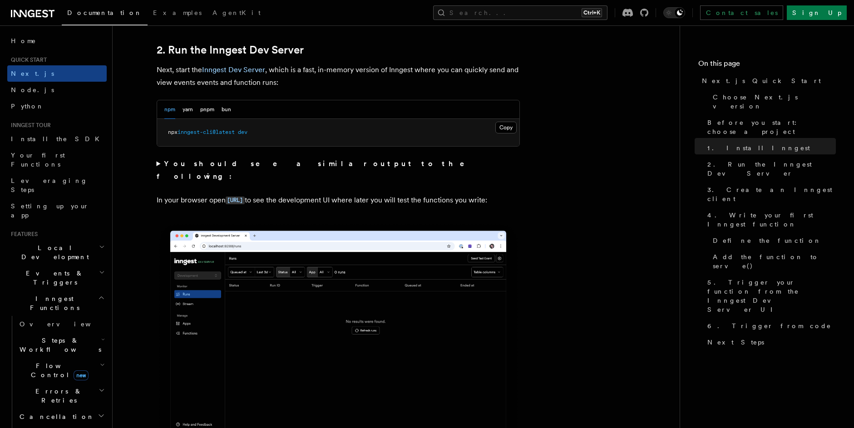
click at [159, 164] on summary "You should see a similar output to the following:" at bounding box center [338, 169] width 363 height 25
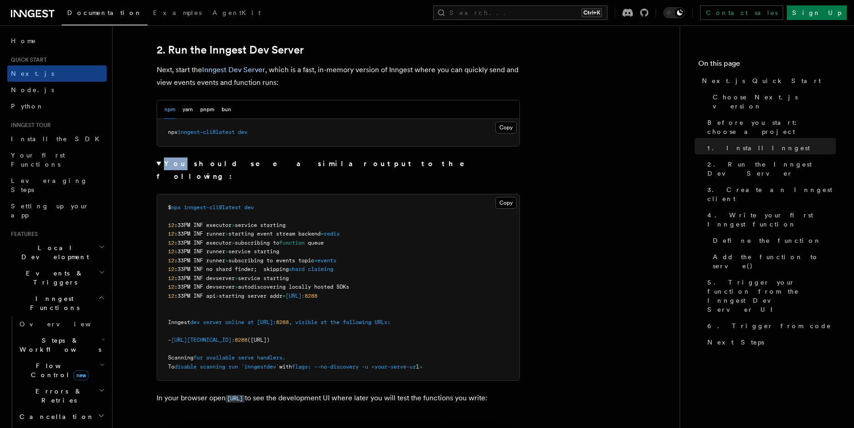
click at [159, 164] on summary "You should see a similar output to the following:" at bounding box center [338, 169] width 363 height 25
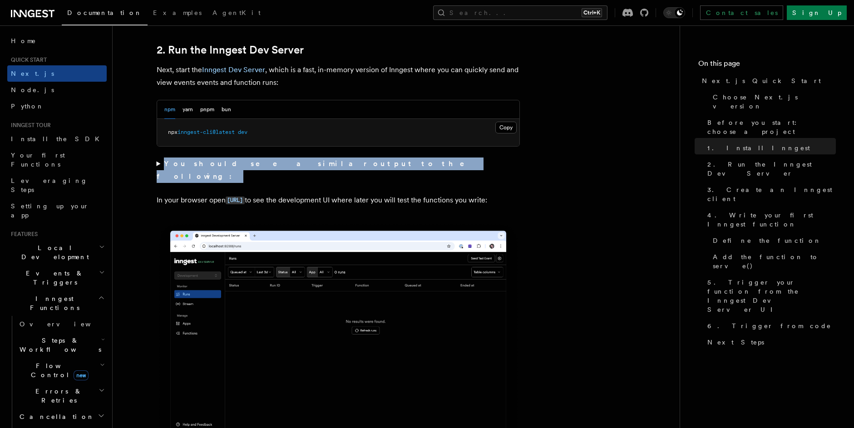
click at [159, 164] on summary "You should see a similar output to the following:" at bounding box center [338, 169] width 363 height 25
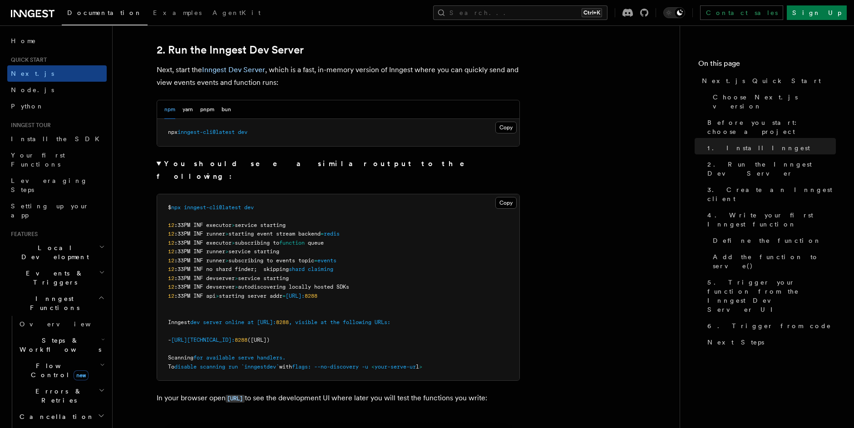
click at [159, 165] on summary "You should see a similar output to the following:" at bounding box center [338, 169] width 363 height 25
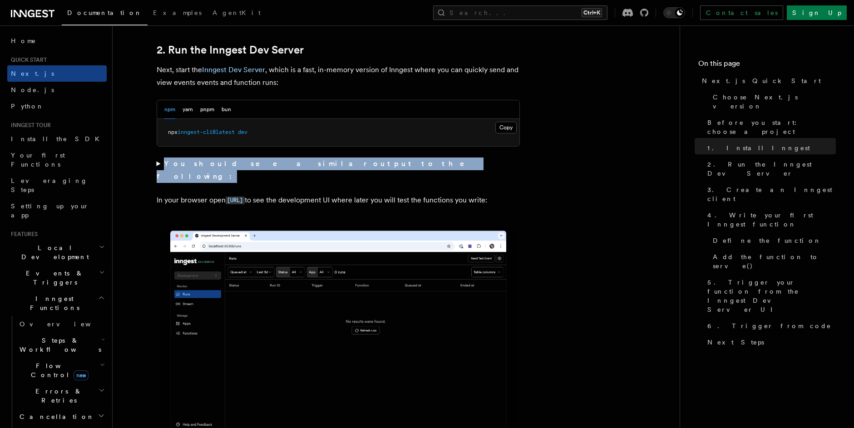
drag, startPoint x: 152, startPoint y: 162, endPoint x: 381, endPoint y: 160, distance: 228.7
click at [381, 160] on summary "You should see a similar output to the following:" at bounding box center [338, 169] width 363 height 25
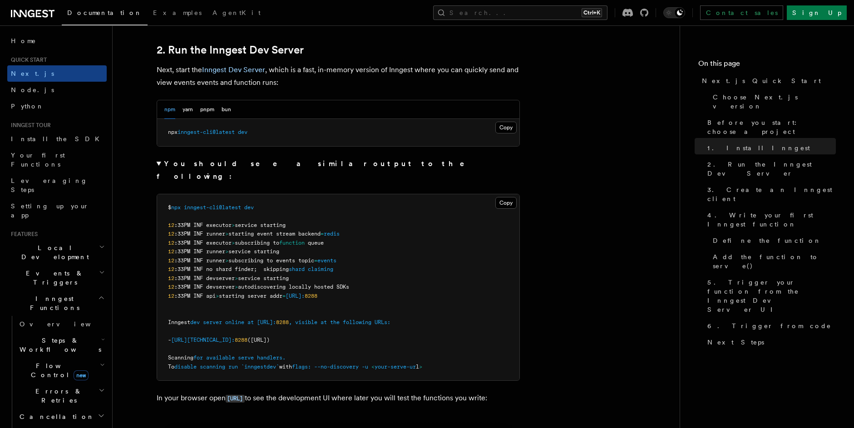
drag, startPoint x: 370, startPoint y: 161, endPoint x: 360, endPoint y: 161, distance: 10.4
click at [360, 161] on summary "You should see a similar output to the following:" at bounding box center [338, 169] width 363 height 25
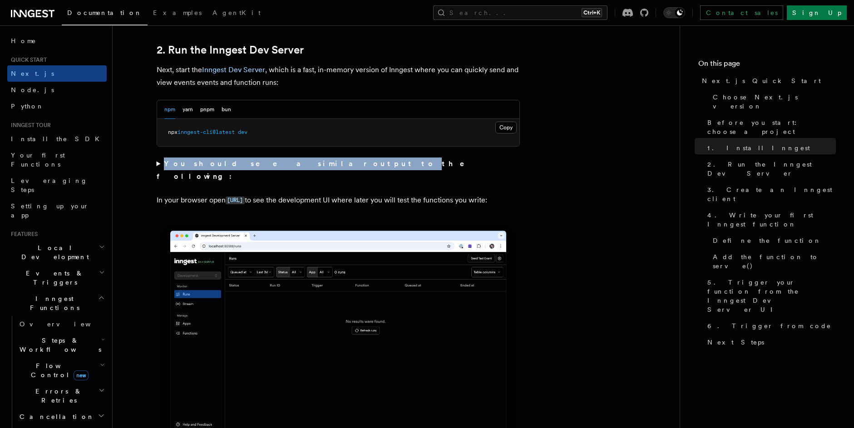
drag, startPoint x: 276, startPoint y: 163, endPoint x: 147, endPoint y: 169, distance: 129.0
click at [163, 165] on summary "You should see a similar output to the following:" at bounding box center [338, 169] width 363 height 25
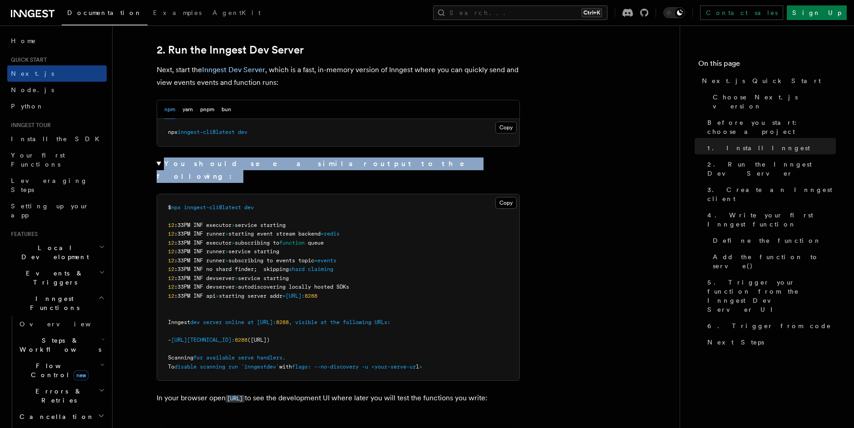
drag, startPoint x: 163, startPoint y: 165, endPoint x: 329, endPoint y: 164, distance: 166.1
click at [329, 164] on summary "You should see a similar output to the following:" at bounding box center [338, 169] width 363 height 25
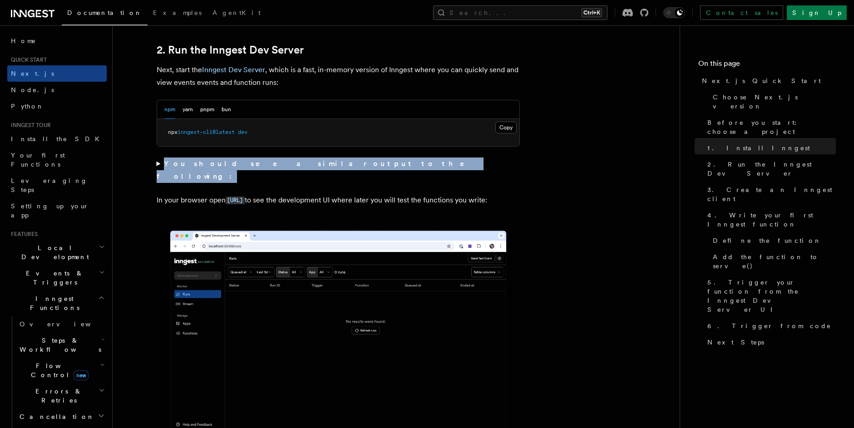
click at [329, 164] on summary "You should see a similar output to the following:" at bounding box center [338, 169] width 363 height 25
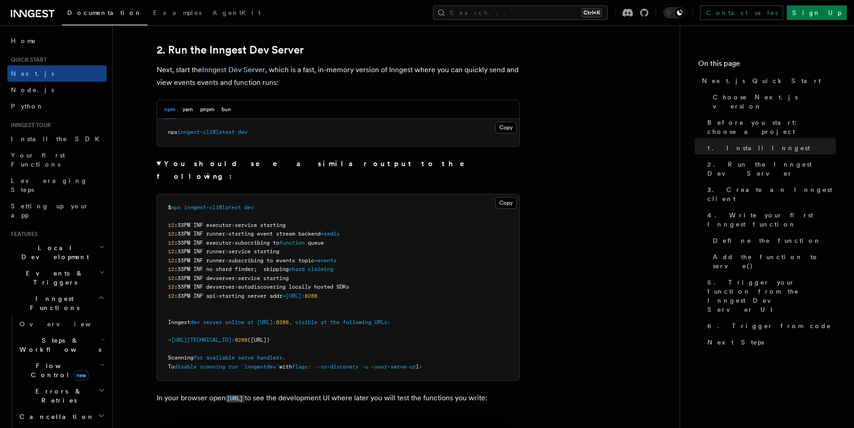
click at [329, 164] on summary "You should see a similar output to the following:" at bounding box center [338, 169] width 363 height 25
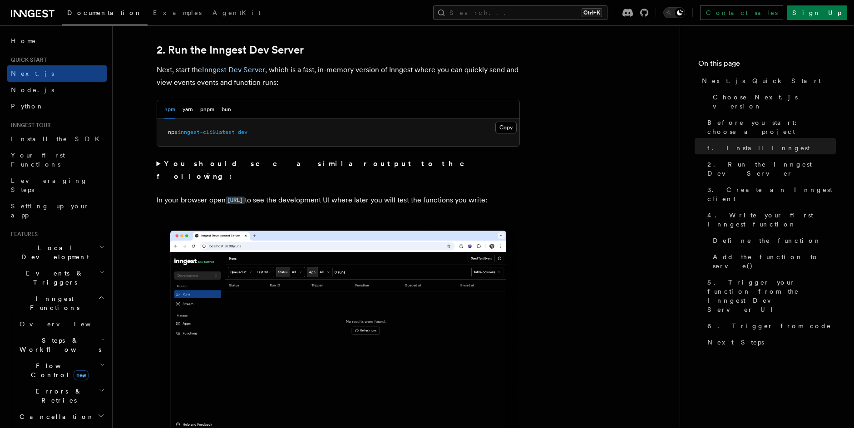
click at [158, 162] on summary "You should see a similar output to the following:" at bounding box center [338, 169] width 363 height 25
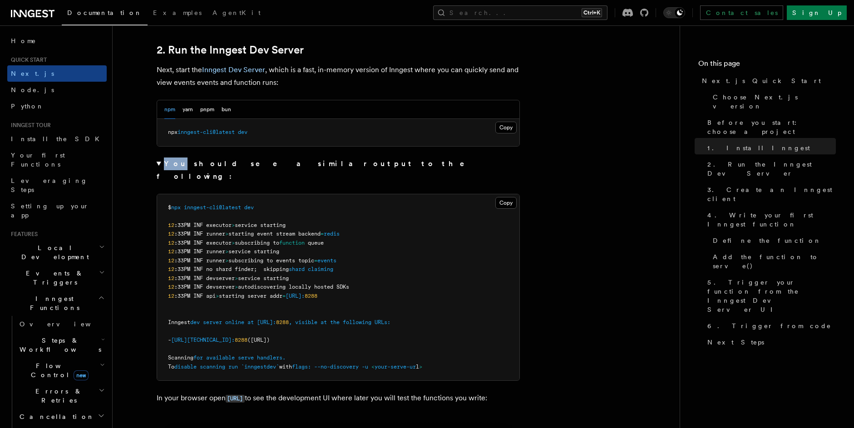
click at [158, 162] on summary "You should see a similar output to the following:" at bounding box center [338, 169] width 363 height 25
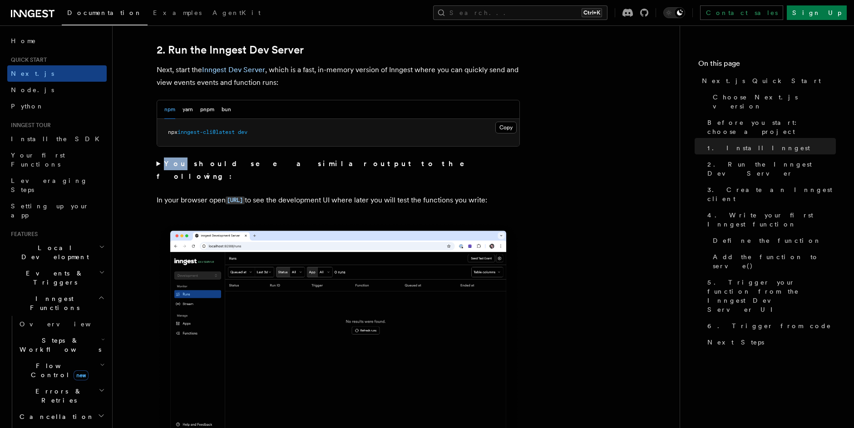
click at [171, 163] on strong "You should see a similar output to the following:" at bounding box center [317, 169] width 321 height 21
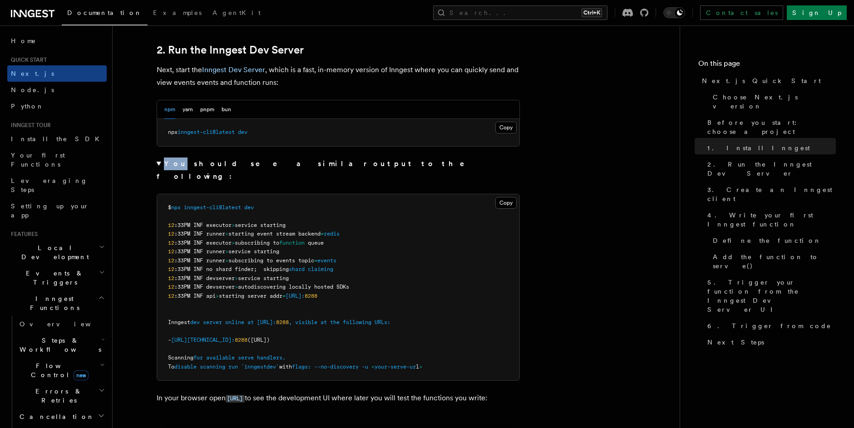
click at [170, 164] on strong "You should see a similar output to the following:" at bounding box center [317, 169] width 321 height 21
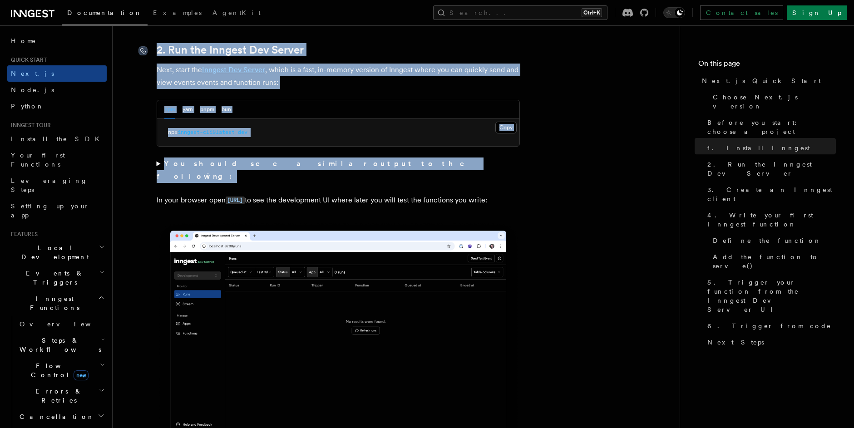
drag, startPoint x: 327, startPoint y: 161, endPoint x: 143, endPoint y: 54, distance: 213.1
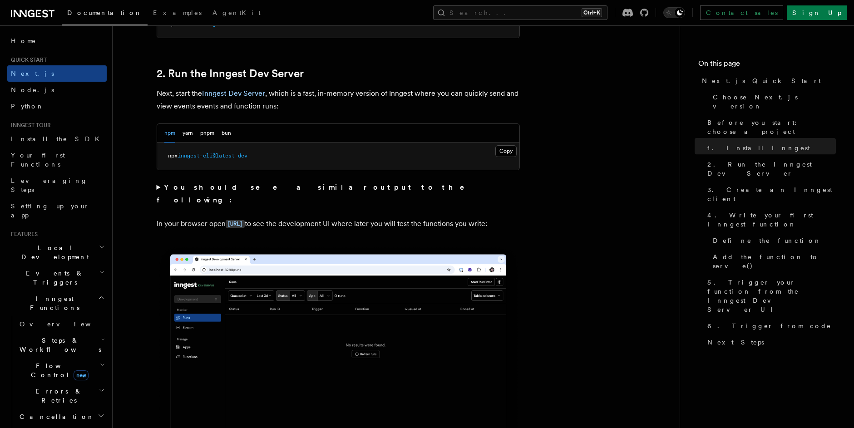
scroll to position [572, 0]
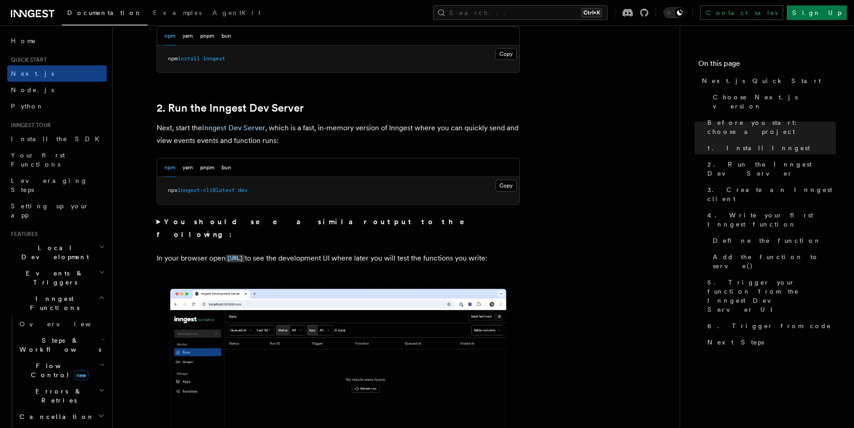
click at [169, 252] on p "In your browser open http://localhost:8288 to see the development UI where late…" at bounding box center [338, 258] width 363 height 13
click at [193, 255] on p "In your browser open http://localhost:8288 to see the development UI where late…" at bounding box center [338, 258] width 363 height 13
drag, startPoint x: 158, startPoint y: 248, endPoint x: 324, endPoint y: 248, distance: 166.1
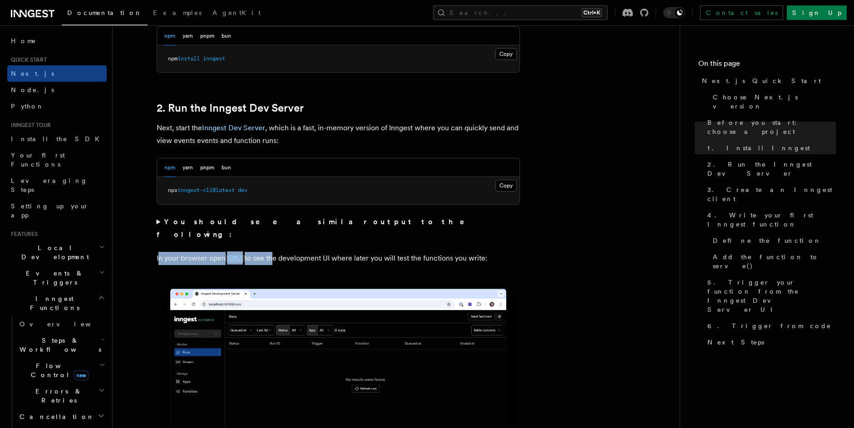
click at [324, 252] on p "In your browser open http://localhost:8288 to see the development UI where late…" at bounding box center [338, 258] width 363 height 13
click at [316, 252] on p "In your browser open http://localhost:8288 to see the development UI where late…" at bounding box center [338, 258] width 363 height 13
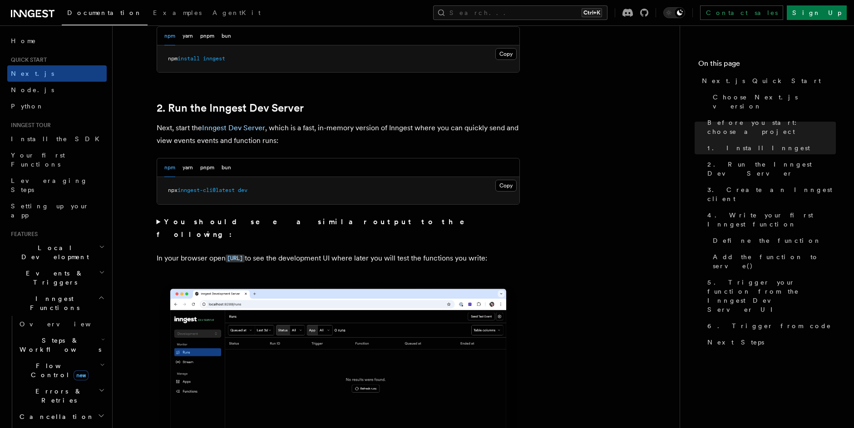
click at [306, 252] on p "In your browser open http://localhost:8288 to see the development UI where late…" at bounding box center [338, 258] width 363 height 13
drag, startPoint x: 302, startPoint y: 245, endPoint x: 318, endPoint y: 246, distance: 15.9
click at [318, 252] on p "In your browser open http://localhost:8288 to see the development UI where late…" at bounding box center [338, 258] width 363 height 13
drag, startPoint x: 157, startPoint y: 247, endPoint x: 221, endPoint y: 248, distance: 63.5
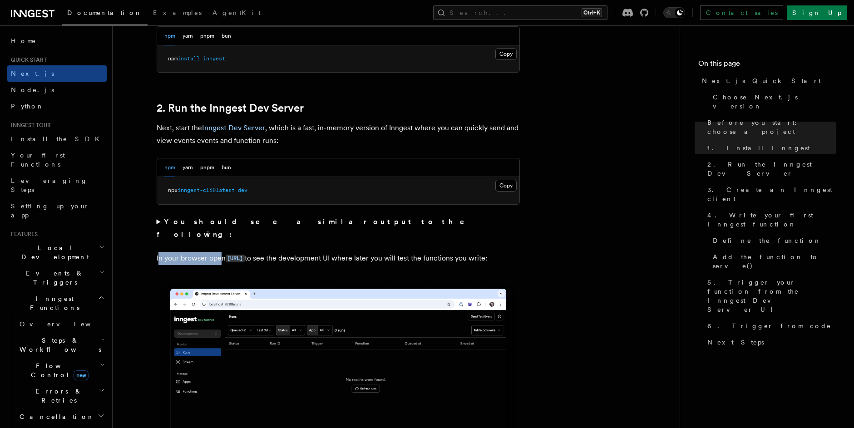
click at [221, 252] on p "In your browser open http://localhost:8288 to see the development UI where late…" at bounding box center [338, 258] width 363 height 13
click at [189, 252] on p "In your browser open http://localhost:8288 to see the development UI where late…" at bounding box center [338, 258] width 363 height 13
click at [165, 252] on p "In your browser open http://localhost:8288 to see the development UI where late…" at bounding box center [338, 258] width 363 height 13
drag, startPoint x: 154, startPoint y: 247, endPoint x: 224, endPoint y: 245, distance: 70.3
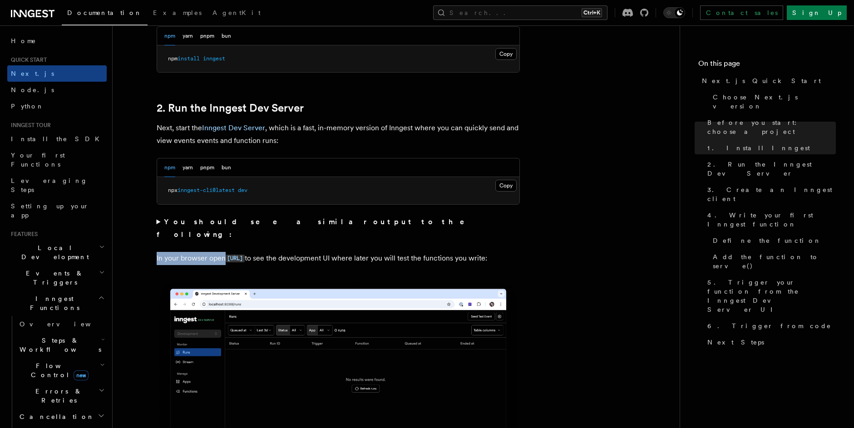
drag, startPoint x: 300, startPoint y: 245, endPoint x: 501, endPoint y: 257, distance: 200.9
click at [501, 257] on p "In your browser open http://localhost:8288 to see the development UI where late…" at bounding box center [338, 258] width 363 height 13
click at [504, 252] on p "In your browser open http://localhost:8288 to see the development UI where late…" at bounding box center [338, 258] width 363 height 13
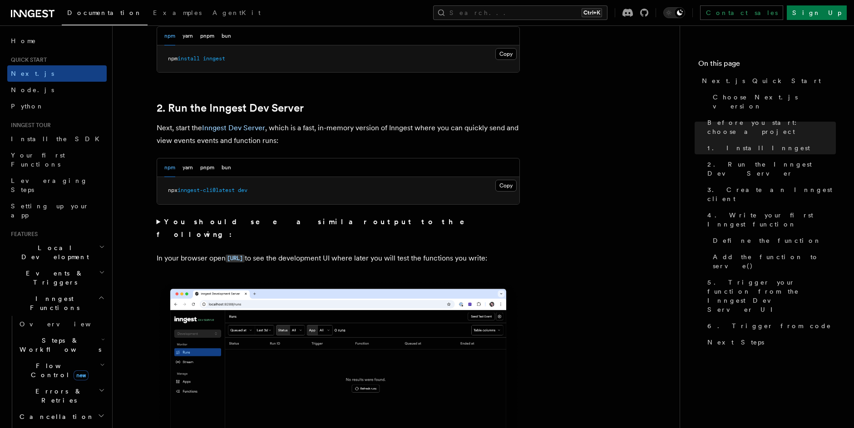
drag, startPoint x: 347, startPoint y: 256, endPoint x: 329, endPoint y: 252, distance: 18.6
click at [347, 256] on p "In your browser open http://localhost:8288 to see the development UI where late…" at bounding box center [338, 258] width 363 height 13
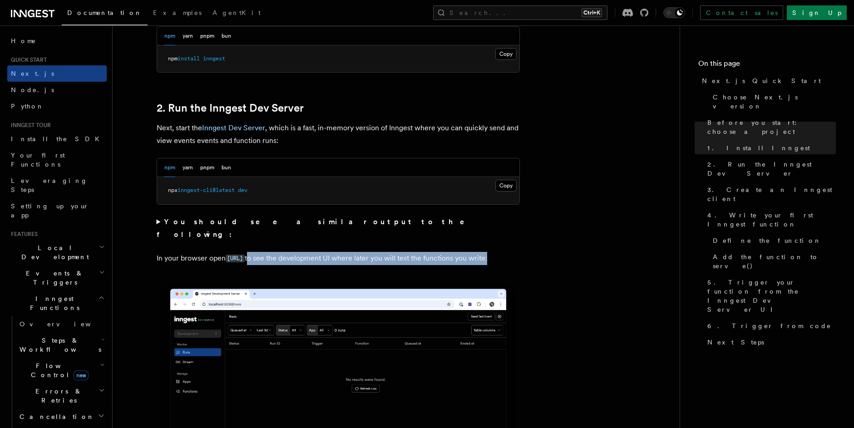
drag, startPoint x: 299, startPoint y: 245, endPoint x: 186, endPoint y: 262, distance: 115.1
click at [186, 262] on p "In your browser open http://localhost:8288 to see the development UI where late…" at bounding box center [338, 258] width 363 height 13
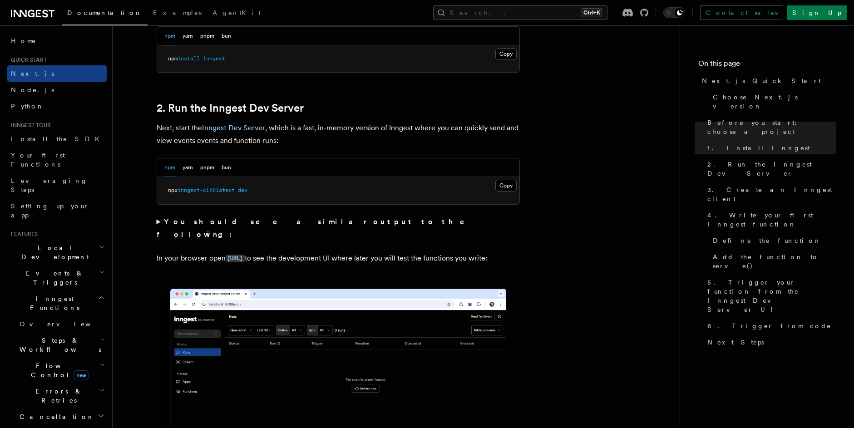
click at [198, 261] on p "In your browser open http://localhost:8288 to see the development UI where late…" at bounding box center [338, 258] width 363 height 13
drag, startPoint x: 194, startPoint y: 260, endPoint x: 154, endPoint y: 249, distance: 41.3
click at [198, 258] on p "In your browser open http://localhost:8288 to see the development UI where late…" at bounding box center [338, 258] width 363 height 13
drag, startPoint x: 187, startPoint y: 258, endPoint x: 150, endPoint y: 248, distance: 38.0
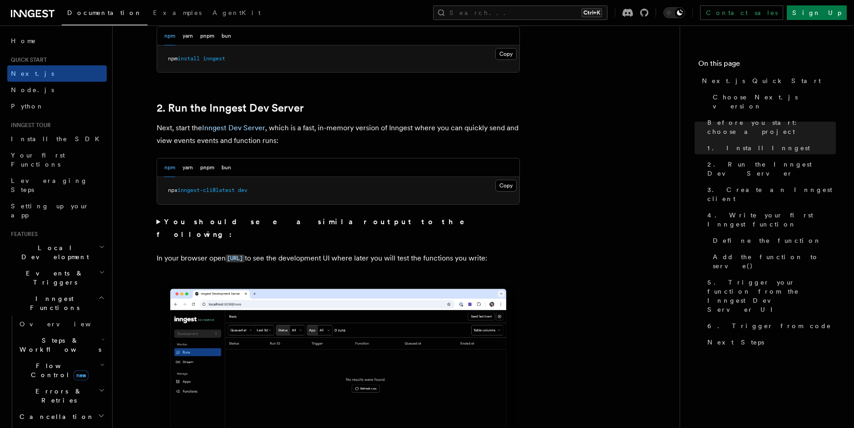
click at [173, 252] on p "In your browser open http://localhost:8288 to see the development UI where late…" at bounding box center [338, 258] width 363 height 13
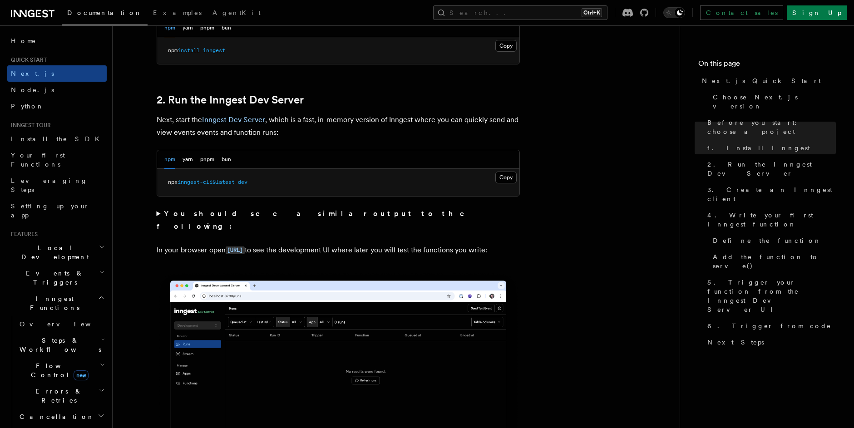
scroll to position [684, 0]
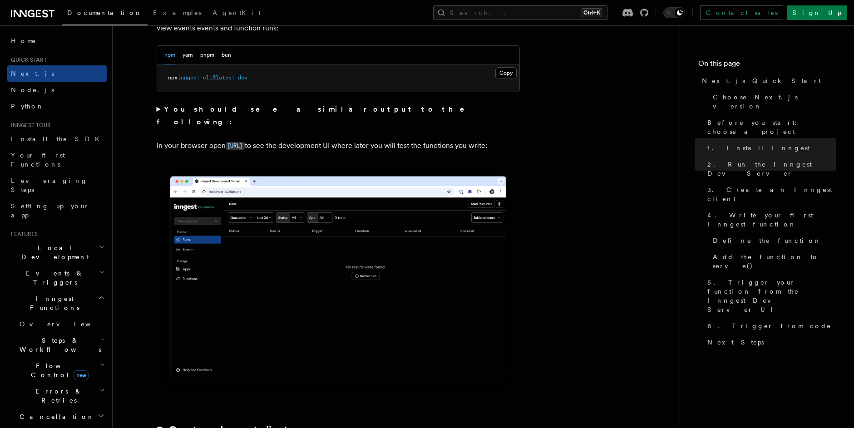
click at [175, 139] on p "In your browser open http://localhost:8288 to see the development UI where late…" at bounding box center [338, 145] width 363 height 13
click at [161, 139] on p "In your browser open http://localhost:8288 to see the development UI where late…" at bounding box center [338, 145] width 363 height 13
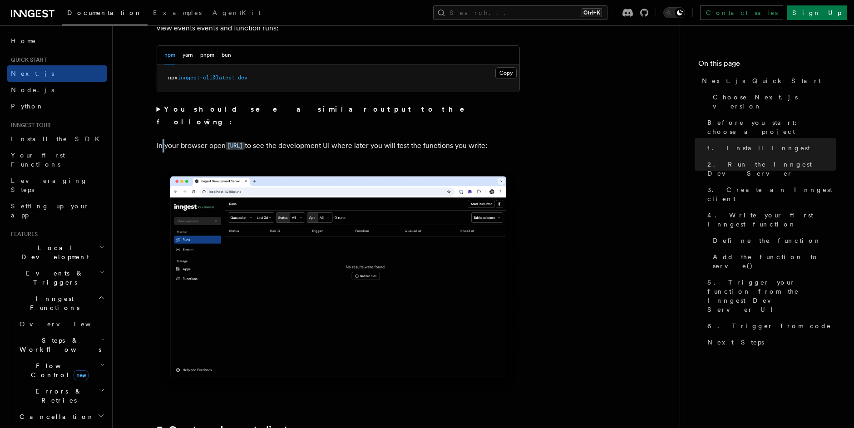
click at [161, 139] on p "In your browser open http://localhost:8288 to see the development UI where late…" at bounding box center [338, 145] width 363 height 13
drag, startPoint x: 155, startPoint y: 135, endPoint x: 200, endPoint y: 155, distance: 49.8
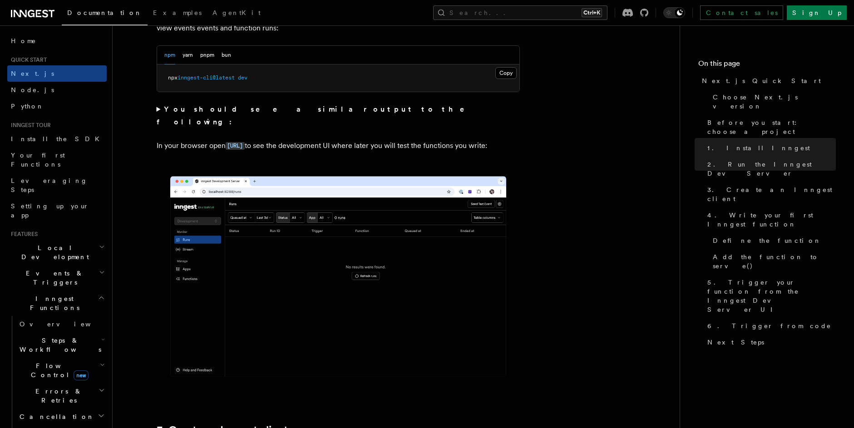
drag, startPoint x: 201, startPoint y: 152, endPoint x: 152, endPoint y: 136, distance: 52.1
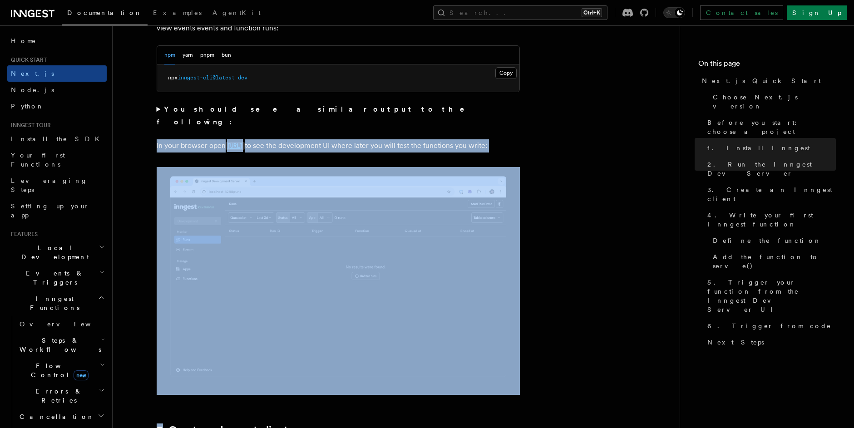
drag, startPoint x: 152, startPoint y: 135, endPoint x: 246, endPoint y: 158, distance: 97.1
drag, startPoint x: 153, startPoint y: 137, endPoint x: 226, endPoint y: 144, distance: 73.3
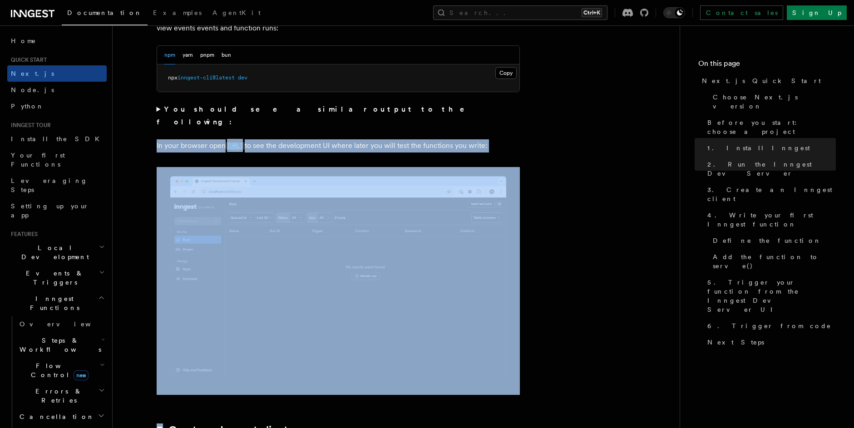
click at [226, 144] on p "In your browser open http://localhost:8288 to see the development UI where late…" at bounding box center [338, 145] width 363 height 13
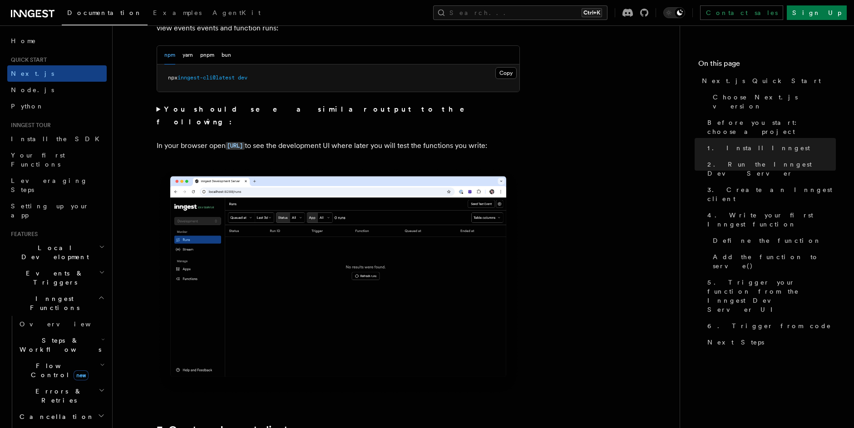
click at [211, 139] on p "In your browser open http://localhost:8288 to see the development UI where late…" at bounding box center [338, 145] width 363 height 13
drag, startPoint x: 200, startPoint y: 145, endPoint x: 158, endPoint y: 133, distance: 43.5
click at [158, 139] on p "In your browser open http://localhost:8288 to see the development UI where late…" at bounding box center [338, 145] width 363 height 13
drag, startPoint x: 151, startPoint y: 133, endPoint x: 362, endPoint y: 131, distance: 211.0
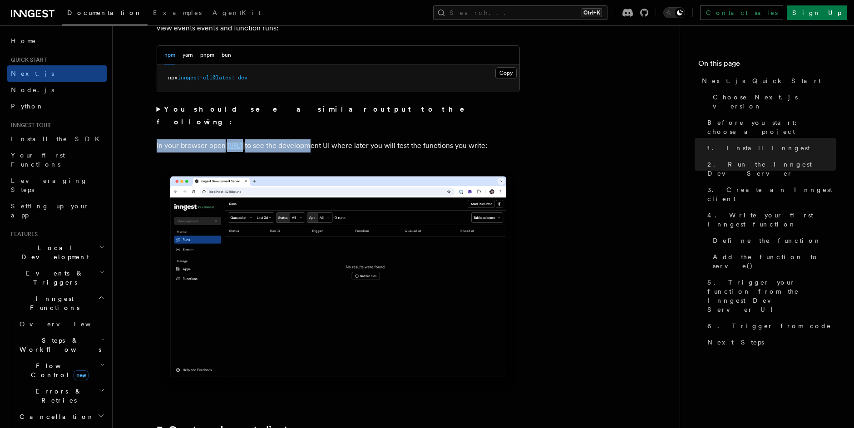
click at [362, 139] on p "In your browser open http://localhost:8288 to see the development UI where late…" at bounding box center [338, 145] width 363 height 13
click at [373, 139] on p "In your browser open http://localhost:8288 to see the development UI where late…" at bounding box center [338, 145] width 363 height 13
click at [374, 139] on p "In your browser open http://localhost:8288 to see the development UI where late…" at bounding box center [338, 145] width 363 height 13
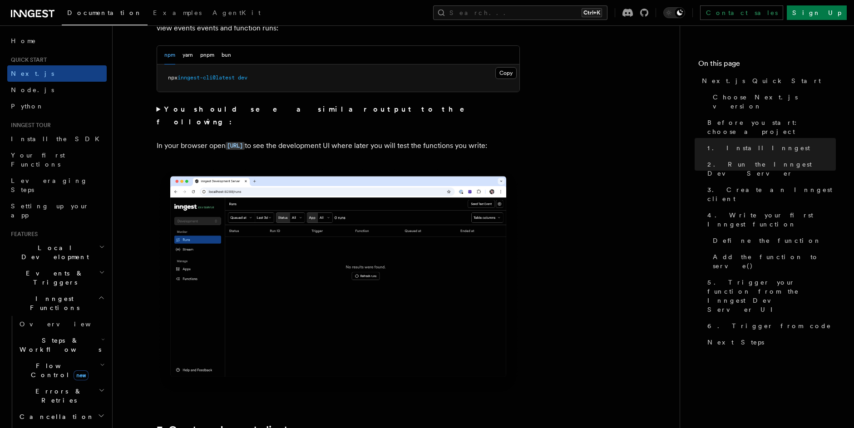
click at [374, 139] on p "In your browser open http://localhost:8288 to see the development UI where late…" at bounding box center [338, 145] width 363 height 13
click at [331, 146] on p "In your browser open http://localhost:8288 to see the development UI where late…" at bounding box center [338, 145] width 363 height 13
drag, startPoint x: 301, startPoint y: 133, endPoint x: 192, endPoint y: 147, distance: 109.8
click at [192, 147] on p "In your browser open http://localhost:8288 to see the development UI where late…" at bounding box center [338, 145] width 363 height 13
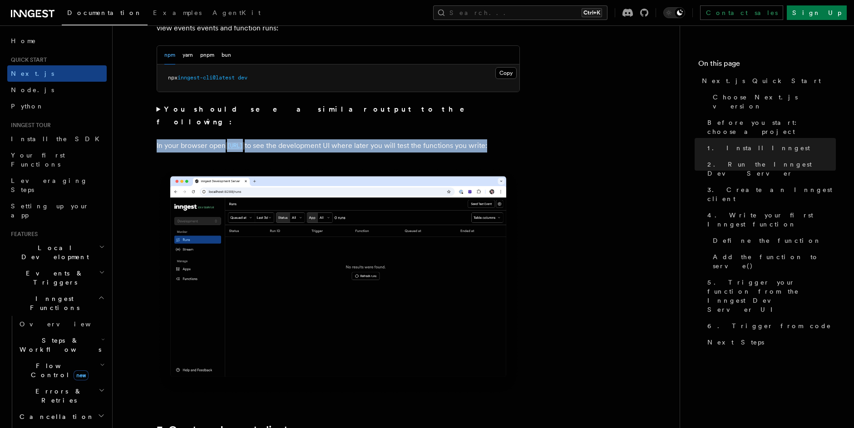
drag, startPoint x: 152, startPoint y: 133, endPoint x: 186, endPoint y: 150, distance: 38.2
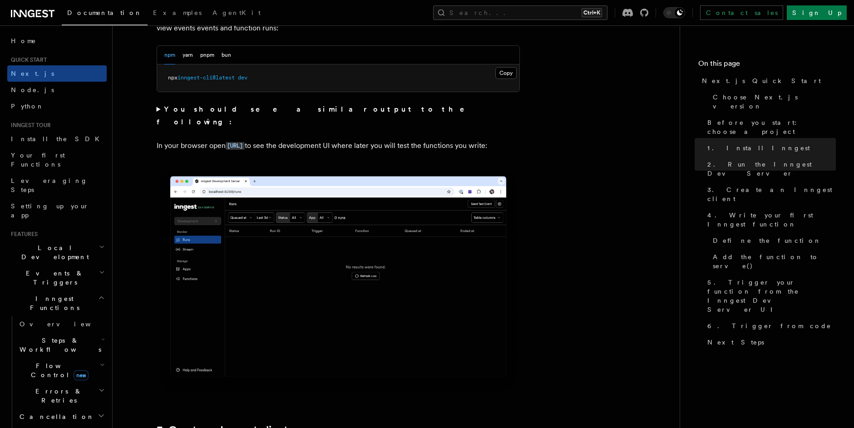
click at [200, 150] on p "In your browser open http://localhost:8288 to see the development UI where late…" at bounding box center [338, 145] width 363 height 13
drag, startPoint x: 148, startPoint y: 132, endPoint x: 207, endPoint y: 149, distance: 61.5
drag, startPoint x: 207, startPoint y: 149, endPoint x: 212, endPoint y: 148, distance: 5.5
click at [207, 148] on p "In your browser open http://localhost:8288 to see the development UI where late…" at bounding box center [338, 145] width 363 height 13
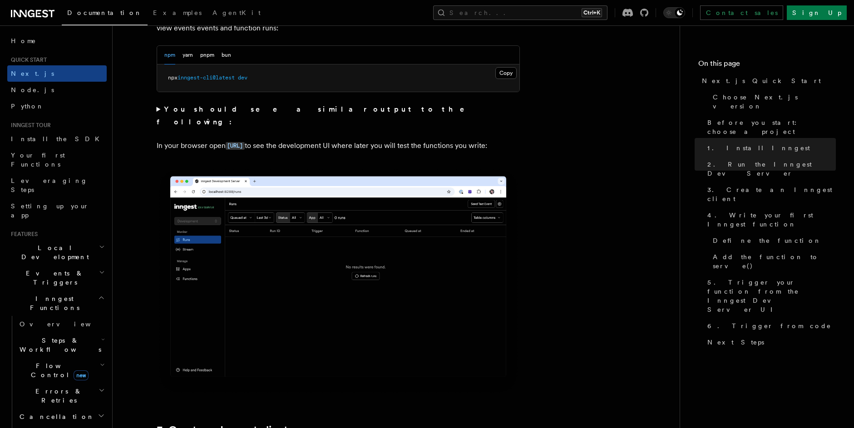
click at [171, 139] on p "In your browser open http://localhost:8288 to see the development UI where late…" at bounding box center [338, 145] width 363 height 13
click at [190, 144] on p "In your browser open http://localhost:8288 to see the development UI where late…" at bounding box center [338, 145] width 363 height 13
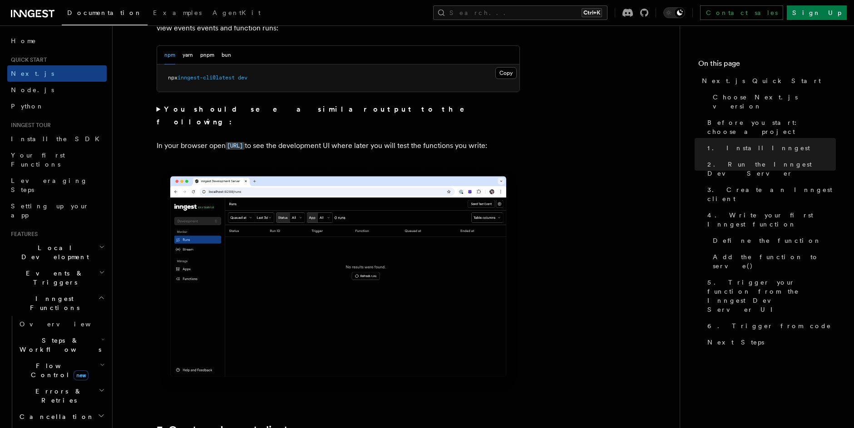
click at [344, 139] on p "In your browser open http://localhost:8288 to see the development UI where late…" at bounding box center [338, 145] width 363 height 13
click at [384, 140] on p "In your browser open http://localhost:8288 to see the development UI where late…" at bounding box center [338, 145] width 363 height 13
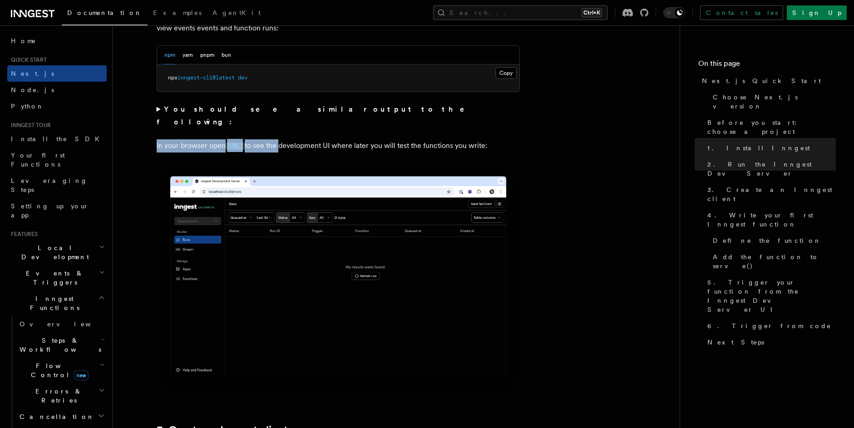
drag, startPoint x: 156, startPoint y: 135, endPoint x: 329, endPoint y: 137, distance: 172.5
click at [330, 139] on p "In your browser open http://localhost:8288 to see the development UI where late…" at bounding box center [338, 145] width 363 height 13
click at [329, 139] on p "In your browser open http://localhost:8288 to see the development UI where late…" at bounding box center [338, 145] width 363 height 13
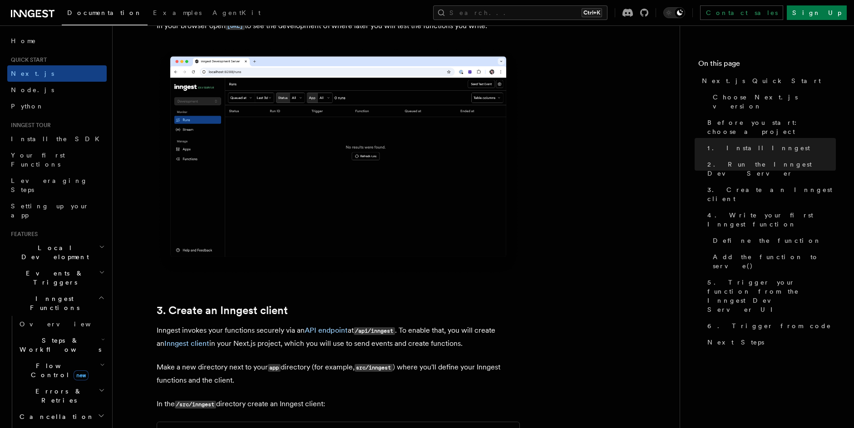
scroll to position [906, 0]
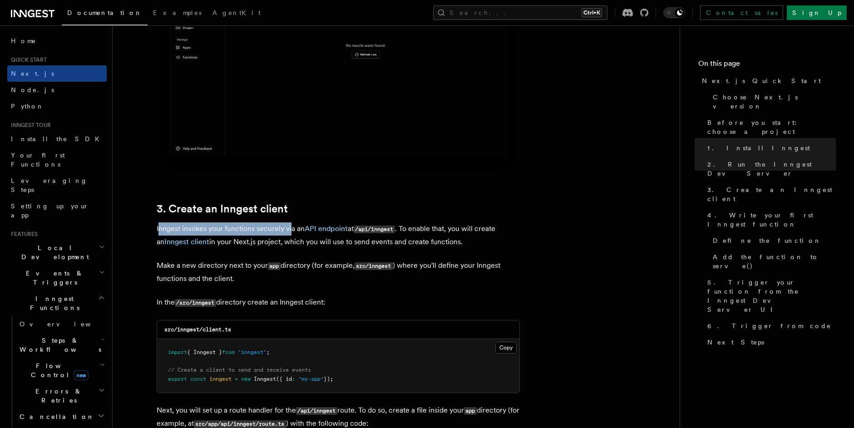
drag, startPoint x: 159, startPoint y: 230, endPoint x: 289, endPoint y: 231, distance: 129.8
click at [289, 231] on p "Inngest invokes your functions securely via an API endpoint at /api/inngest . T…" at bounding box center [338, 235] width 363 height 26
click at [285, 237] on p "Inngest invokes your functions securely via an API endpoint at /api/inngest . T…" at bounding box center [338, 235] width 363 height 26
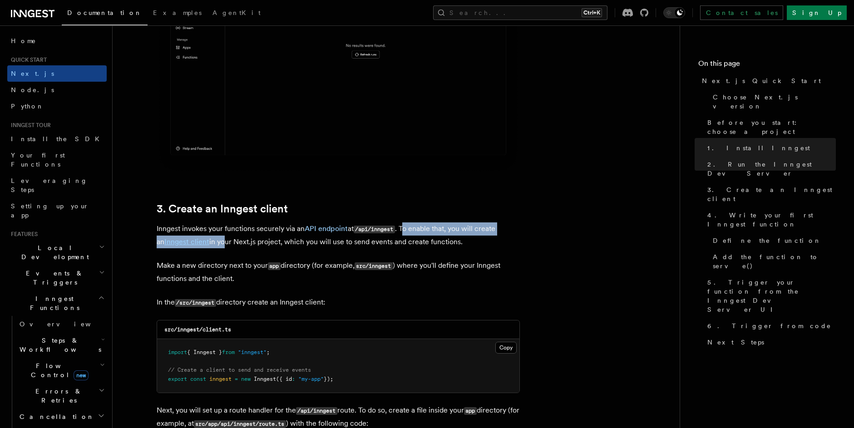
drag, startPoint x: 407, startPoint y: 229, endPoint x: 212, endPoint y: 246, distance: 196.3
click at [212, 246] on p "Inngest invokes your functions securely via an API endpoint at /api/inngest . T…" at bounding box center [338, 235] width 363 height 26
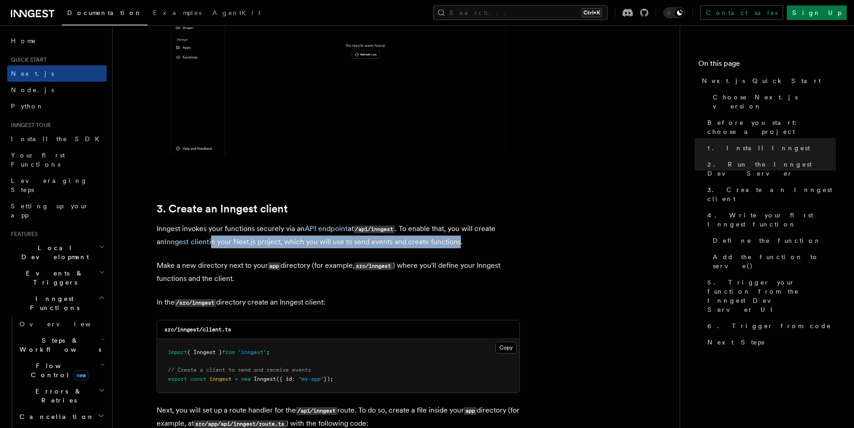
drag, startPoint x: 202, startPoint y: 243, endPoint x: 447, endPoint y: 241, distance: 245.0
click at [447, 241] on p "Inngest invokes your functions securely via an API endpoint at /api/inngest . T…" at bounding box center [338, 235] width 363 height 26
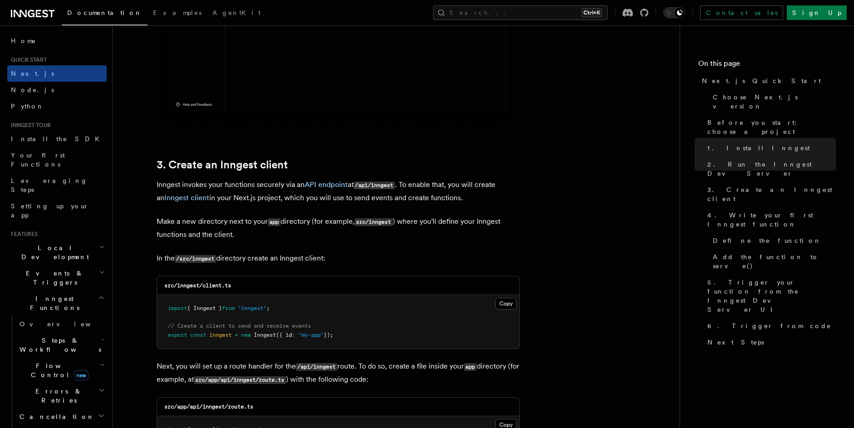
scroll to position [953, 0]
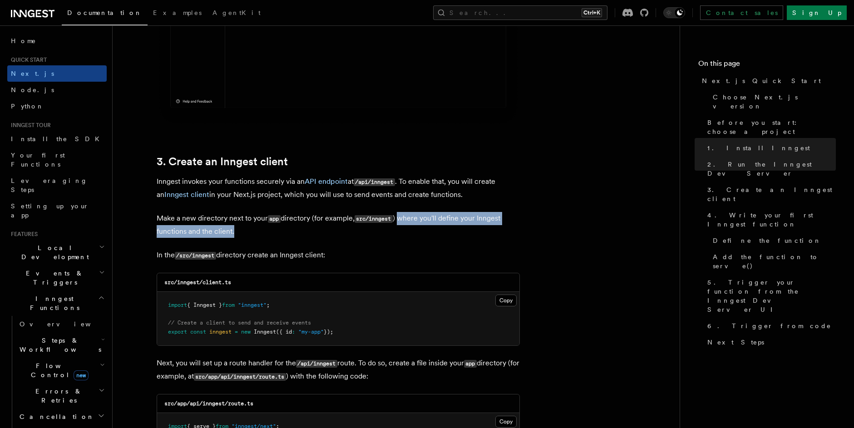
drag, startPoint x: 403, startPoint y: 219, endPoint x: 233, endPoint y: 236, distance: 170.5
click at [233, 236] on p "Make a new directory next to your app directory (for example, src/inngest ) whe…" at bounding box center [338, 225] width 363 height 26
drag, startPoint x: 163, startPoint y: 257, endPoint x: 331, endPoint y: 254, distance: 168.4
click at [331, 254] on p "In the /src/inngest directory create an Inngest client:" at bounding box center [338, 255] width 363 height 13
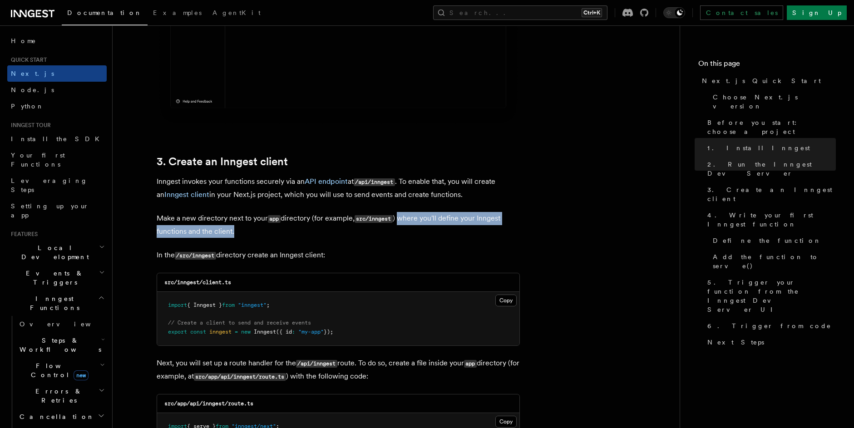
click at [331, 254] on p "In the /src/inngest directory create an Inngest client:" at bounding box center [338, 255] width 363 height 13
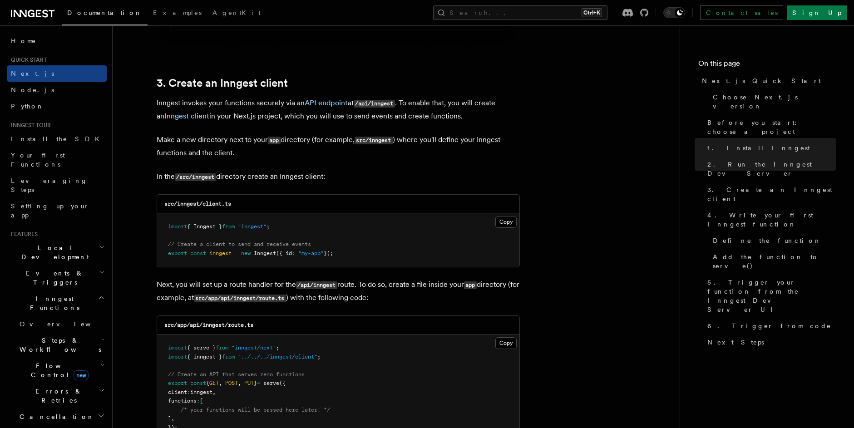
scroll to position [1065, 0]
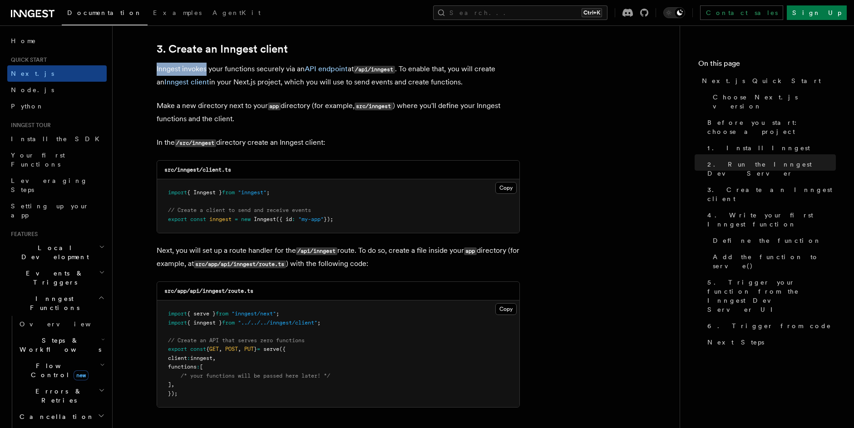
drag, startPoint x: 155, startPoint y: 70, endPoint x: 206, endPoint y: 72, distance: 50.4
click at [206, 72] on p "Inngest invokes your functions securely via an API endpoint at /api/inngest . T…" at bounding box center [338, 76] width 363 height 26
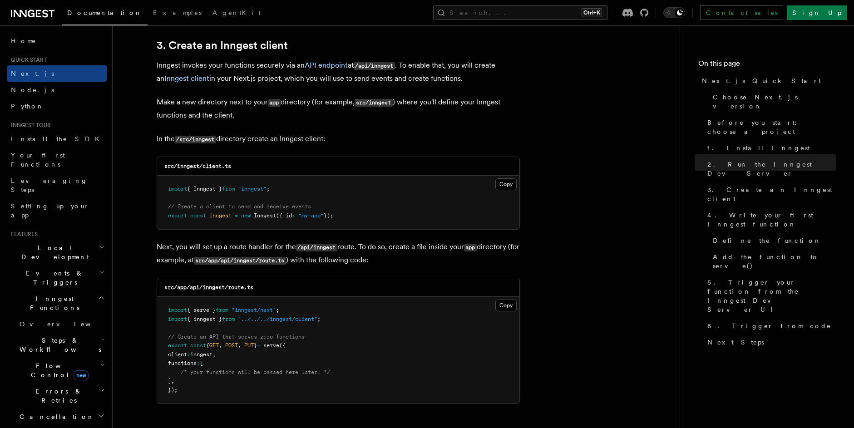
click at [160, 66] on p "Inngest invokes your functions securely via an API endpoint at /api/inngest . T…" at bounding box center [338, 72] width 363 height 26
click at [185, 67] on p "Inngest invokes your functions securely via an API endpoint at /api/inngest . T…" at bounding box center [338, 72] width 363 height 26
click at [215, 66] on p "Inngest invokes your functions securely via an API endpoint at /api/inngest . T…" at bounding box center [338, 72] width 363 height 26
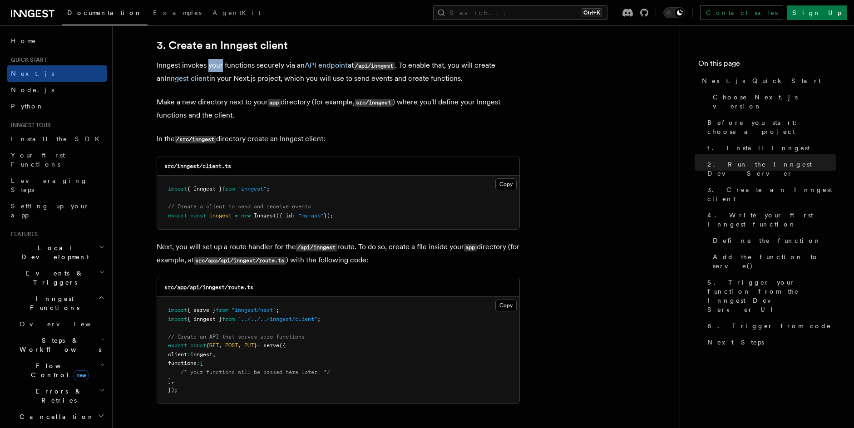
click at [215, 66] on p "Inngest invokes your functions securely via an API endpoint at /api/inngest . T…" at bounding box center [338, 72] width 363 height 26
click at [205, 68] on p "Inngest invokes your functions securely via an API endpoint at /api/inngest . T…" at bounding box center [338, 72] width 363 height 26
drag, startPoint x: 157, startPoint y: 66, endPoint x: 264, endPoint y: 66, distance: 107.1
click at [264, 66] on p "Inngest invokes your functions securely via an API endpoint at /api/inngest . T…" at bounding box center [338, 72] width 363 height 26
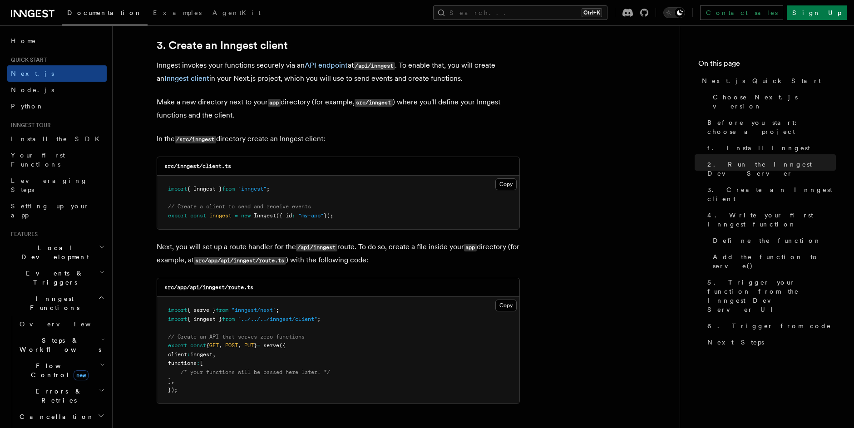
drag, startPoint x: 402, startPoint y: 64, endPoint x: 447, endPoint y: 65, distance: 45.8
click at [447, 65] on p "Inngest invokes your functions securely via an API endpoint at /api/inngest . T…" at bounding box center [338, 72] width 363 height 26
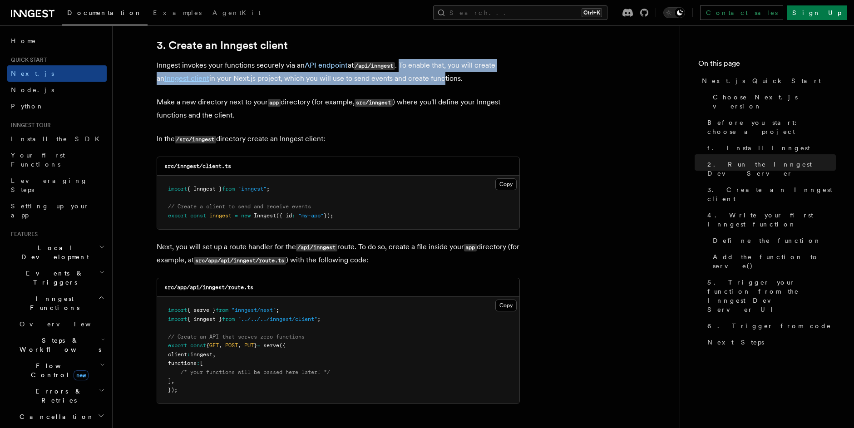
drag, startPoint x: 403, startPoint y: 66, endPoint x: 430, endPoint y: 83, distance: 32.1
click at [430, 83] on p "Inngest invokes your functions securely via an API endpoint at /api/inngest . T…" at bounding box center [338, 72] width 363 height 26
click at [431, 82] on p "Inngest invokes your functions securely via an API endpoint at /api/inngest . T…" at bounding box center [338, 72] width 363 height 26
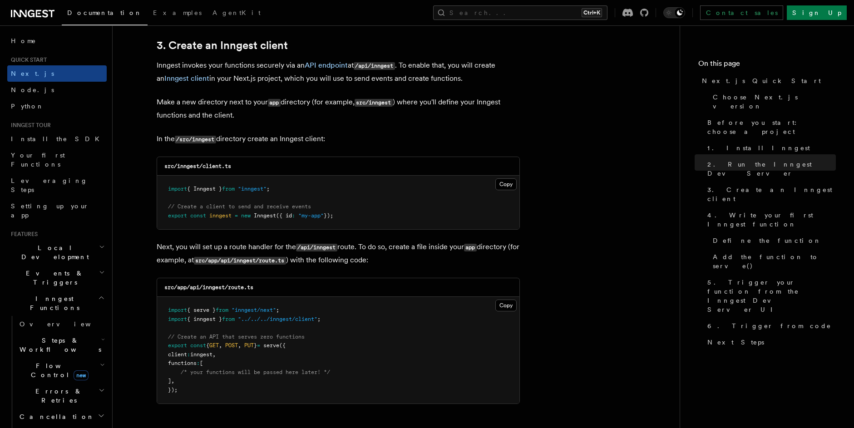
drag, startPoint x: 514, startPoint y: 82, endPoint x: 404, endPoint y: 67, distance: 110.8
click at [404, 67] on p "Inngest invokes your functions securely via an API endpoint at /api/inngest . T…" at bounding box center [338, 72] width 363 height 26
click at [405, 67] on p "Inngest invokes your functions securely via an API endpoint at /api/inngest . T…" at bounding box center [338, 72] width 363 height 26
drag, startPoint x: 403, startPoint y: 64, endPoint x: 458, endPoint y: 79, distance: 56.6
click at [458, 79] on p "Inngest invokes your functions securely via an API endpoint at /api/inngest . T…" at bounding box center [338, 72] width 363 height 26
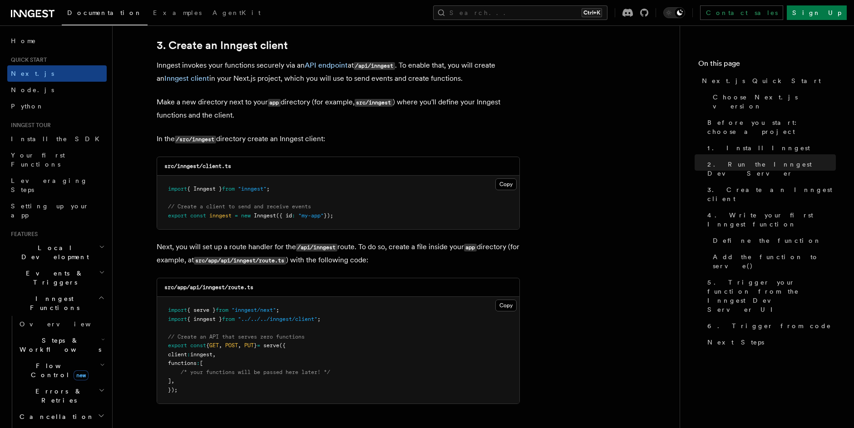
click at [457, 79] on p "Inngest invokes your functions securely via an API endpoint at /api/inngest . T…" at bounding box center [338, 72] width 363 height 26
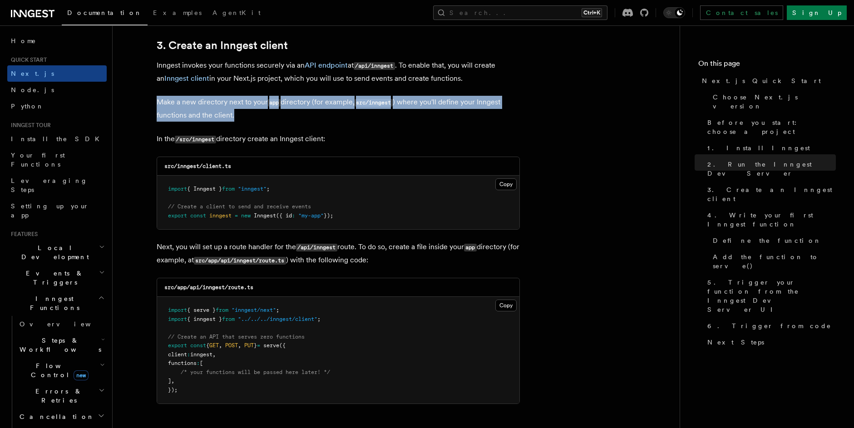
drag, startPoint x: 162, startPoint y: 103, endPoint x: 250, endPoint y: 113, distance: 89.5
click at [250, 113] on p "Make a new directory next to your app directory (for example, src/inngest ) whe…" at bounding box center [338, 109] width 363 height 26
drag, startPoint x: 155, startPoint y: 101, endPoint x: 238, endPoint y: 116, distance: 83.9
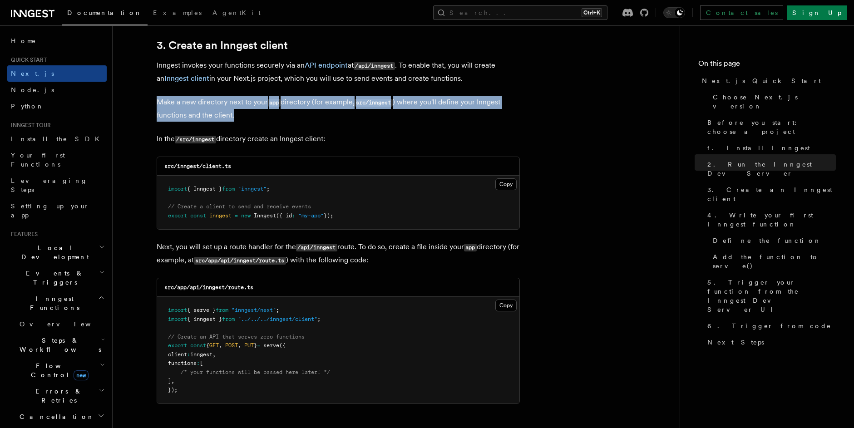
drag, startPoint x: 237, startPoint y: 117, endPoint x: 153, endPoint y: 103, distance: 84.7
drag, startPoint x: 153, startPoint y: 103, endPoint x: 245, endPoint y: 117, distance: 93.1
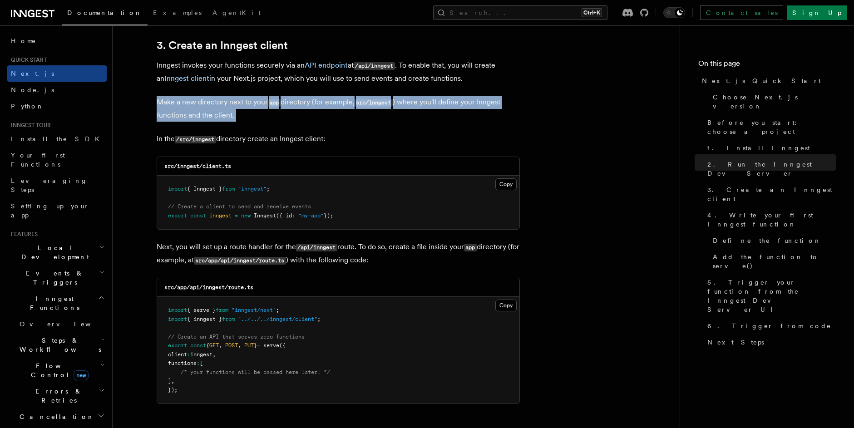
click at [245, 117] on p "Make a new directory next to your app directory (for example, src/inngest ) whe…" at bounding box center [338, 109] width 363 height 26
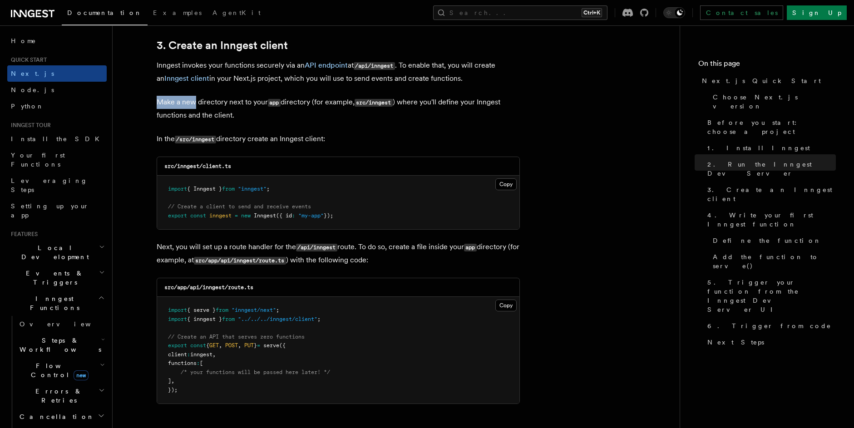
drag, startPoint x: 157, startPoint y: 102, endPoint x: 195, endPoint y: 104, distance: 37.8
click at [195, 104] on p "Make a new directory next to your app directory (for example, src/inngest ) whe…" at bounding box center [338, 109] width 363 height 26
click at [201, 104] on p "Make a new directory next to your app directory (for example, src/inngest ) whe…" at bounding box center [338, 109] width 363 height 26
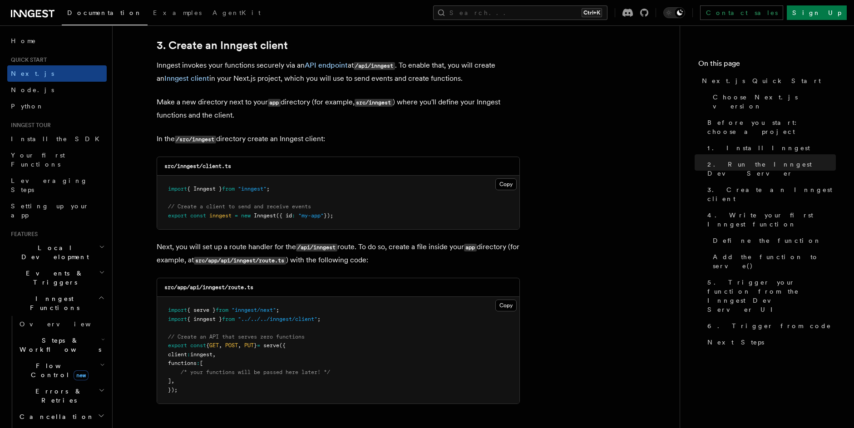
click at [181, 106] on p "Make a new directory next to your app directory (for example, src/inngest ) whe…" at bounding box center [338, 109] width 363 height 26
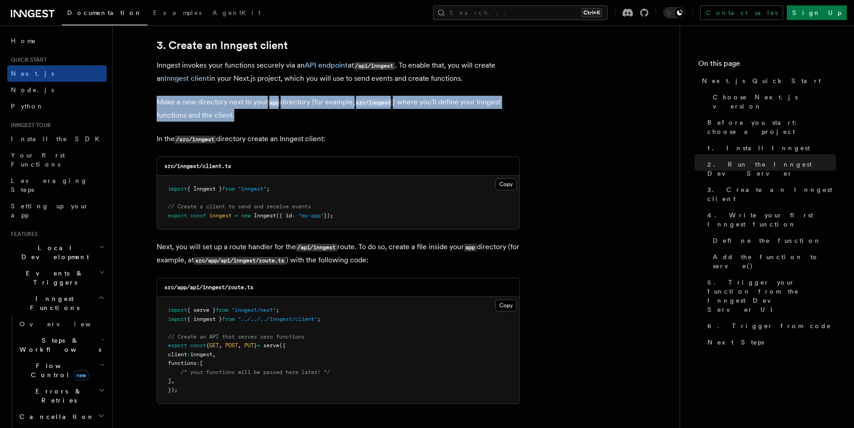
drag, startPoint x: 157, startPoint y: 103, endPoint x: 235, endPoint y: 118, distance: 79.0
click at [235, 118] on p "Make a new directory next to your app directory (for example, src/inngest ) whe…" at bounding box center [338, 109] width 363 height 26
drag, startPoint x: 156, startPoint y: 99, endPoint x: 262, endPoint y: 112, distance: 106.9
click at [262, 112] on p "Make a new directory next to your app directory (for example, src/inngest ) whe…" at bounding box center [338, 109] width 363 height 26
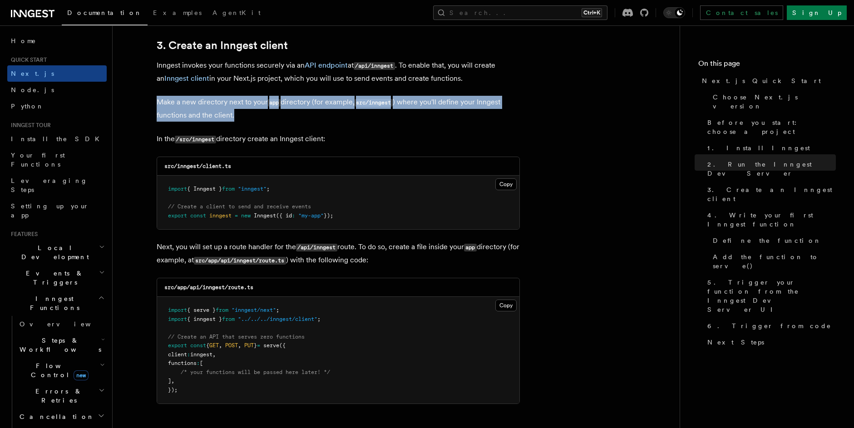
click at [262, 112] on p "Make a new directory next to your app directory (for example, src/inngest ) whe…" at bounding box center [338, 109] width 363 height 26
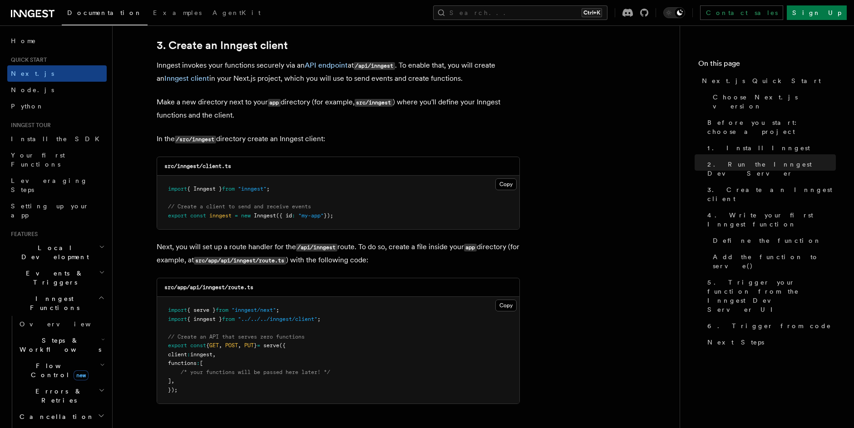
click at [291, 104] on p "Make a new directory next to your app directory (for example, src/inngest ) whe…" at bounding box center [338, 109] width 363 height 26
click at [422, 103] on p "Make a new directory next to your app directory (for example, src/inngest ) whe…" at bounding box center [338, 109] width 363 height 26
drag, startPoint x: 158, startPoint y: 141, endPoint x: 290, endPoint y: 141, distance: 132.5
click at [290, 141] on p "In the /src/inngest directory create an Inngest client:" at bounding box center [338, 139] width 363 height 13
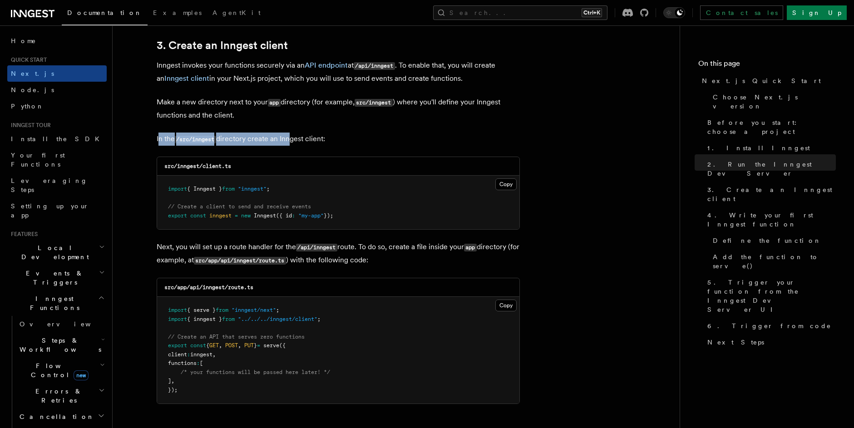
click at [290, 140] on p "In the /src/inngest directory create an Inngest client:" at bounding box center [338, 139] width 363 height 13
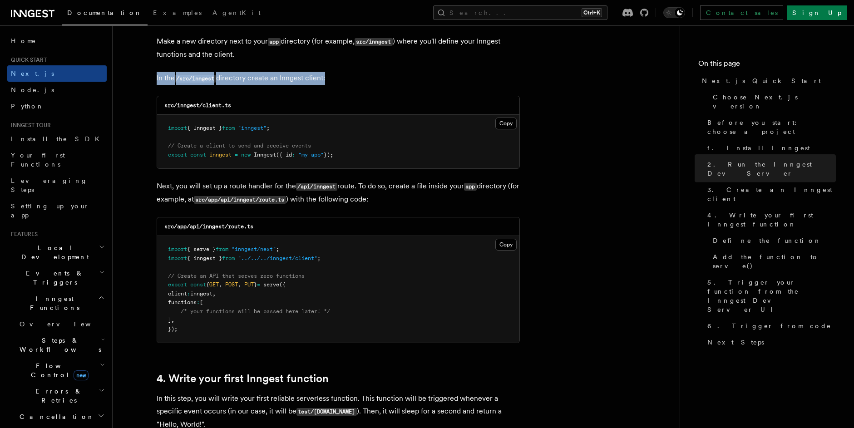
scroll to position [1131, 0]
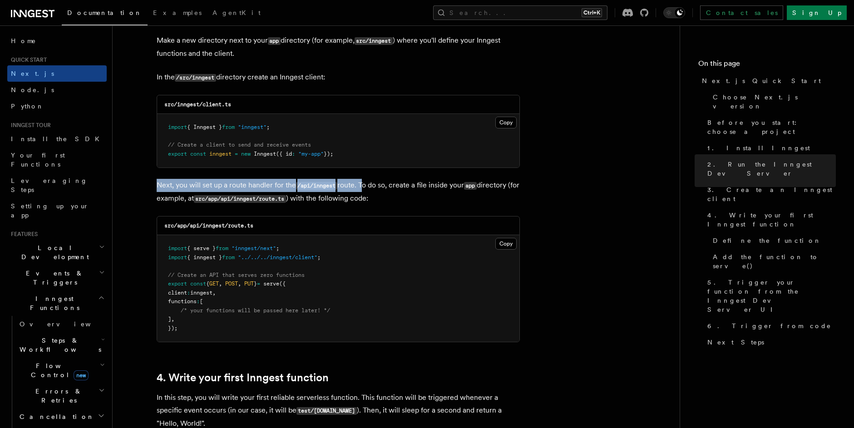
drag, startPoint x: 157, startPoint y: 189, endPoint x: 363, endPoint y: 186, distance: 206.0
click at [363, 186] on p "Next, you will set up a route handler for the /api/inngest route. To do so, cre…" at bounding box center [338, 192] width 363 height 26
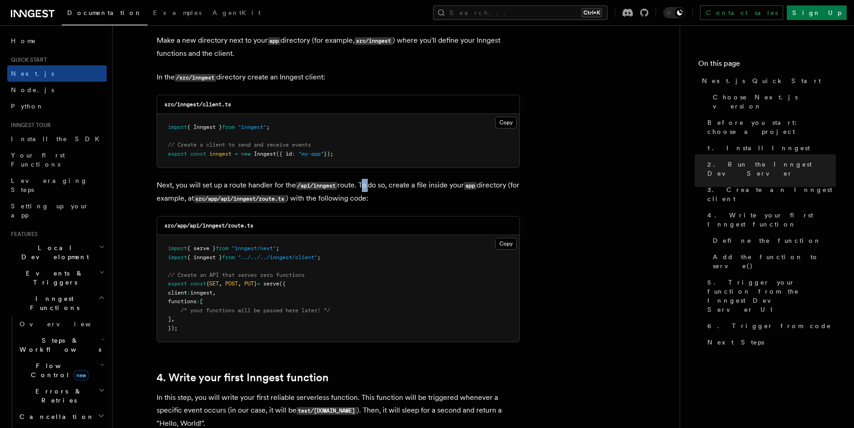
click at [363, 186] on p "Next, you will set up a route handler for the /api/inngest route. To do so, cre…" at bounding box center [338, 192] width 363 height 26
click at [451, 185] on p "Next, you will set up a route handler for the /api/inngest route. To do so, cre…" at bounding box center [338, 192] width 363 height 26
drag, startPoint x: 154, startPoint y: 200, endPoint x: 278, endPoint y: 199, distance: 123.4
click at [278, 199] on code "src/app/api/inngest/route.ts" at bounding box center [240, 199] width 92 height 8
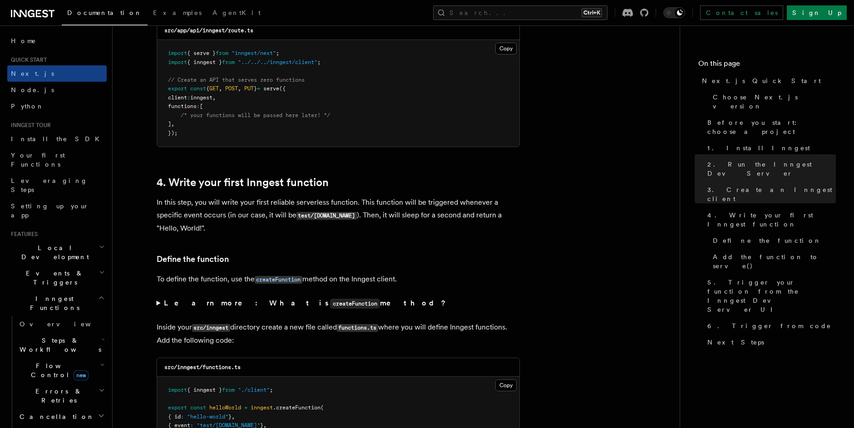
scroll to position [1338, 0]
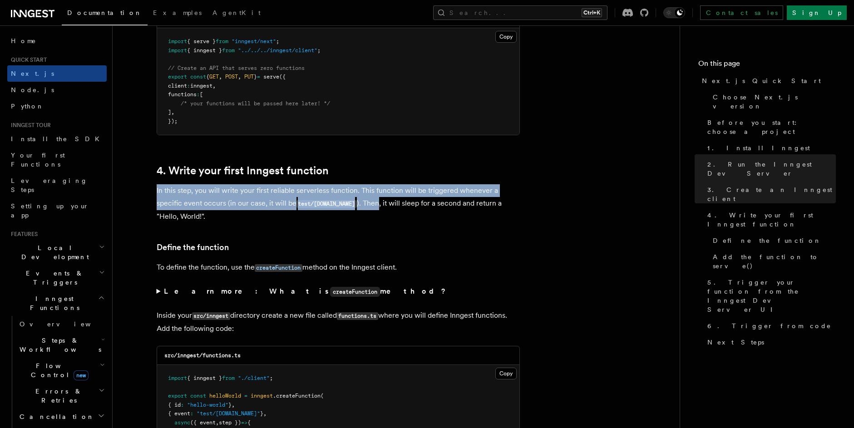
drag, startPoint x: 156, startPoint y: 191, endPoint x: 372, endPoint y: 206, distance: 216.5
click at [372, 206] on p "In this step, you will write your first reliable serverless function. This func…" at bounding box center [338, 203] width 363 height 39
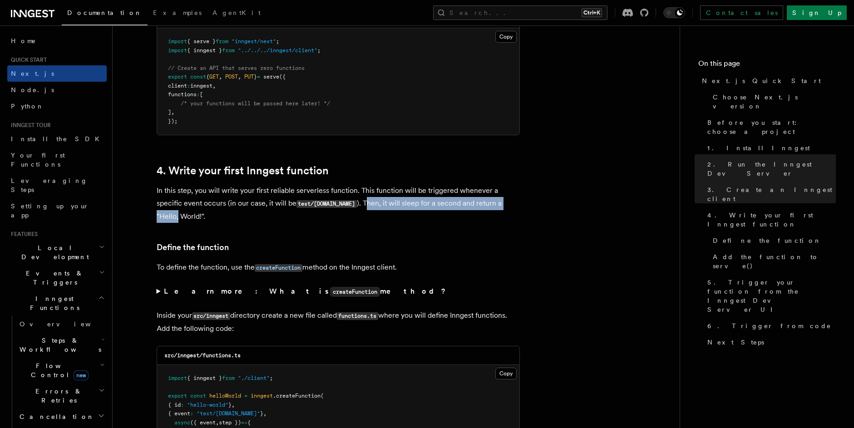
drag, startPoint x: 359, startPoint y: 206, endPoint x: 552, endPoint y: 204, distance: 192.4
click at [342, 216] on p "In this step, you will write your first reliable serverless function. This func…" at bounding box center [338, 203] width 363 height 39
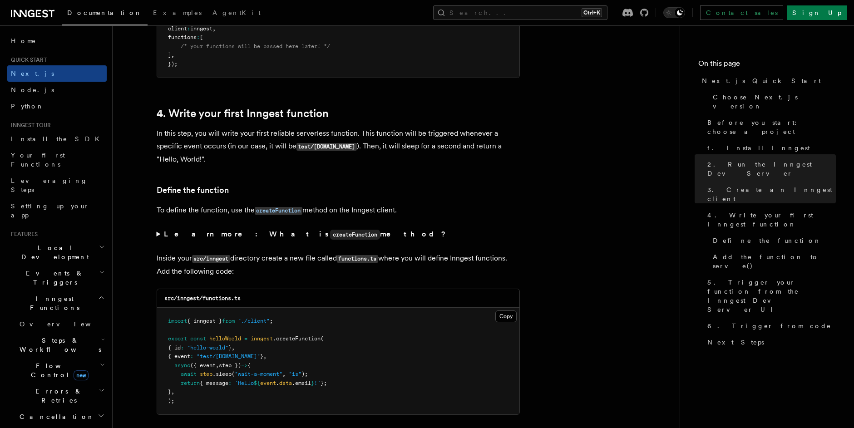
scroll to position [1396, 0]
drag, startPoint x: 159, startPoint y: 214, endPoint x: 232, endPoint y: 212, distance: 72.6
click at [230, 212] on p "To define the function, use the createFunction method on the Inngest client." at bounding box center [338, 209] width 363 height 13
click at [368, 213] on p "To define the function, use the createFunction method on the Inngest client." at bounding box center [338, 209] width 363 height 13
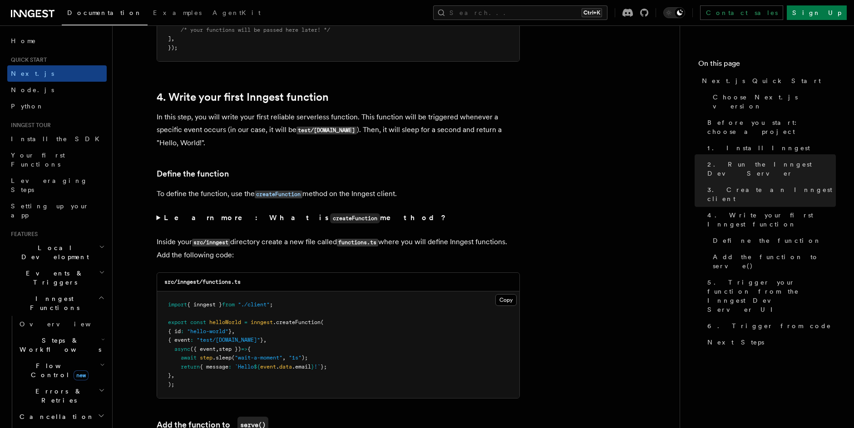
scroll to position [1447, 0]
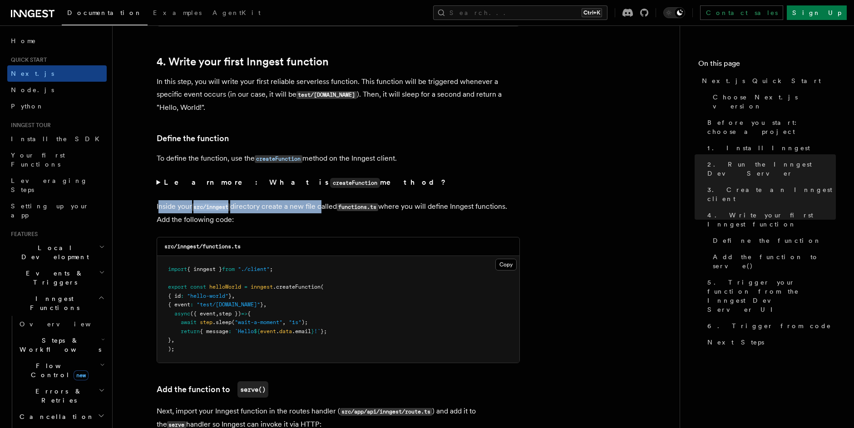
drag, startPoint x: 160, startPoint y: 209, endPoint x: 319, endPoint y: 212, distance: 159.3
click at [319, 212] on p "Inside your src/inngest directory create a new file called functions.ts where y…" at bounding box center [338, 213] width 363 height 26
click at [318, 214] on p "Inside your src/inngest directory create a new file called functions.ts where y…" at bounding box center [338, 213] width 363 height 26
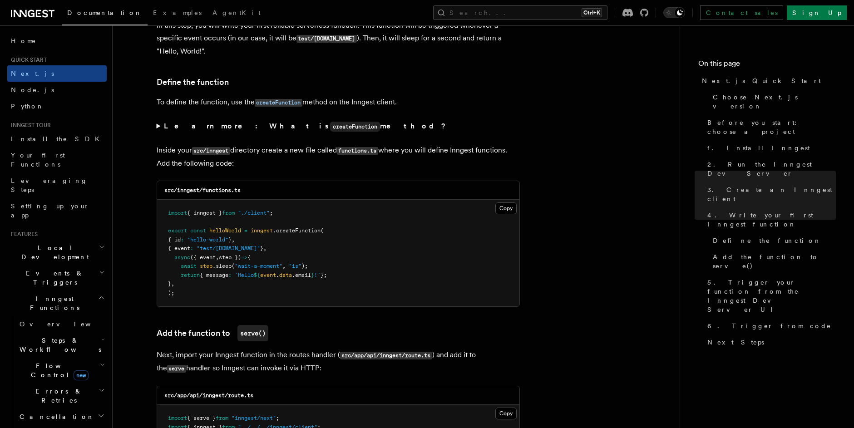
scroll to position [1505, 0]
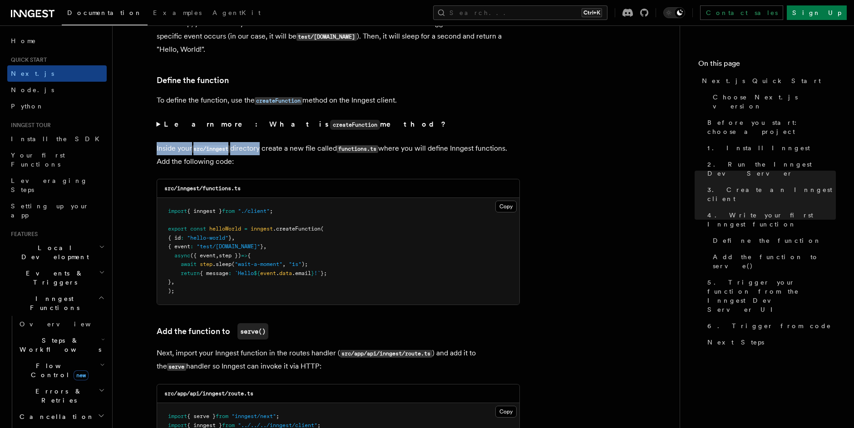
drag, startPoint x: 157, startPoint y: 151, endPoint x: 261, endPoint y: 151, distance: 103.9
click at [261, 151] on p "Inside your src/inngest directory create a new file called functions.ts where y…" at bounding box center [338, 155] width 363 height 26
drag, startPoint x: 236, startPoint y: 150, endPoint x: 339, endPoint y: 151, distance: 103.0
click at [339, 151] on p "Inside your src/inngest directory create a new file called functions.ts where y…" at bounding box center [338, 155] width 363 height 26
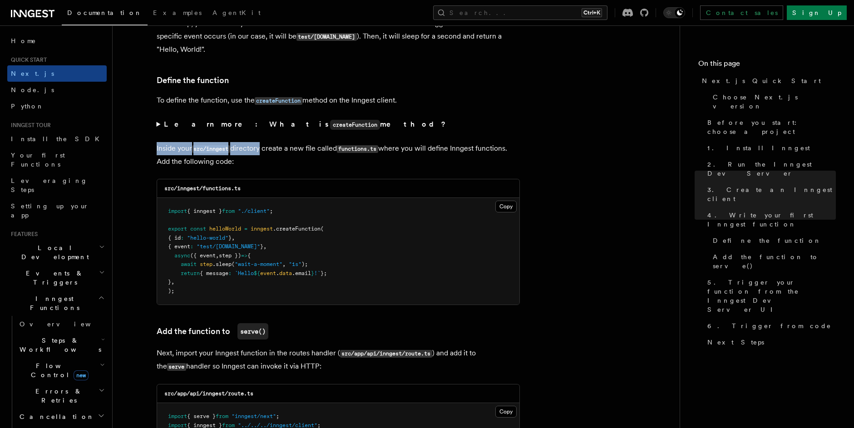
click at [276, 151] on p "Inside your src/inngest directory create a new file called functions.ts where y…" at bounding box center [338, 155] width 363 height 26
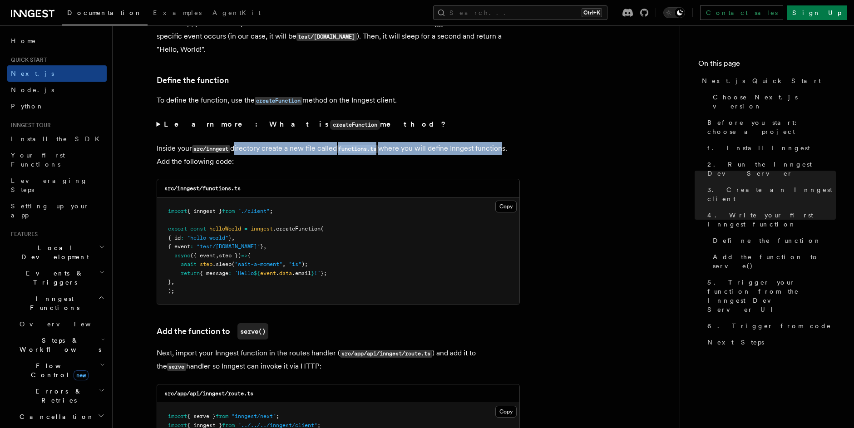
drag, startPoint x: 234, startPoint y: 150, endPoint x: 503, endPoint y: 151, distance: 269.1
click at [503, 151] on p "Inside your src/inngest directory create a new file called functions.ts where y…" at bounding box center [338, 155] width 363 height 26
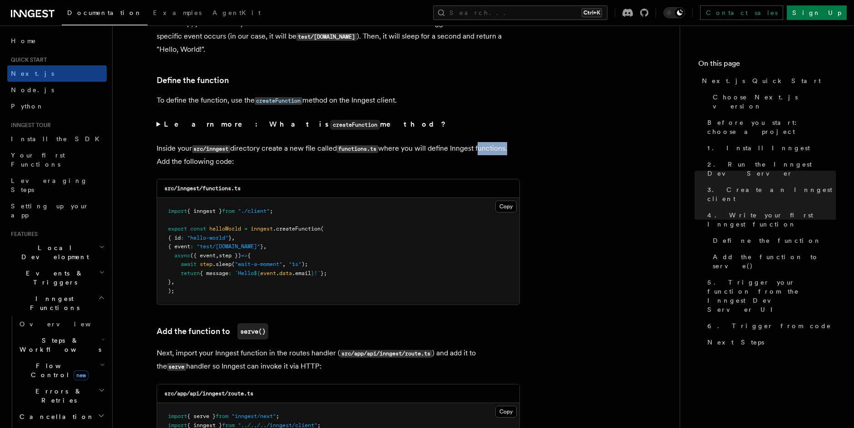
click at [503, 151] on p "Inside your src/inngest directory create a new file called functions.ts where y…" at bounding box center [338, 155] width 363 height 26
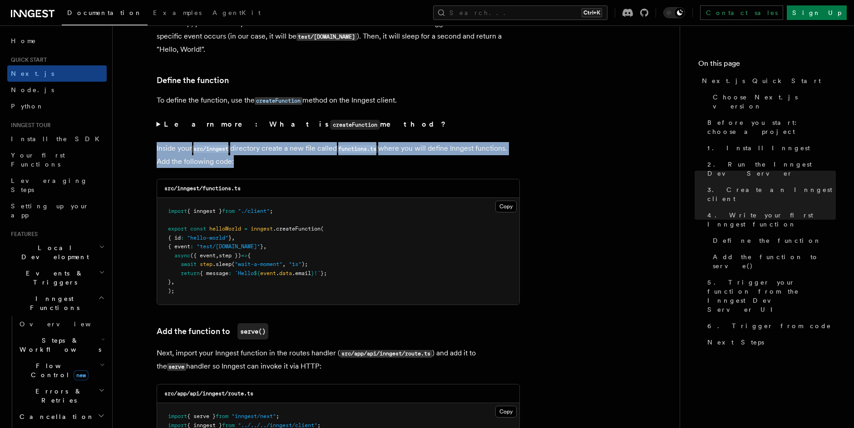
click at [503, 151] on p "Inside your src/inngest directory create a new file called functions.ts where y…" at bounding box center [338, 155] width 363 height 26
click at [371, 165] on p "Inside your src/inngest directory create a new file called functions.ts where y…" at bounding box center [338, 155] width 363 height 26
drag, startPoint x: 295, startPoint y: 167, endPoint x: 165, endPoint y: 164, distance: 130.3
click at [165, 164] on p "Inside your src/inngest directory create a new file called functions.ts where y…" at bounding box center [338, 155] width 363 height 26
click at [165, 163] on p "Inside your src/inngest directory create a new file called functions.ts where y…" at bounding box center [338, 155] width 363 height 26
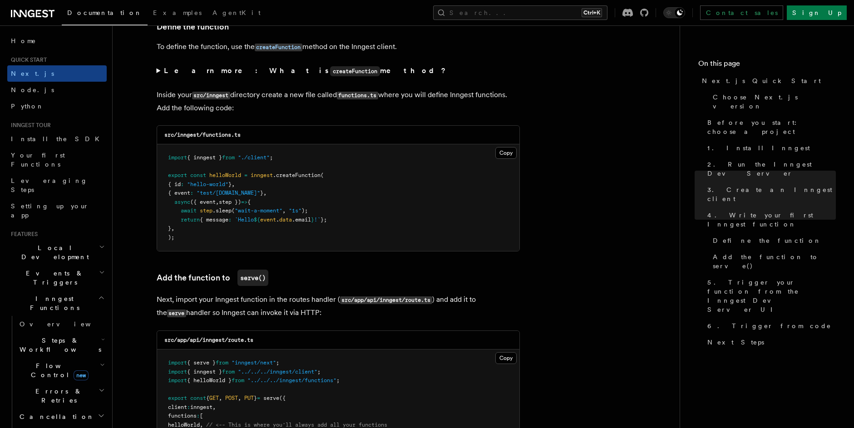
scroll to position [1559, 0]
click at [223, 188] on pre "import { inngest } from "./client" ; export const helloWorld = inngest .createF…" at bounding box center [338, 196] width 362 height 107
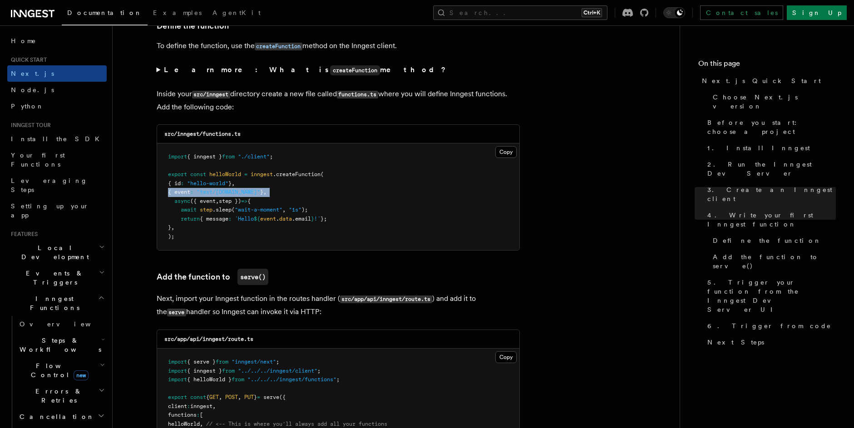
click at [223, 188] on pre "import { inngest } from "./client" ; export const helloWorld = inngest .createF…" at bounding box center [338, 196] width 362 height 107
click at [254, 191] on span ""test/[DOMAIN_NAME]"" at bounding box center [228, 192] width 64 height 6
click at [234, 190] on span ""test/[DOMAIN_NAME]"" at bounding box center [228, 192] width 64 height 6
click at [233, 190] on span ""test/[DOMAIN_NAME]"" at bounding box center [228, 192] width 64 height 6
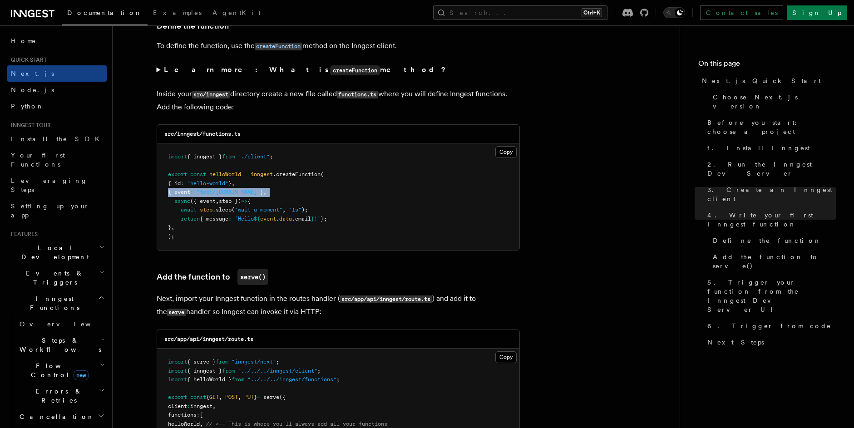
click at [263, 191] on span "}" at bounding box center [261, 192] width 3 height 6
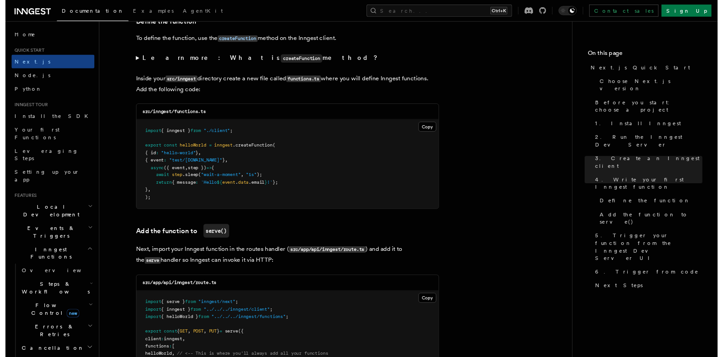
scroll to position [1556, 0]
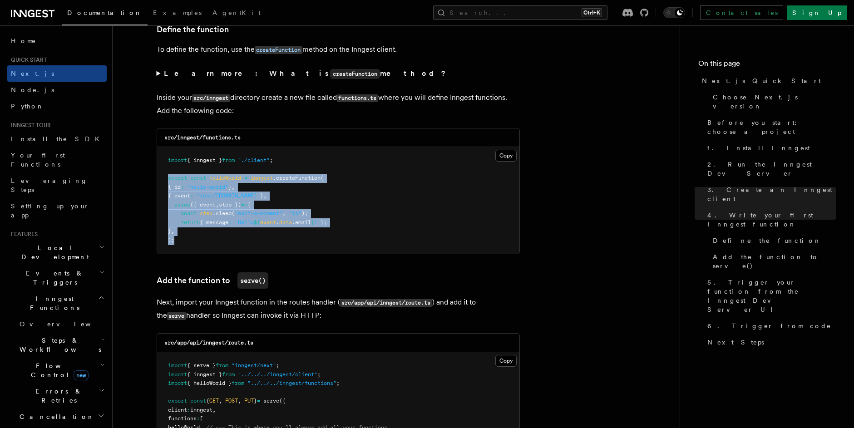
drag, startPoint x: 167, startPoint y: 216, endPoint x: 164, endPoint y: 180, distance: 36.4
click at [164, 180] on pre "import { inngest } from "./client" ; export const helloWorld = inngest .createF…" at bounding box center [338, 200] width 362 height 107
copy code "export const helloWorld = inngest .createFunction ( { id : "hello-world" } , { …"
click at [393, 190] on pre "import { inngest } from "./client" ; export const helloWorld = inngest .createF…" at bounding box center [338, 200] width 362 height 107
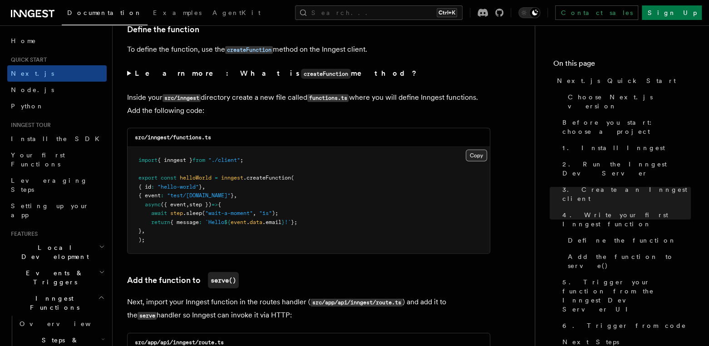
click at [473, 150] on button "Copy Copied" at bounding box center [476, 156] width 21 height 12
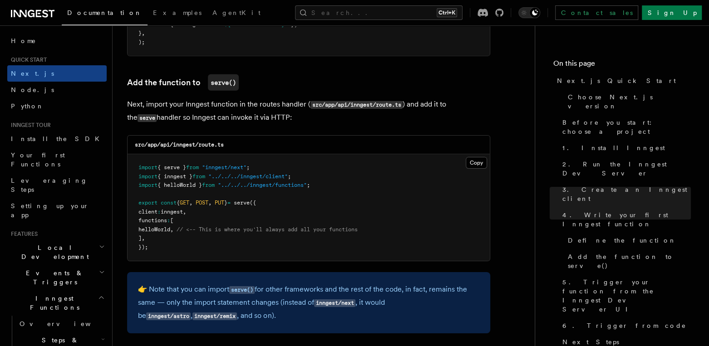
scroll to position [1755, 0]
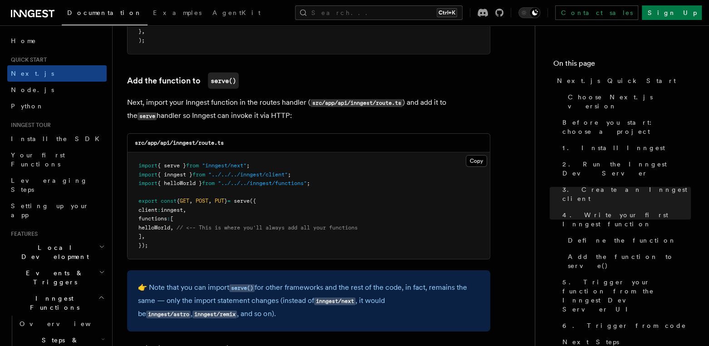
drag, startPoint x: 145, startPoint y: 96, endPoint x: 195, endPoint y: 96, distance: 49.5
click at [195, 96] on p "Next, import your Inngest function in the routes handler ( src/app/api/inngest/…" at bounding box center [308, 109] width 363 height 26
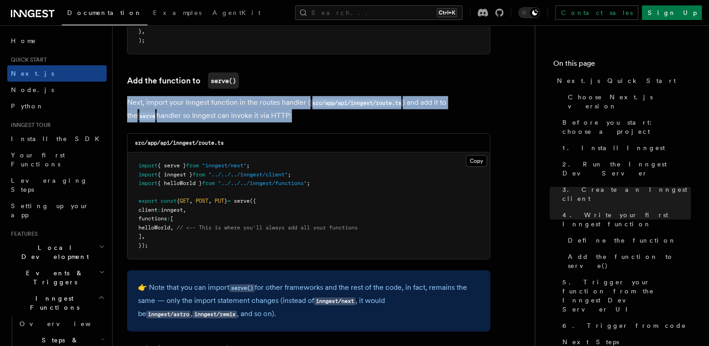
click at [195, 96] on p "Next, import your Inngest function in the routes handler ( src/app/api/inngest/…" at bounding box center [308, 109] width 363 height 26
click at [193, 101] on p "Next, import your Inngest function in the routes handler ( src/app/api/inngest/…" at bounding box center [308, 109] width 363 height 26
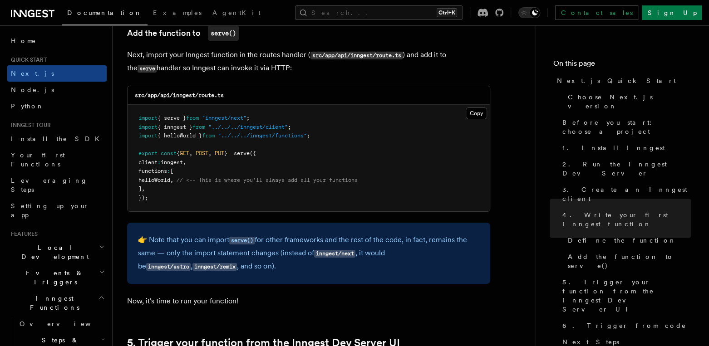
scroll to position [1810, 0]
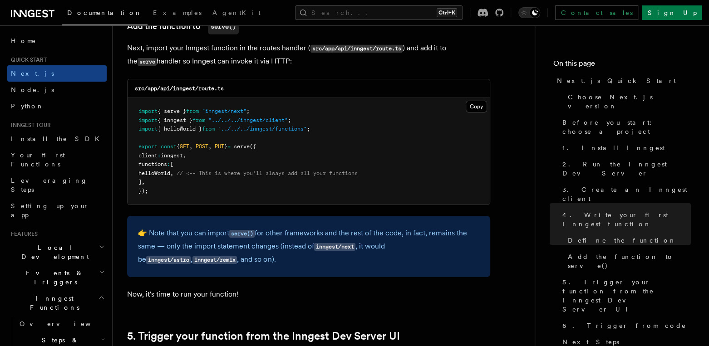
click at [250, 143] on span "serve" at bounding box center [242, 146] width 16 height 6
click at [260, 170] on span "// <-- This is where you'll always add all your functions" at bounding box center [267, 173] width 181 height 6
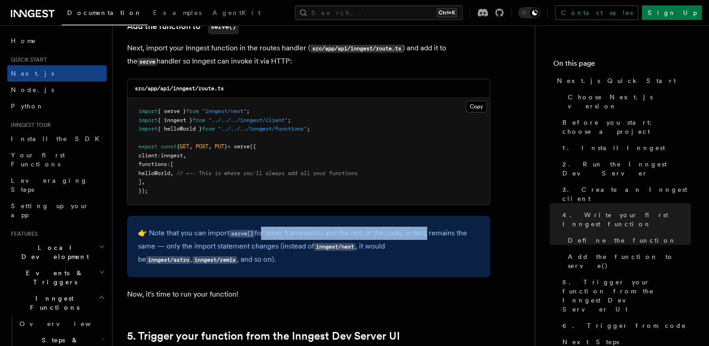
drag, startPoint x: 260, startPoint y: 225, endPoint x: 427, endPoint y: 224, distance: 166.5
click at [427, 227] on p "👉 Note that you can import serve() for other frameworks and the rest of the cod…" at bounding box center [308, 246] width 341 height 39
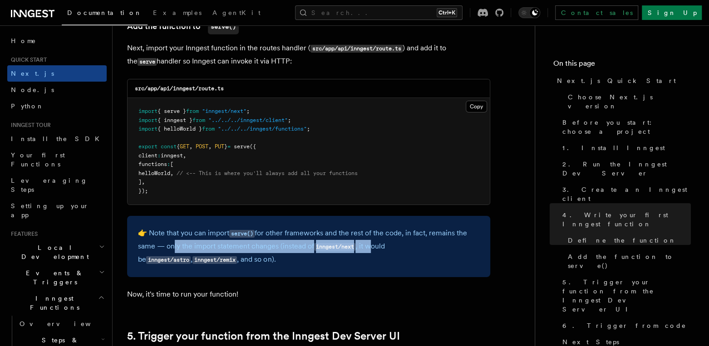
drag, startPoint x: 170, startPoint y: 237, endPoint x: 372, endPoint y: 240, distance: 202.0
click at [372, 240] on p "👉 Note that you can import serve() for other frameworks and the rest of the cod…" at bounding box center [308, 246] width 341 height 39
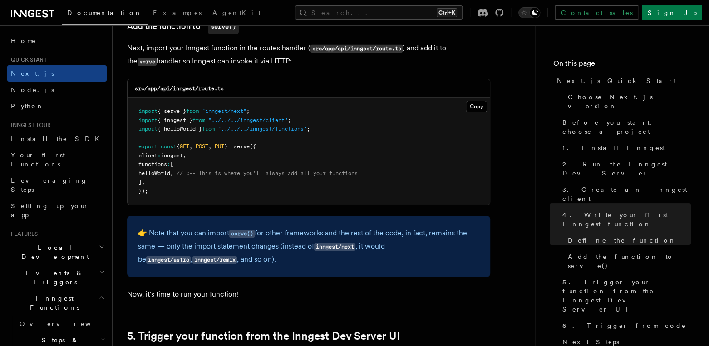
click at [191, 256] on code "inngest/astro" at bounding box center [168, 260] width 44 height 8
click at [249, 255] on p "👉 Note that you can import serve() for other frameworks and the rest of the cod…" at bounding box center [308, 246] width 341 height 39
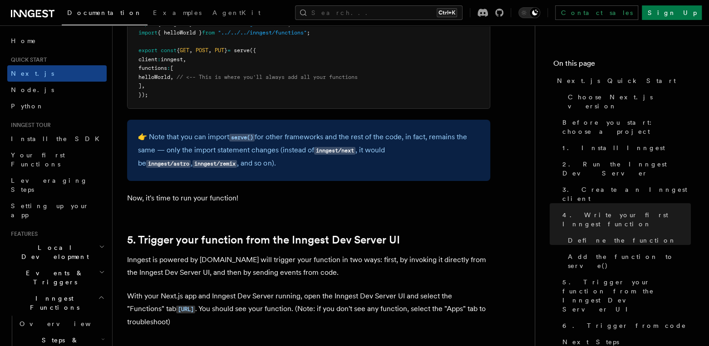
scroll to position [1922, 0]
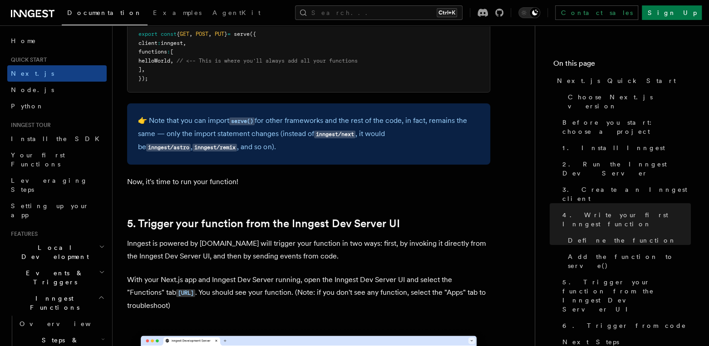
click at [153, 176] on p "Now, it's time to run your function!" at bounding box center [308, 182] width 363 height 13
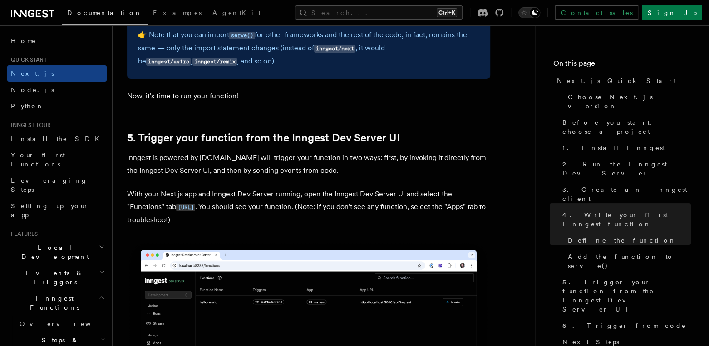
scroll to position [2035, 0]
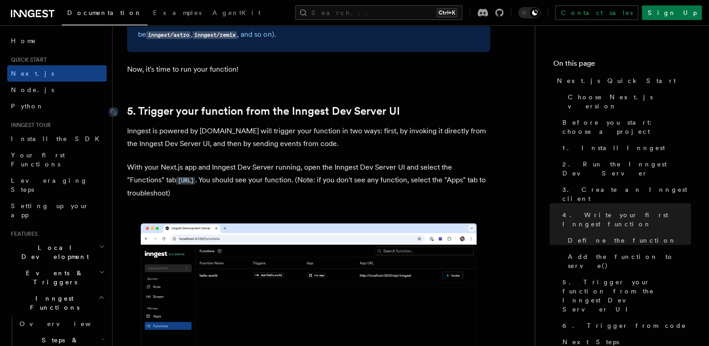
click at [334, 105] on link "5. Trigger your function from the Inngest Dev Server UI" at bounding box center [263, 111] width 273 height 13
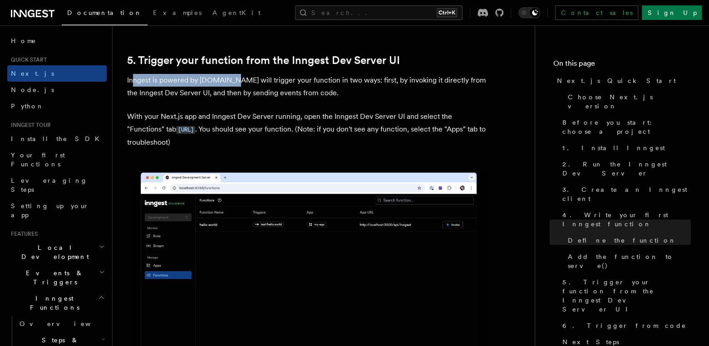
drag, startPoint x: 133, startPoint y: 70, endPoint x: 231, endPoint y: 74, distance: 99.0
click at [231, 74] on p "Inngest is powered by events.You will trigger your function in two ways: first,…" at bounding box center [308, 86] width 363 height 25
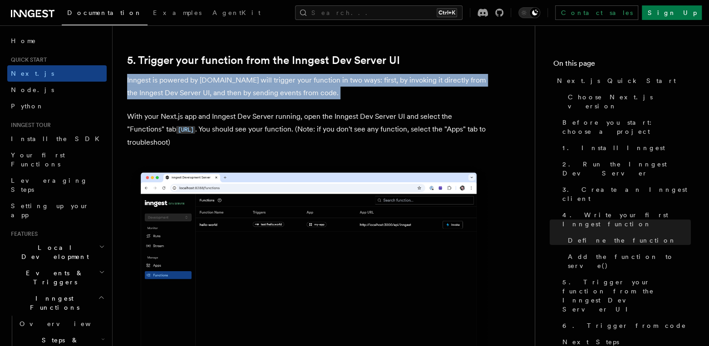
click at [231, 74] on p "Inngest is powered by events.You will trigger your function in two ways: first,…" at bounding box center [308, 86] width 363 height 25
click at [349, 79] on p "Inngest is powered by events.You will trigger your function in two ways: first,…" at bounding box center [308, 86] width 363 height 25
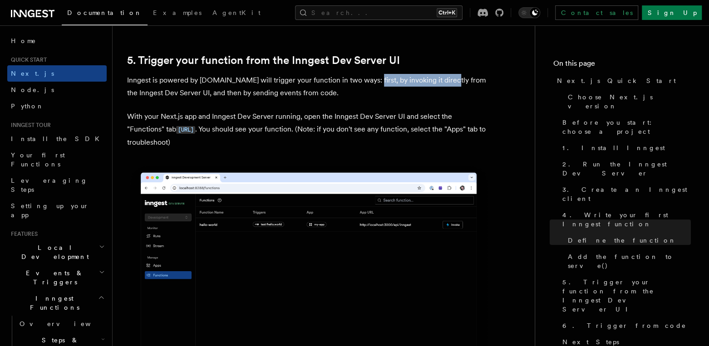
drag, startPoint x: 363, startPoint y: 69, endPoint x: 442, endPoint y: 71, distance: 79.0
click at [442, 74] on p "Inngest is powered by events.You will trigger your function in two ways: first,…" at bounding box center [308, 86] width 363 height 25
drag, startPoint x: 206, startPoint y: 84, endPoint x: 317, endPoint y: 85, distance: 111.2
click at [317, 85] on p "Inngest is powered by events.You will trigger your function in two ways: first,…" at bounding box center [308, 86] width 363 height 25
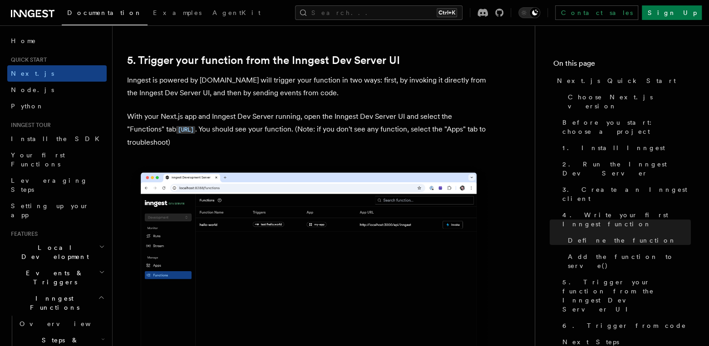
click at [317, 85] on p "Inngest is powered by events.You will trigger your function in two ways: first,…" at bounding box center [308, 86] width 363 height 25
drag, startPoint x: 332, startPoint y: 86, endPoint x: 220, endPoint y: 88, distance: 112.1
click at [220, 88] on p "Inngest is powered by events.You will trigger your function in two ways: first,…" at bounding box center [308, 86] width 363 height 25
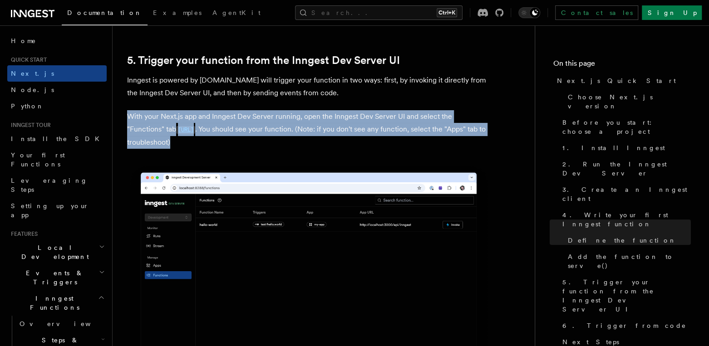
drag, startPoint x: 129, startPoint y: 106, endPoint x: 280, endPoint y: 130, distance: 153.0
click at [280, 130] on p "With your Next.js app and Inngest Dev Server running, open the Inngest Dev Serv…" at bounding box center [308, 129] width 363 height 39
click at [285, 124] on p "With your Next.js app and Inngest Dev Server running, open the Inngest Dev Serv…" at bounding box center [308, 129] width 363 height 39
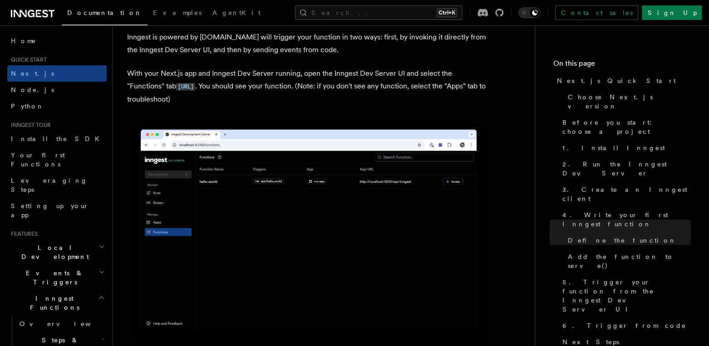
scroll to position [2147, 0]
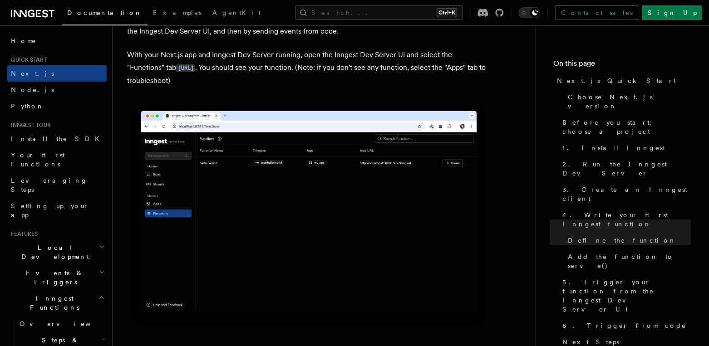
click at [383, 152] on img at bounding box center [308, 216] width 363 height 228
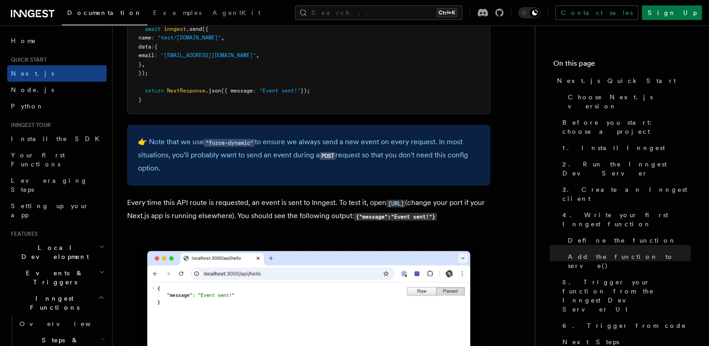
scroll to position [4914, 0]
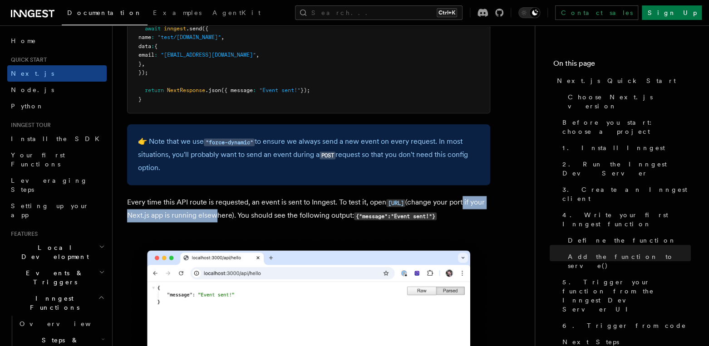
drag, startPoint x: 288, startPoint y: 203, endPoint x: 396, endPoint y: 205, distance: 108.5
click at [396, 205] on p "Every time this API route is requested, an event is sent to Inngest. To test it…" at bounding box center [308, 209] width 363 height 26
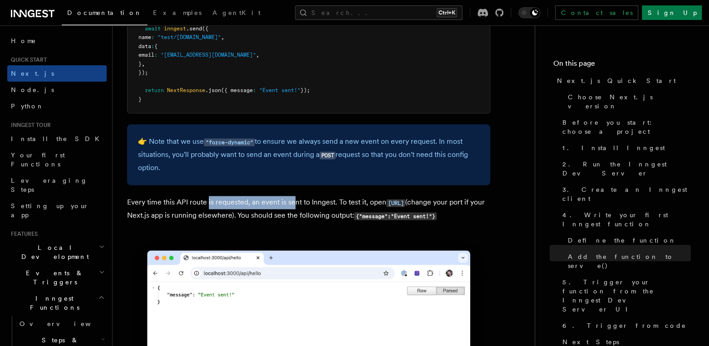
drag, startPoint x: 207, startPoint y: 196, endPoint x: 293, endPoint y: 196, distance: 85.8
click at [293, 196] on p "Every time this API route is requested, an event is sent to Inngest. To test it…" at bounding box center [308, 209] width 363 height 26
click at [308, 197] on p "Every time this API route is requested, an event is sent to Inngest. To test it…" at bounding box center [308, 209] width 363 height 26
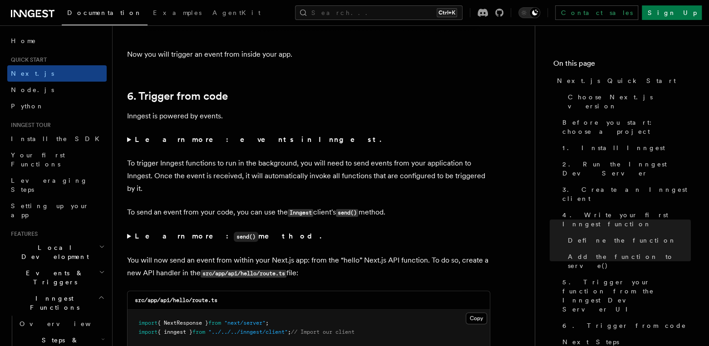
scroll to position [4540, 0]
click at [162, 135] on strong "Learn more: events in Inngest." at bounding box center [259, 139] width 248 height 9
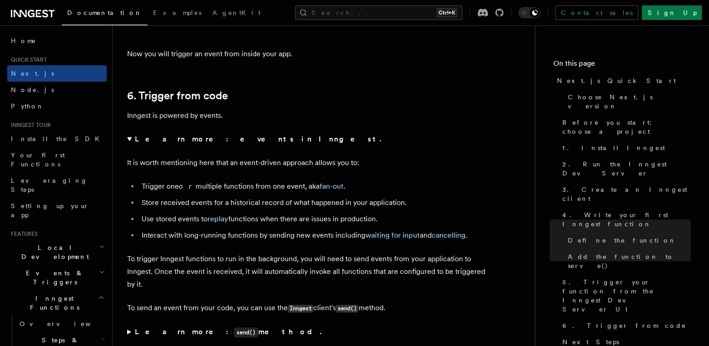
click at [163, 135] on strong "Learn more: events in Inngest." at bounding box center [259, 139] width 248 height 9
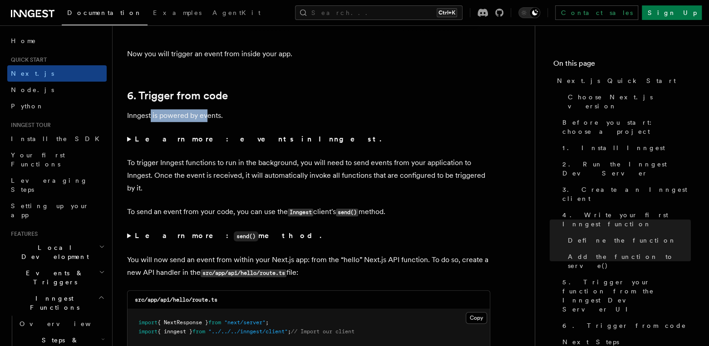
drag, startPoint x: 150, startPoint y: 108, endPoint x: 208, endPoint y: 108, distance: 58.5
click at [208, 109] on p "Inngest is powered by events." at bounding box center [308, 115] width 363 height 13
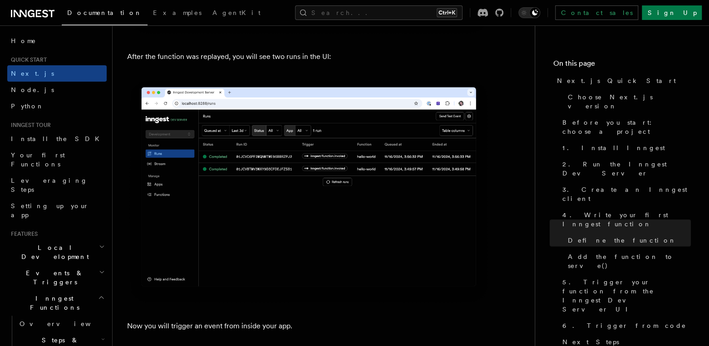
scroll to position [4500, 0]
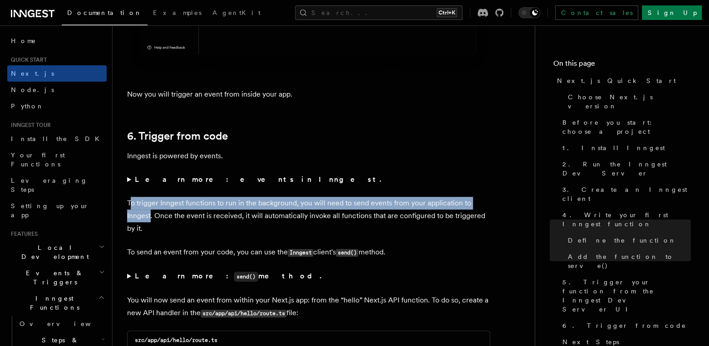
drag, startPoint x: 133, startPoint y: 195, endPoint x: 150, endPoint y: 201, distance: 18.0
click at [150, 201] on p "To trigger Inngest functions to run in the background, you will need to send ev…" at bounding box center [308, 216] width 363 height 38
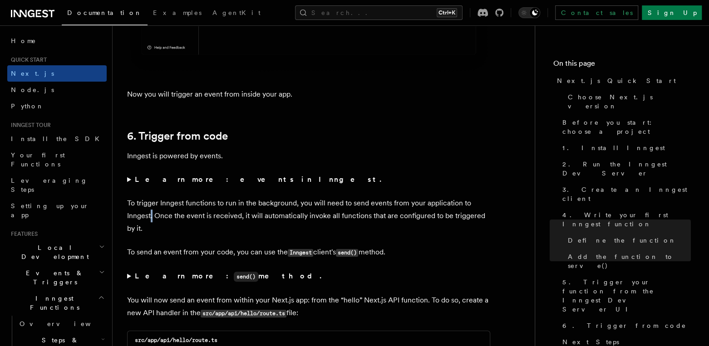
click at [150, 201] on p "To trigger Inngest functions to run in the background, you will need to send ev…" at bounding box center [308, 216] width 363 height 38
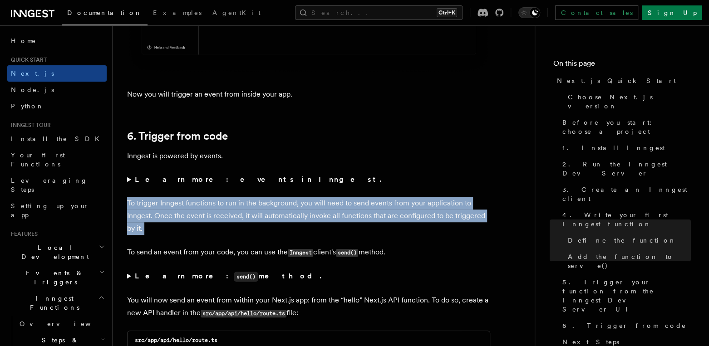
click at [150, 201] on p "To trigger Inngest functions to run in the background, you will need to send ev…" at bounding box center [308, 216] width 363 height 38
click at [135, 197] on p "To trigger Inngest functions to run in the background, you will need to send ev…" at bounding box center [308, 216] width 363 height 38
click at [135, 198] on p "To trigger Inngest functions to run in the background, you will need to send ev…" at bounding box center [308, 216] width 363 height 38
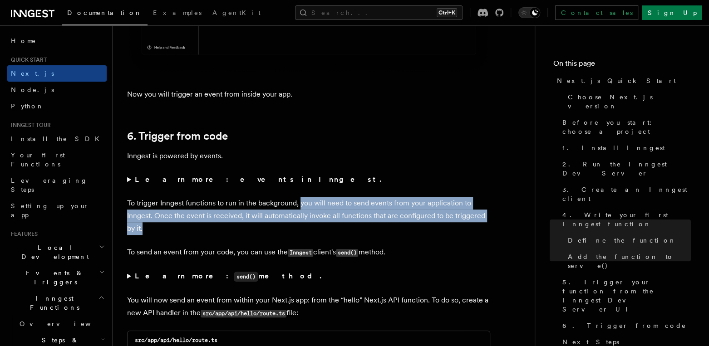
drag, startPoint x: 299, startPoint y: 196, endPoint x: 224, endPoint y: 214, distance: 77.2
click at [224, 214] on p "To trigger Inngest functions to run in the background, you will need to send ev…" at bounding box center [308, 216] width 363 height 38
drag, startPoint x: 196, startPoint y: 212, endPoint x: 189, endPoint y: 212, distance: 6.8
click at [196, 211] on p "To trigger Inngest functions to run in the background, you will need to send ev…" at bounding box center [308, 216] width 363 height 38
click at [162, 209] on p "To trigger Inngest functions to run in the background, you will need to send ev…" at bounding box center [308, 216] width 363 height 38
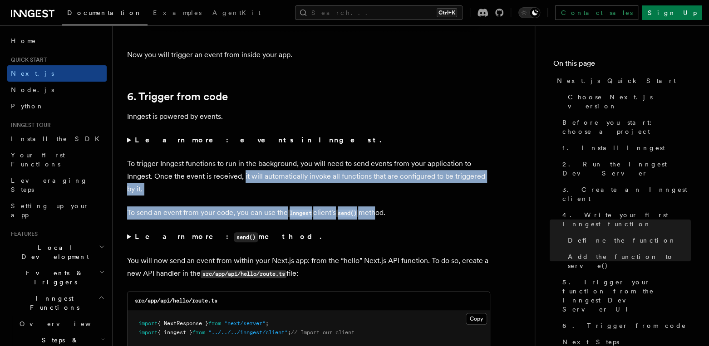
scroll to position [4543, 0]
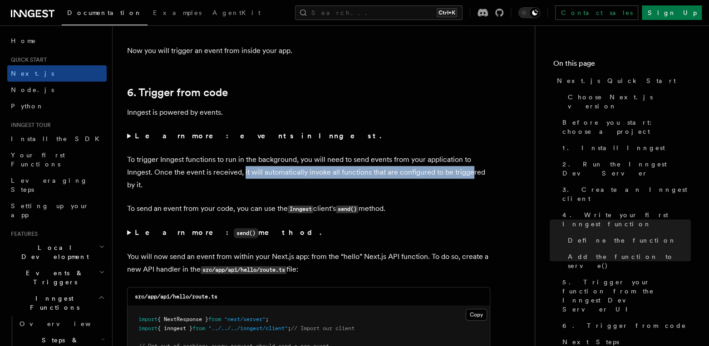
drag, startPoint x: 253, startPoint y: 208, endPoint x: 468, endPoint y: 169, distance: 219.1
click at [469, 168] on p "To trigger Inngest functions to run in the background, you will need to send ev…" at bounding box center [308, 172] width 363 height 38
click at [468, 169] on p "To trigger Inngest functions to run in the background, you will need to send ev…" at bounding box center [308, 172] width 363 height 38
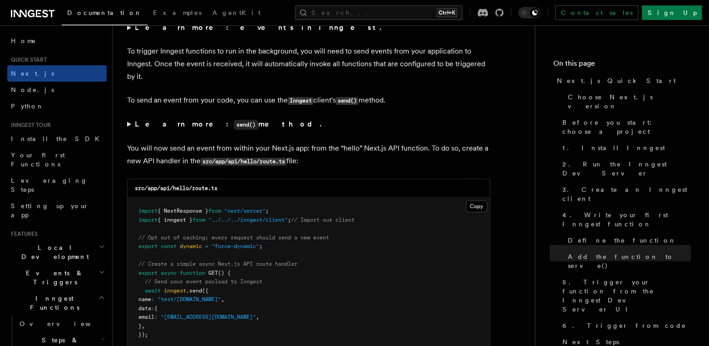
scroll to position [4656, 0]
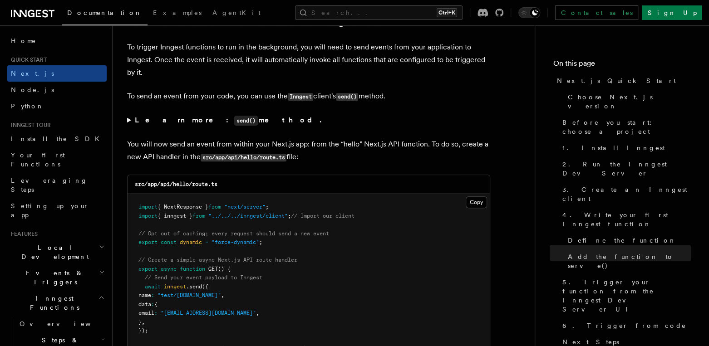
click at [164, 116] on strong "Learn more: send() method." at bounding box center [229, 120] width 188 height 9
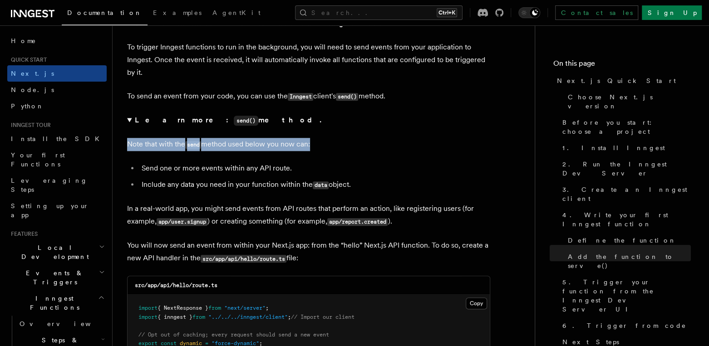
drag, startPoint x: 126, startPoint y: 137, endPoint x: 307, endPoint y: 139, distance: 180.6
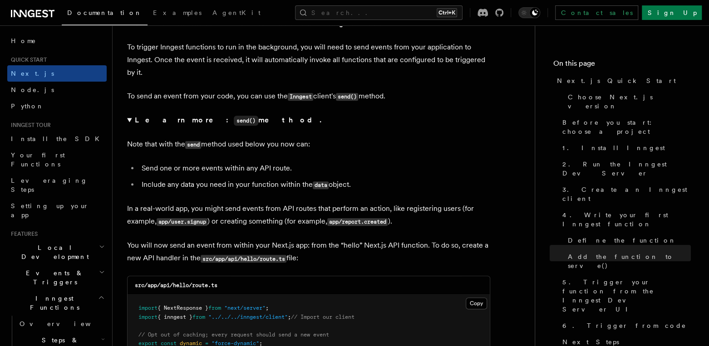
click at [175, 162] on li "Send one or more events within any API route." at bounding box center [314, 168] width 351 height 13
click at [176, 162] on li "Send one or more events within any API route." at bounding box center [314, 168] width 351 height 13
drag, startPoint x: 286, startPoint y: 162, endPoint x: 133, endPoint y: 163, distance: 153.4
click at [139, 163] on li "Send one or more events within any API route." at bounding box center [314, 168] width 351 height 13
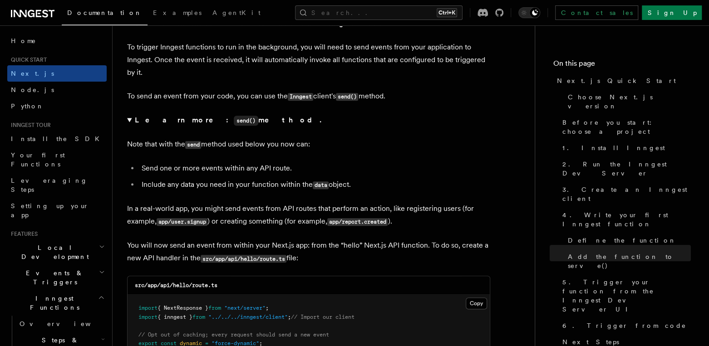
click at [144, 178] on li "Include any data you need in your function within the data object." at bounding box center [314, 184] width 351 height 13
drag, startPoint x: 142, startPoint y: 175, endPoint x: 395, endPoint y: 180, distance: 252.8
click at [395, 180] on li "Include any data you need in your function within the data object." at bounding box center [314, 184] width 351 height 13
drag, startPoint x: 395, startPoint y: 181, endPoint x: 254, endPoint y: 180, distance: 141.1
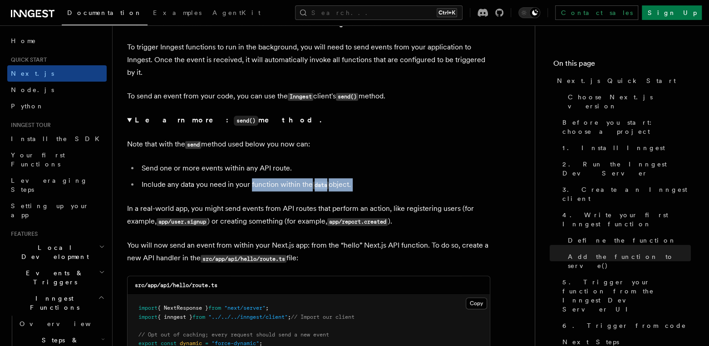
click at [254, 180] on li "Include any data you need in your function within the data object." at bounding box center [314, 184] width 351 height 13
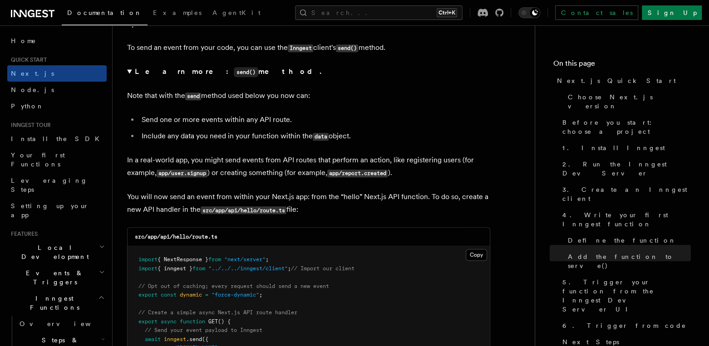
scroll to position [4707, 0]
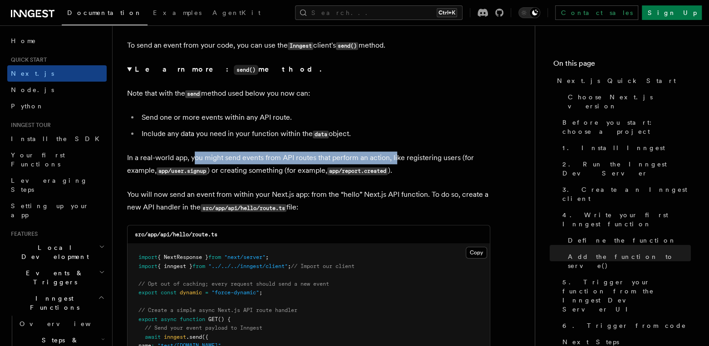
drag, startPoint x: 195, startPoint y: 150, endPoint x: 398, endPoint y: 150, distance: 202.8
click at [397, 152] on p "In a real-world app, you might send events from API routes that perform an acti…" at bounding box center [308, 165] width 363 height 26
click at [398, 152] on p "In a real-world app, you might send events from API routes that perform an acti…" at bounding box center [308, 165] width 363 height 26
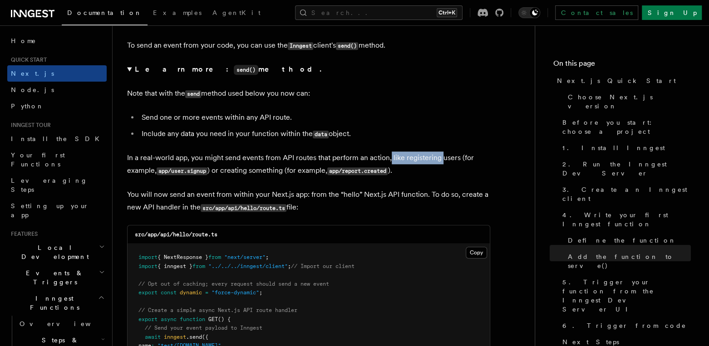
drag, startPoint x: 391, startPoint y: 151, endPoint x: 440, endPoint y: 152, distance: 49.5
click at [440, 152] on p "In a real-world app, you might send events from API routes that perform an acti…" at bounding box center [308, 165] width 363 height 26
drag, startPoint x: 223, startPoint y: 163, endPoint x: 290, endPoint y: 168, distance: 66.5
click at [289, 168] on p "In a real-world app, you might send events from API routes that perform an acti…" at bounding box center [308, 165] width 363 height 26
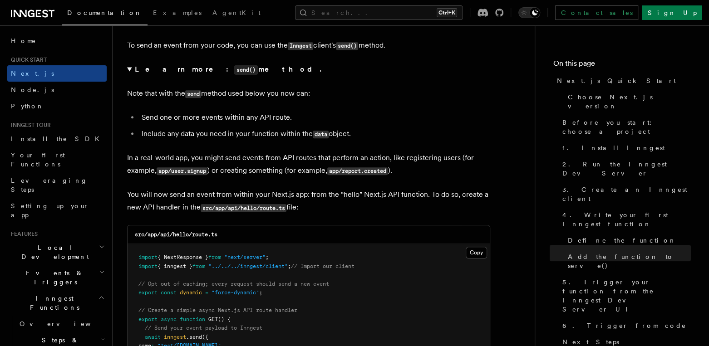
click at [346, 167] on code "app/report.created" at bounding box center [357, 171] width 60 height 8
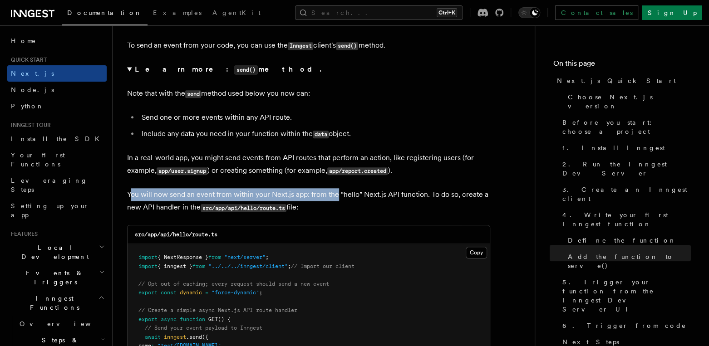
drag, startPoint x: 130, startPoint y: 188, endPoint x: 336, endPoint y: 191, distance: 205.6
click at [336, 191] on p "You will now send an event from within your Next.js app: from the “hello” Next.…" at bounding box center [308, 201] width 363 height 26
click at [336, 190] on p "You will now send an event from within your Next.js app: from the “hello” Next.…" at bounding box center [308, 201] width 363 height 26
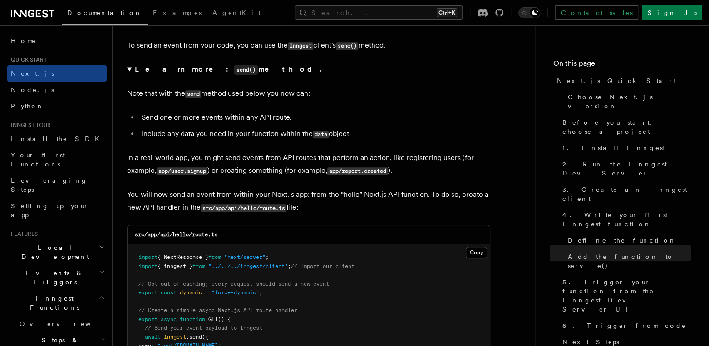
click at [363, 196] on p "You will now send an event from within your Next.js app: from the “hello” Next.…" at bounding box center [308, 201] width 363 height 26
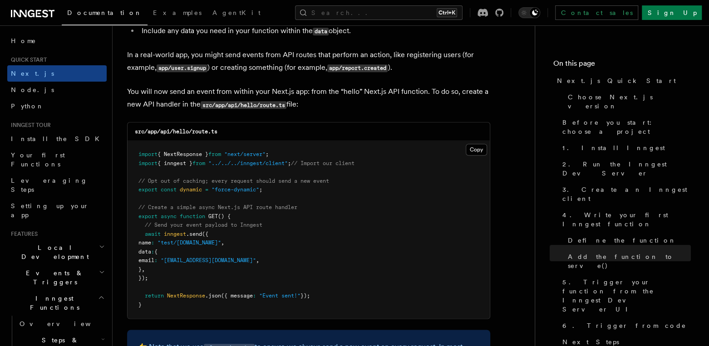
scroll to position [4823, 0]
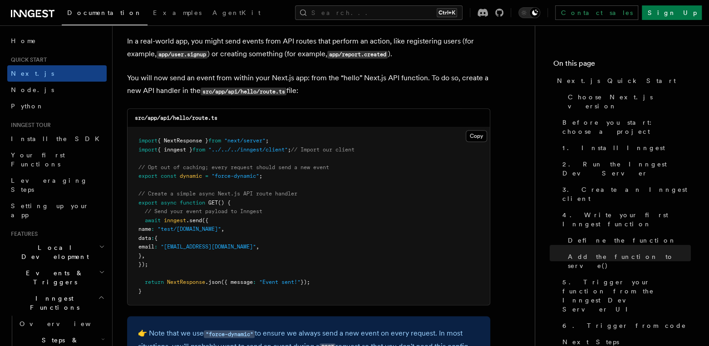
click at [255, 176] on pre "import { NextResponse } from "next/server" ; import { inngest } from "../../../…" at bounding box center [309, 216] width 362 height 177
click at [252, 173] on span ""force-dynamic"" at bounding box center [235, 176] width 48 height 6
copy code "export const dynamic = "force-dynamic" ;"
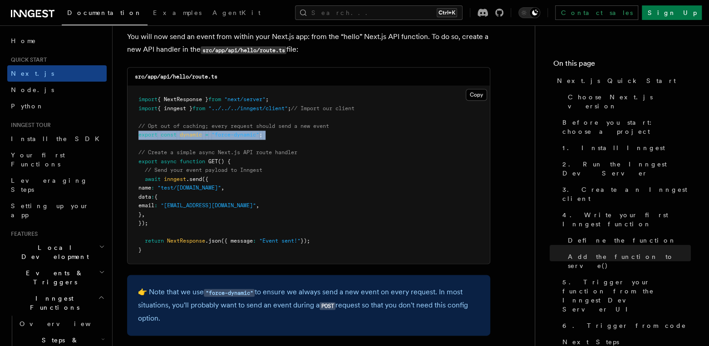
scroll to position [4867, 0]
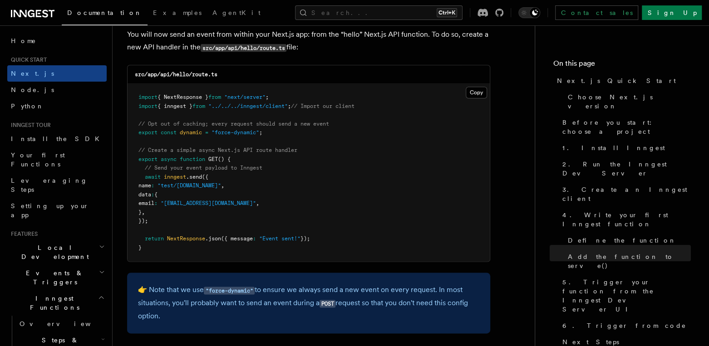
click at [367, 118] on pre "import { NextResponse } from "next/server" ; import { inngest } from "../../../…" at bounding box center [309, 172] width 362 height 177
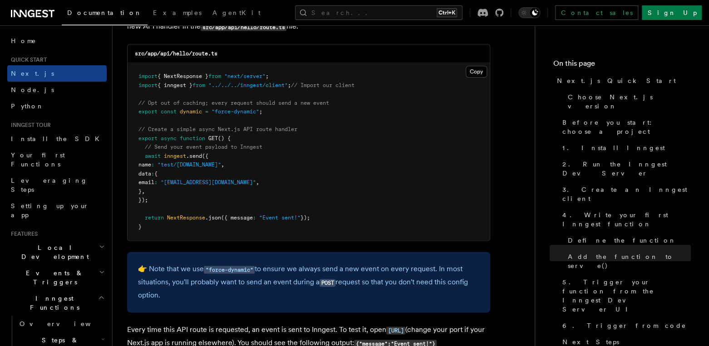
scroll to position [4976, 0]
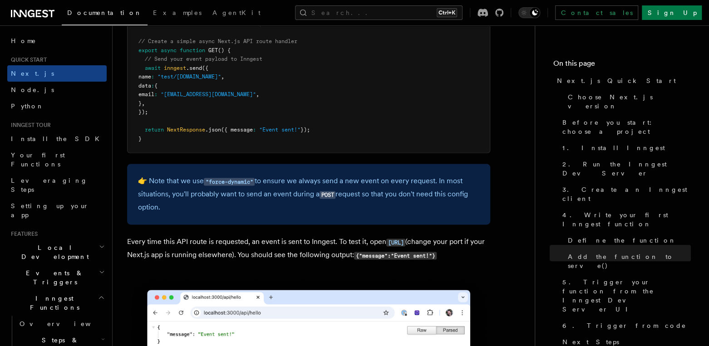
click at [423, 178] on p "👉 Note that we use "force-dynamic" to ensure we always send a new event on ever…" at bounding box center [308, 194] width 341 height 39
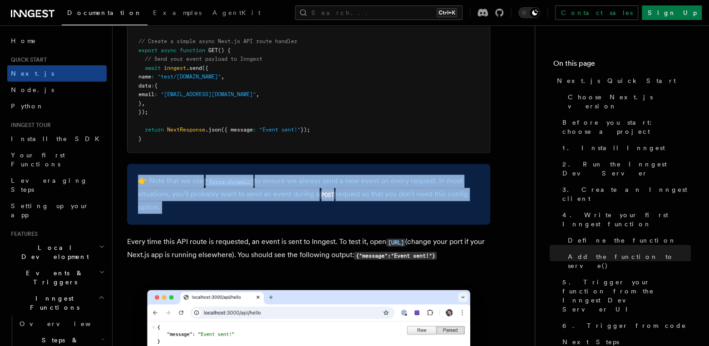
click at [423, 178] on p "👉 Note that we use "force-dynamic" to ensure we always send a new event on ever…" at bounding box center [308, 194] width 341 height 39
click at [231, 207] on div "👉 Note that we use "force-dynamic" to ensure we always send a new event on ever…" at bounding box center [308, 194] width 363 height 61
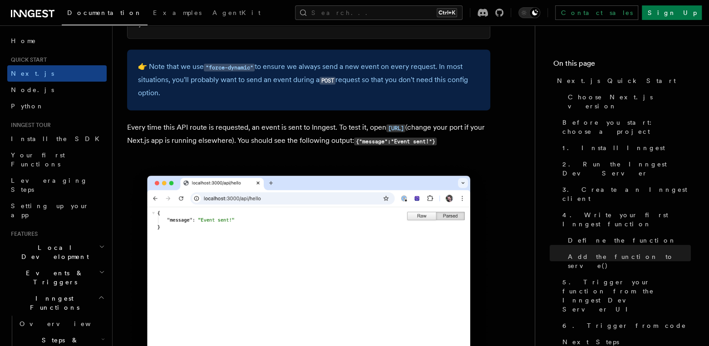
scroll to position [5091, 0]
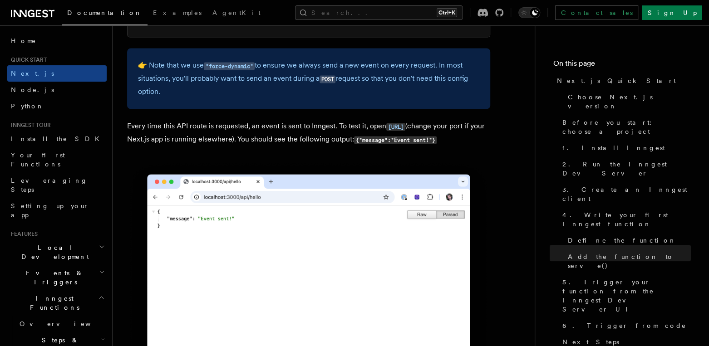
drag, startPoint x: 137, startPoint y: 120, endPoint x: 335, endPoint y: 126, distance: 198.4
click at [335, 126] on p "Every time this API route is requested, an event is sent to Inngest. To test it…" at bounding box center [308, 133] width 363 height 26
drag, startPoint x: 123, startPoint y: 131, endPoint x: 232, endPoint y: 133, distance: 108.5
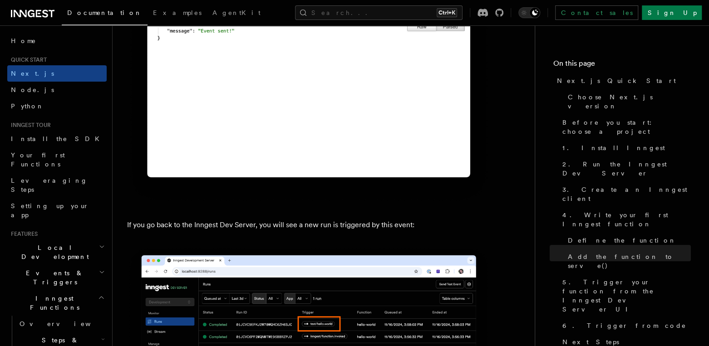
scroll to position [5309, 0]
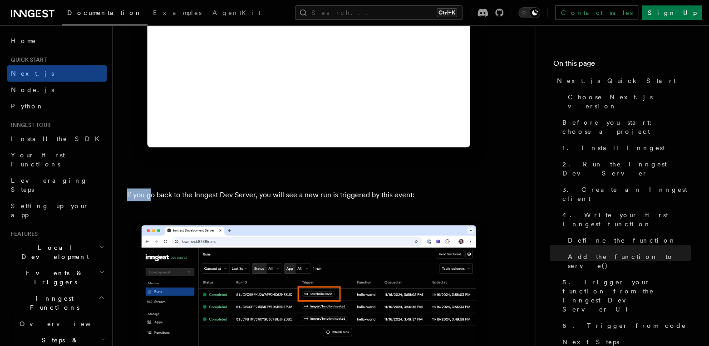
drag, startPoint x: 149, startPoint y: 205, endPoint x: 290, endPoint y: 209, distance: 140.7
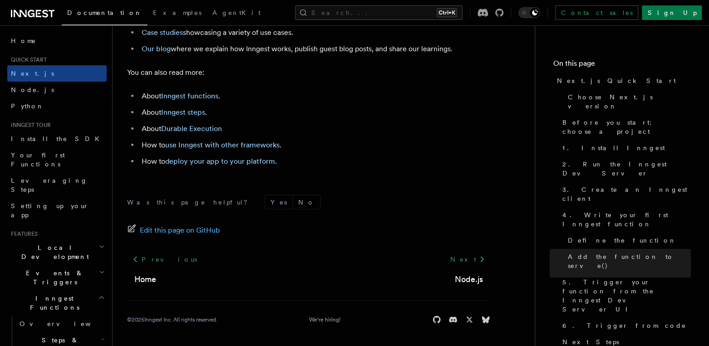
scroll to position [5860, 0]
click at [464, 259] on link "Next" at bounding box center [467, 259] width 46 height 16
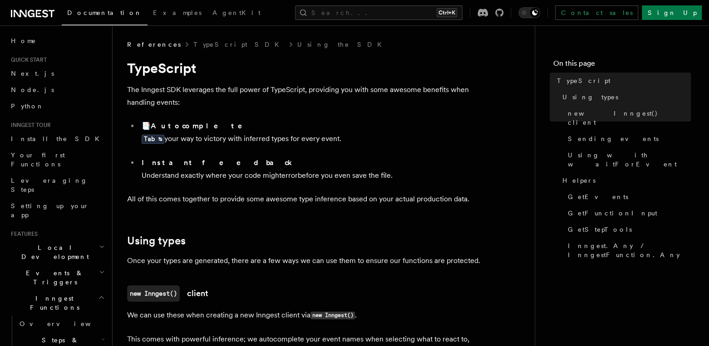
click at [180, 98] on p "The Inngest SDK leverages the full power of TypeScript, providing you with some…" at bounding box center [308, 95] width 363 height 25
click at [181, 98] on p "The Inngest SDK leverages the full power of TypeScript, providing you with some…" at bounding box center [308, 95] width 363 height 25
click at [191, 92] on p "The Inngest SDK leverages the full power of TypeScript, providing you with some…" at bounding box center [308, 95] width 363 height 25
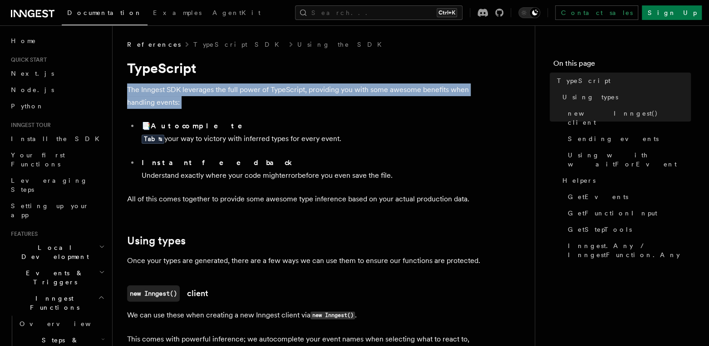
click at [191, 92] on p "The Inngest SDK leverages the full power of TypeScript, providing you with some…" at bounding box center [308, 95] width 363 height 25
click at [199, 96] on p "The Inngest SDK leverages the full power of TypeScript, providing you with some…" at bounding box center [308, 95] width 363 height 25
drag, startPoint x: 179, startPoint y: 93, endPoint x: 331, endPoint y: 100, distance: 152.7
click at [332, 100] on p "The Inngest SDK leverages the full power of TypeScript, providing you with some…" at bounding box center [308, 95] width 363 height 25
click at [331, 101] on p "The Inngest SDK leverages the full power of TypeScript, providing you with some…" at bounding box center [308, 95] width 363 height 25
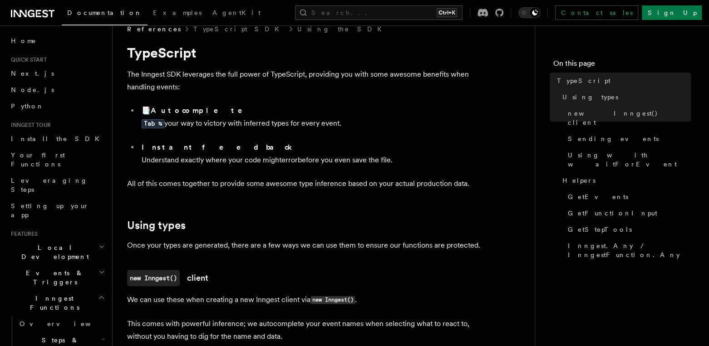
scroll to position [54, 0]
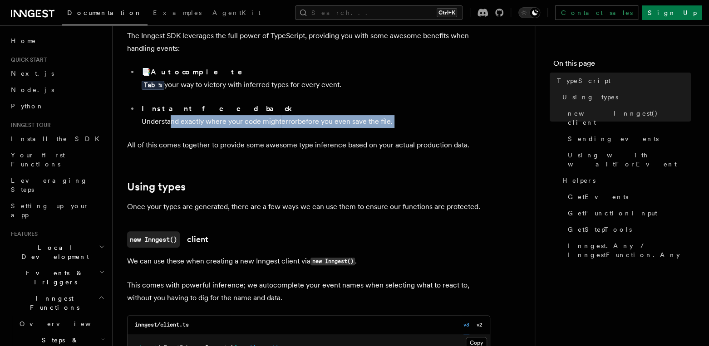
drag, startPoint x: 167, startPoint y: 123, endPoint x: 332, endPoint y: 134, distance: 164.7
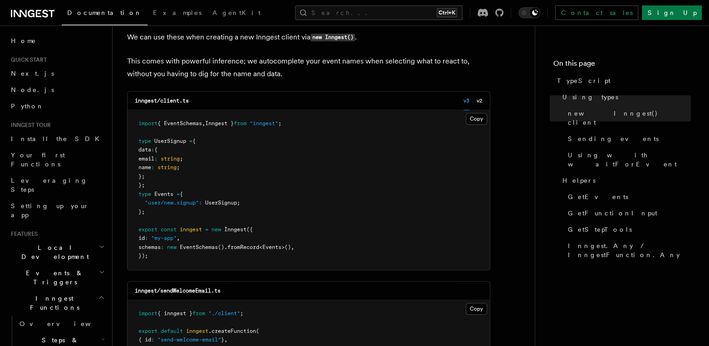
scroll to position [279, 0]
click at [188, 126] on pre "import { EventSchemas , Inngest } from "inngest" ; type UserSignup = { data : {…" at bounding box center [309, 189] width 362 height 160
click at [192, 123] on span "{ EventSchemas" at bounding box center [179, 122] width 44 height 6
click at [234, 125] on span "Inngest }" at bounding box center [219, 122] width 29 height 6
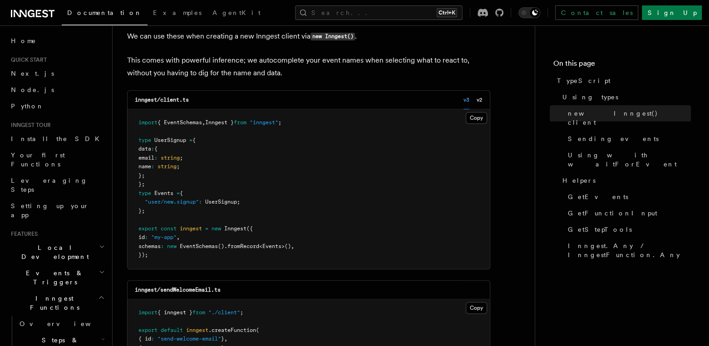
click at [234, 125] on span "Inngest }" at bounding box center [219, 122] width 29 height 6
click at [201, 128] on pre "import { EventSchemas , Inngest } from "inngest" ; type UserSignup = { data : {…" at bounding box center [309, 189] width 362 height 160
click at [211, 249] on span "EventSchemas" at bounding box center [199, 246] width 38 height 6
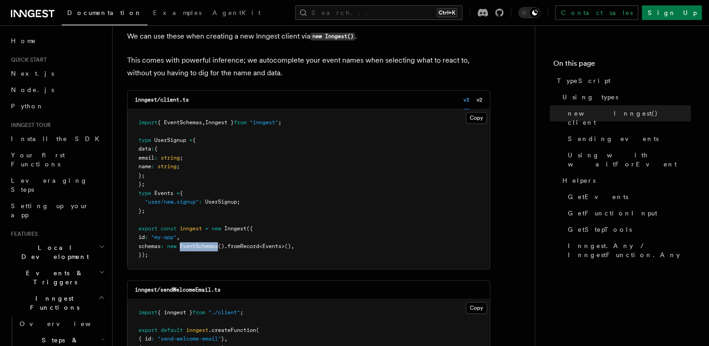
click at [211, 249] on span "EventSchemas" at bounding box center [199, 246] width 38 height 6
click at [211, 248] on span "EventSchemas" at bounding box center [199, 246] width 38 height 6
click at [249, 245] on span ".fromRecord" at bounding box center [241, 246] width 35 height 6
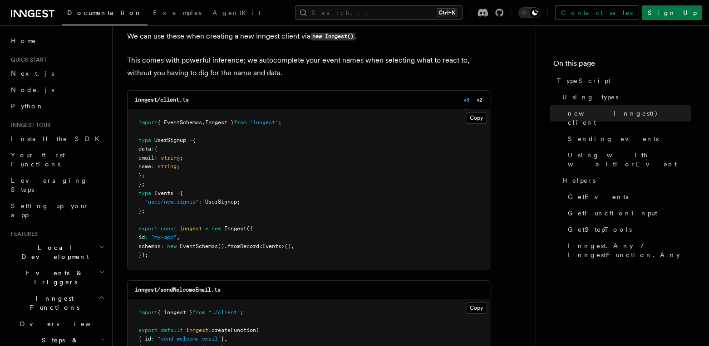
click at [281, 245] on span "Events" at bounding box center [271, 246] width 19 height 6
click at [280, 246] on span "Events" at bounding box center [271, 246] width 19 height 6
click at [316, 245] on pre "import { EventSchemas , Inngest } from "inngest" ; type UserSignup = { data : {…" at bounding box center [309, 189] width 362 height 160
click at [224, 241] on pre "import { EventSchemas , Inngest } from "inngest" ; type UserSignup = { data : {…" at bounding box center [309, 189] width 362 height 160
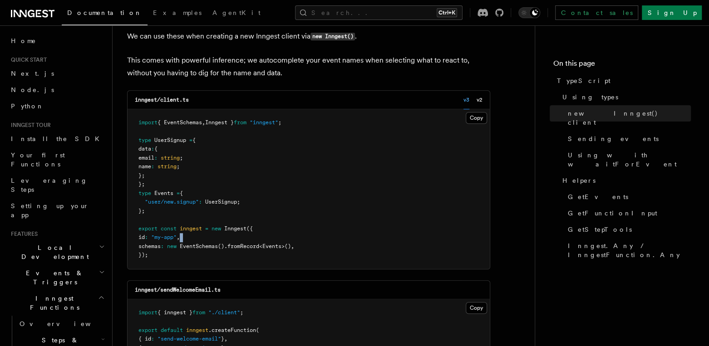
click at [224, 241] on pre "import { EventSchemas , Inngest } from "inngest" ; type UserSignup = { data : {…" at bounding box center [309, 189] width 362 height 160
click at [224, 240] on pre "import { EventSchemas , Inngest } from "inngest" ; type UserSignup = { data : {…" at bounding box center [309, 189] width 362 height 160
click at [224, 237] on pre "import { EventSchemas , Inngest } from "inngest" ; type UserSignup = { data : {…" at bounding box center [309, 189] width 362 height 160
click at [238, 237] on pre "import { EventSchemas , Inngest } from "inngest" ; type UserSignup = { data : {…" at bounding box center [309, 189] width 362 height 160
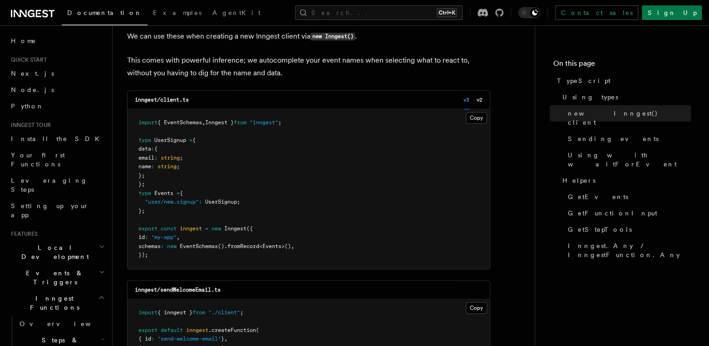
click at [245, 244] on span ".fromRecord" at bounding box center [241, 246] width 35 height 6
drag, startPoint x: 187, startPoint y: 171, endPoint x: 167, endPoint y: 158, distance: 22.9
click at [167, 158] on pre "import { EventSchemas , Inngest } from "inngest" ; type UserSignup = { data : {…" at bounding box center [309, 189] width 362 height 160
click at [157, 158] on span ":" at bounding box center [155, 158] width 3 height 6
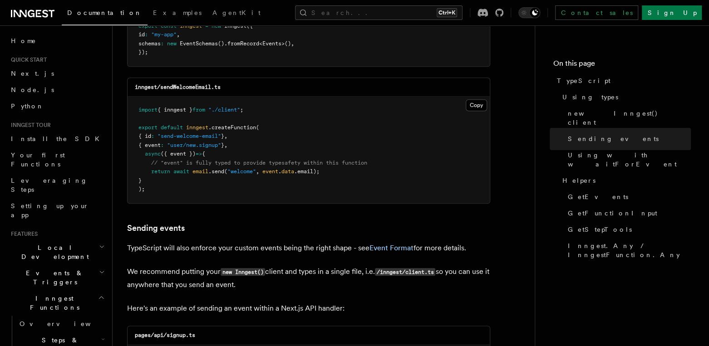
scroll to position [0, 0]
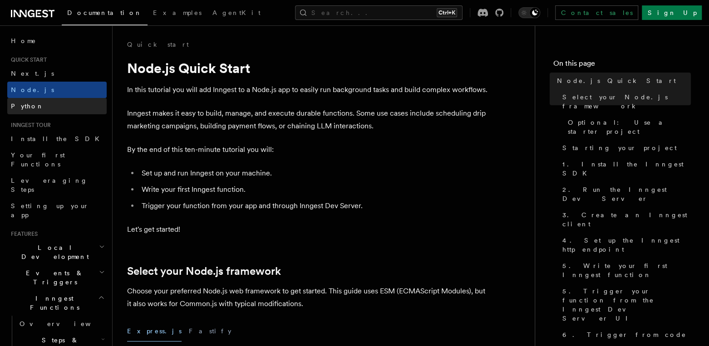
click at [62, 108] on link "Python" at bounding box center [56, 106] width 99 height 16
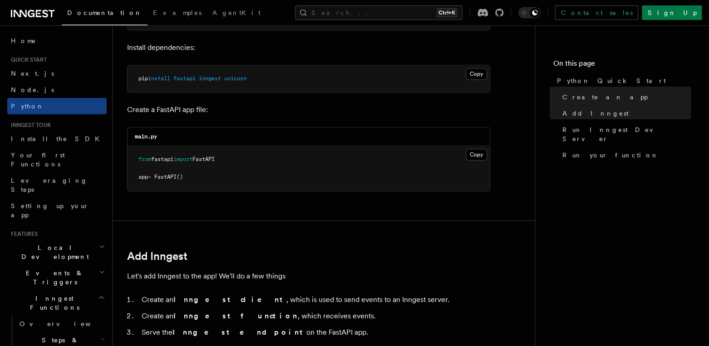
scroll to position [555, 0]
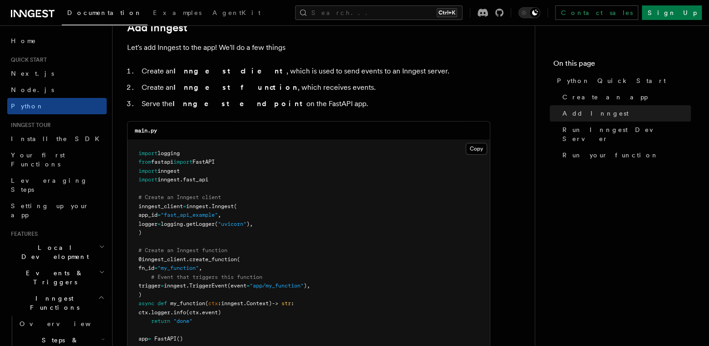
click at [196, 213] on span ""fast_api_example"" at bounding box center [189, 215] width 57 height 6
click at [86, 290] on h2 "Inngest Functions" at bounding box center [56, 302] width 99 height 25
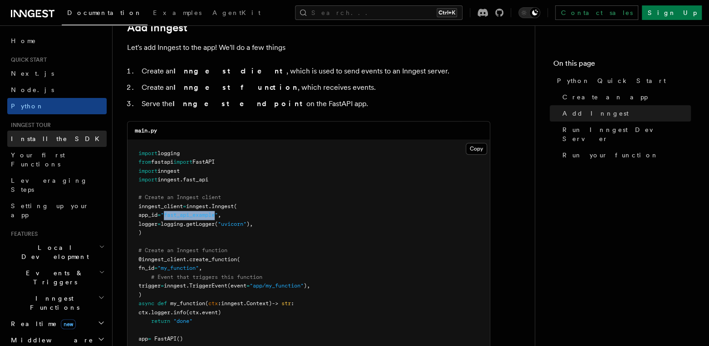
click at [69, 137] on link "Install the SDK" at bounding box center [56, 139] width 99 height 16
